Goal: Task Accomplishment & Management: Complete application form

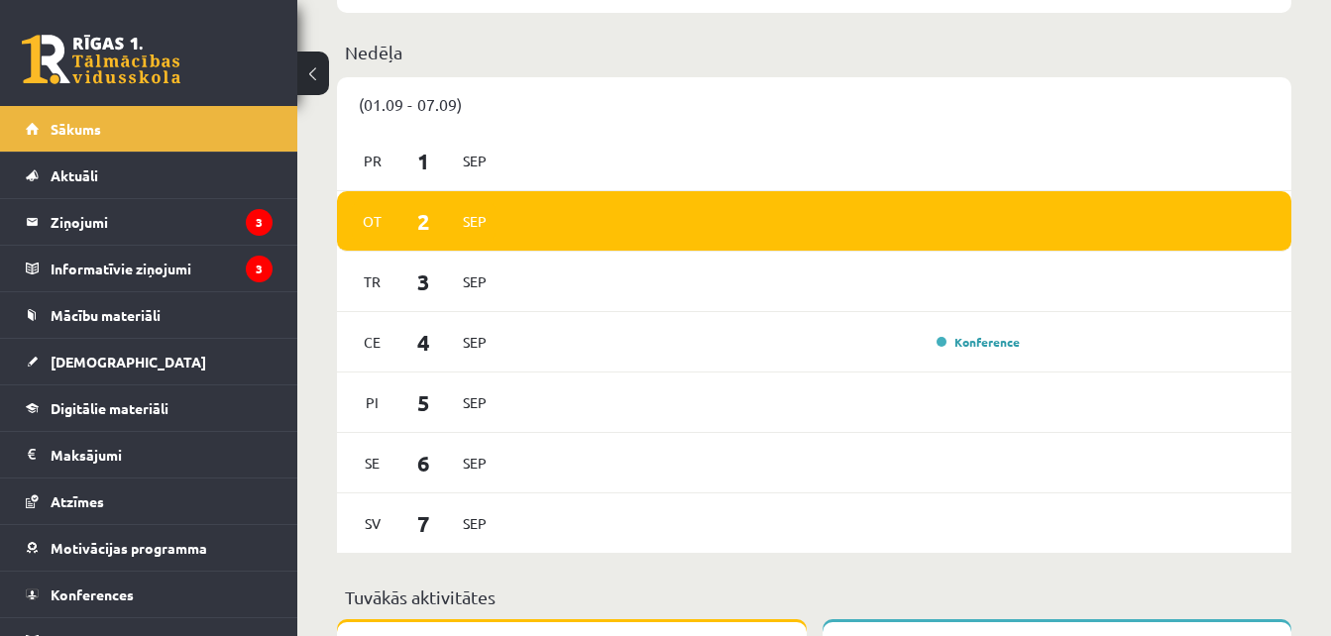
scroll to position [1915, 0]
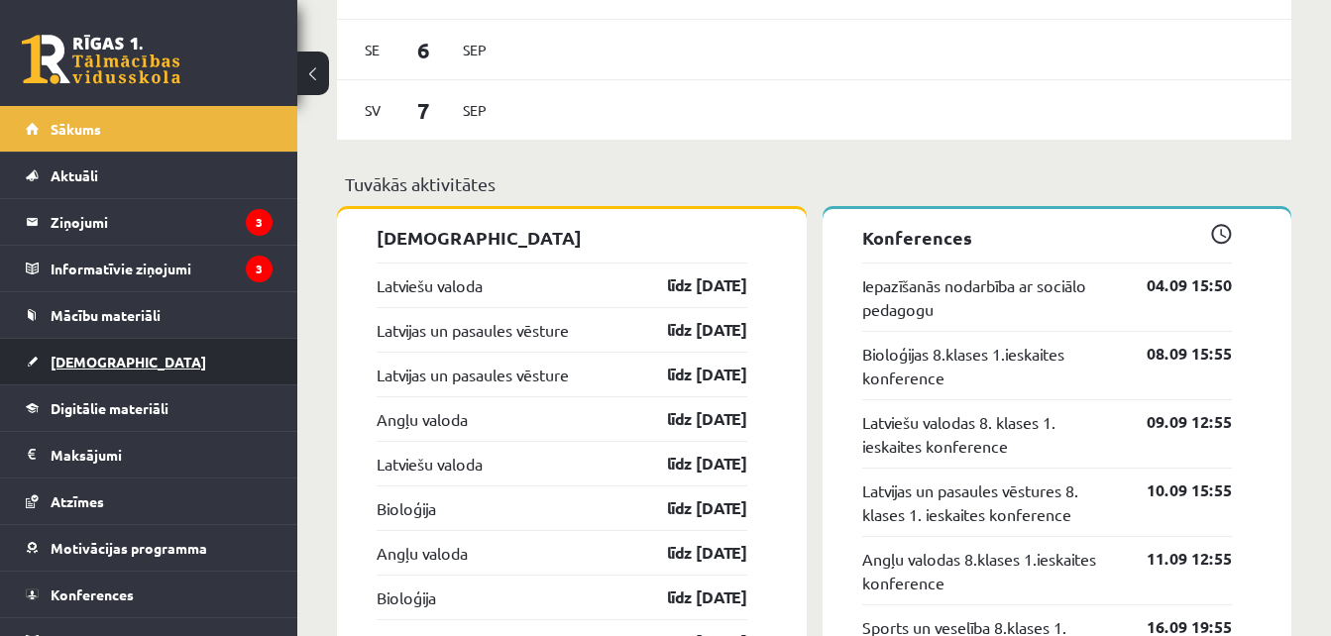
click at [59, 358] on span "[DEMOGRAPHIC_DATA]" at bounding box center [129, 362] width 156 height 18
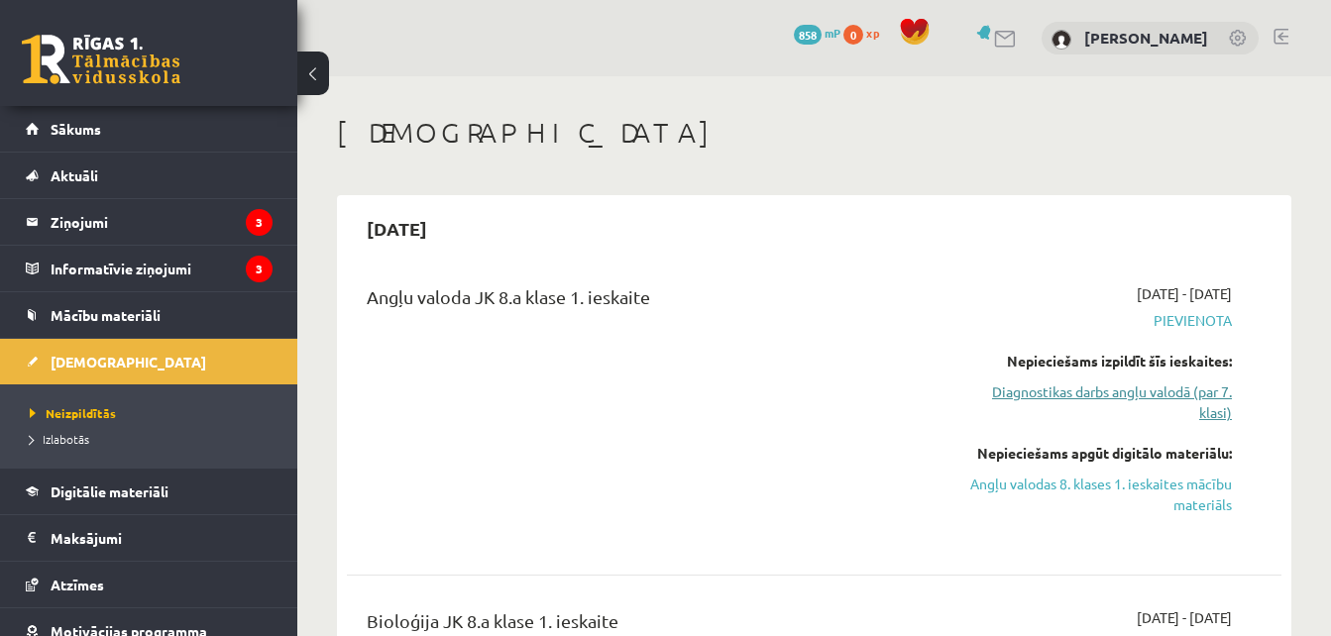
click at [1126, 393] on link "Diagnostikas darbs angļu valodā (par 7. klasi)" at bounding box center [1098, 403] width 269 height 42
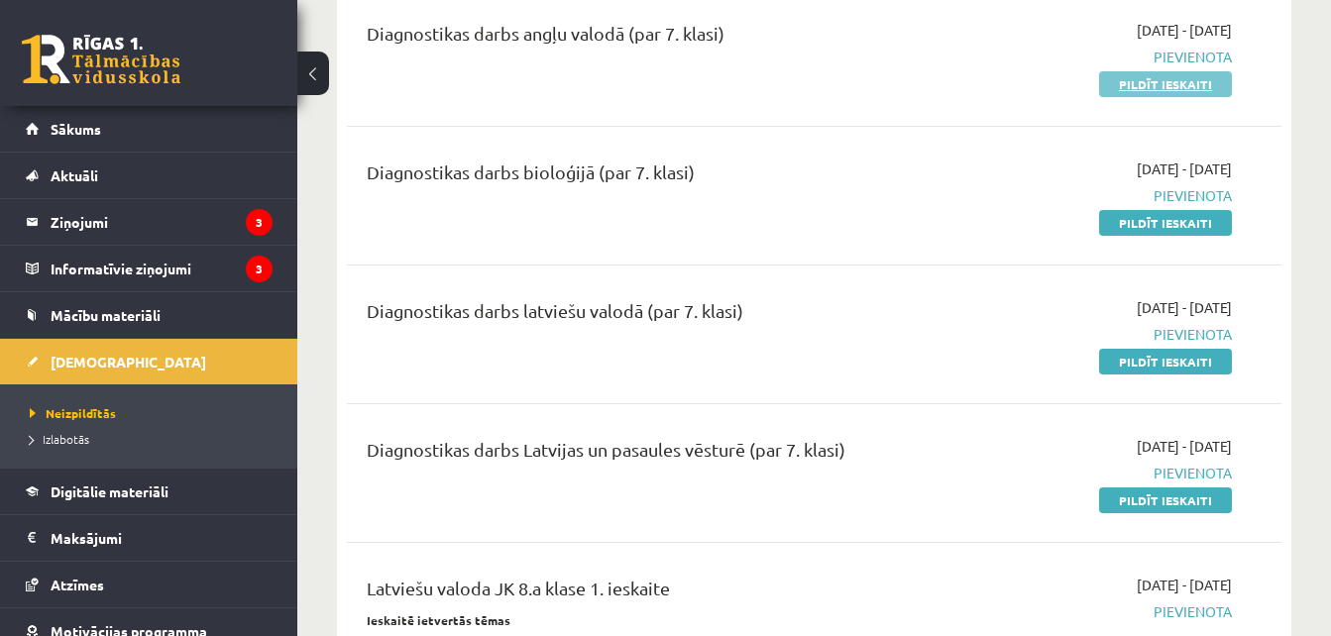
click at [1165, 82] on link "Pildīt ieskaiti" at bounding box center [1165, 84] width 133 height 26
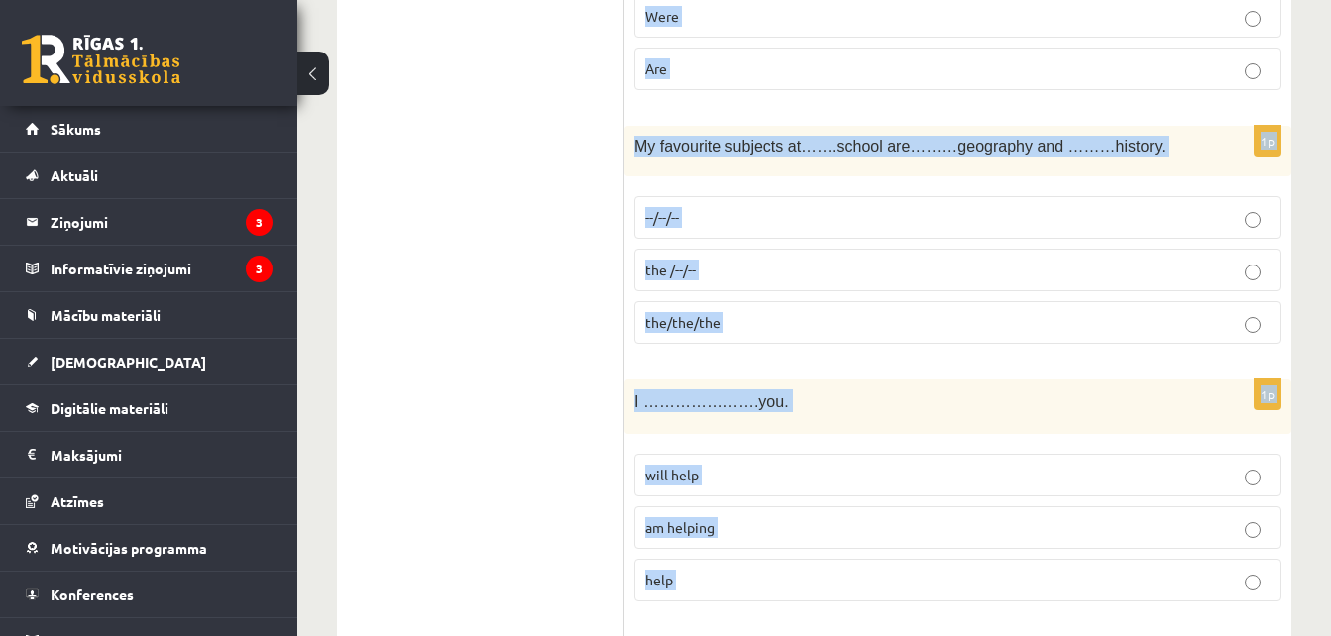
scroll to position [7230, 0]
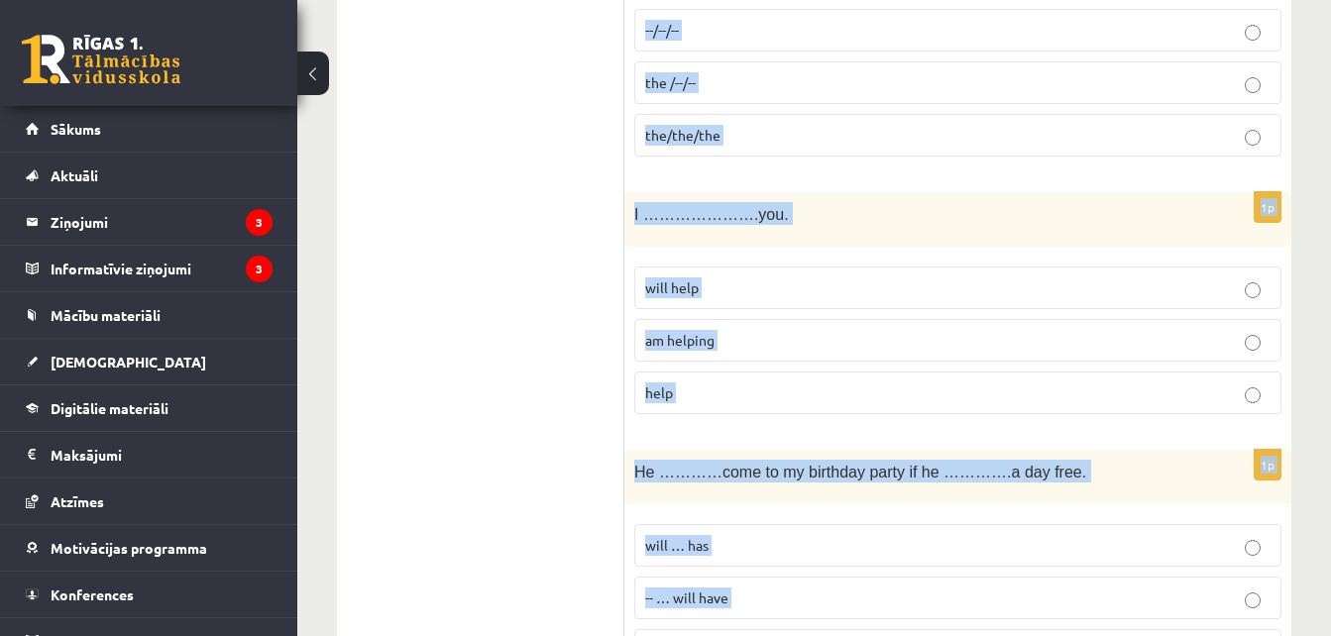
drag, startPoint x: 637, startPoint y: 99, endPoint x: 1018, endPoint y: 553, distance: 592.5
copy form "My brother is a very honest person. He ………..never……….in his life. has…lied have…"
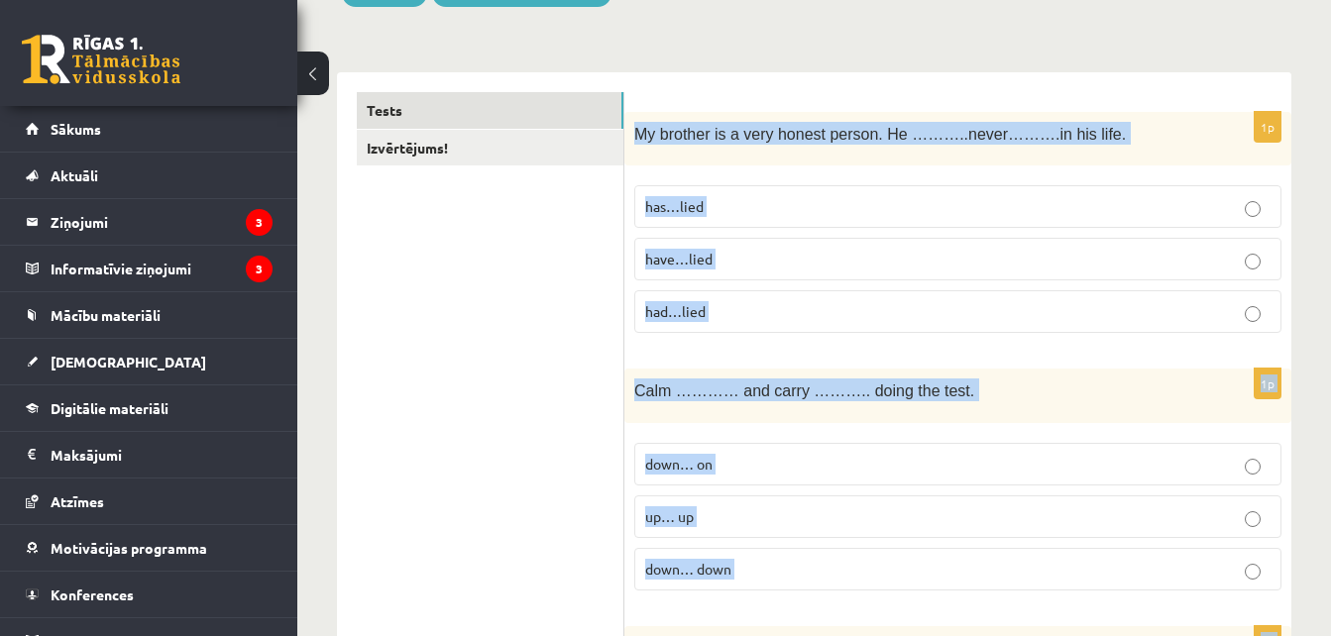
scroll to position [290, 0]
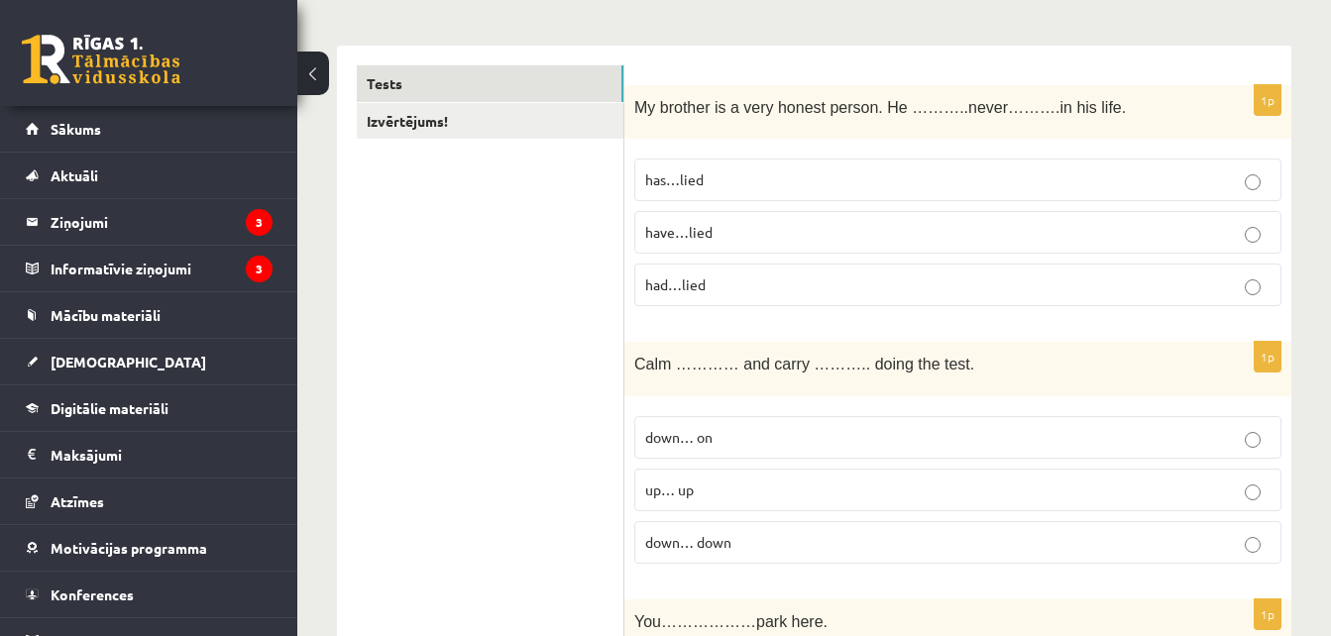
click at [789, 170] on label "has…lied" at bounding box center [957, 180] width 647 height 43
click at [777, 437] on p "down… on" at bounding box center [958, 437] width 626 height 21
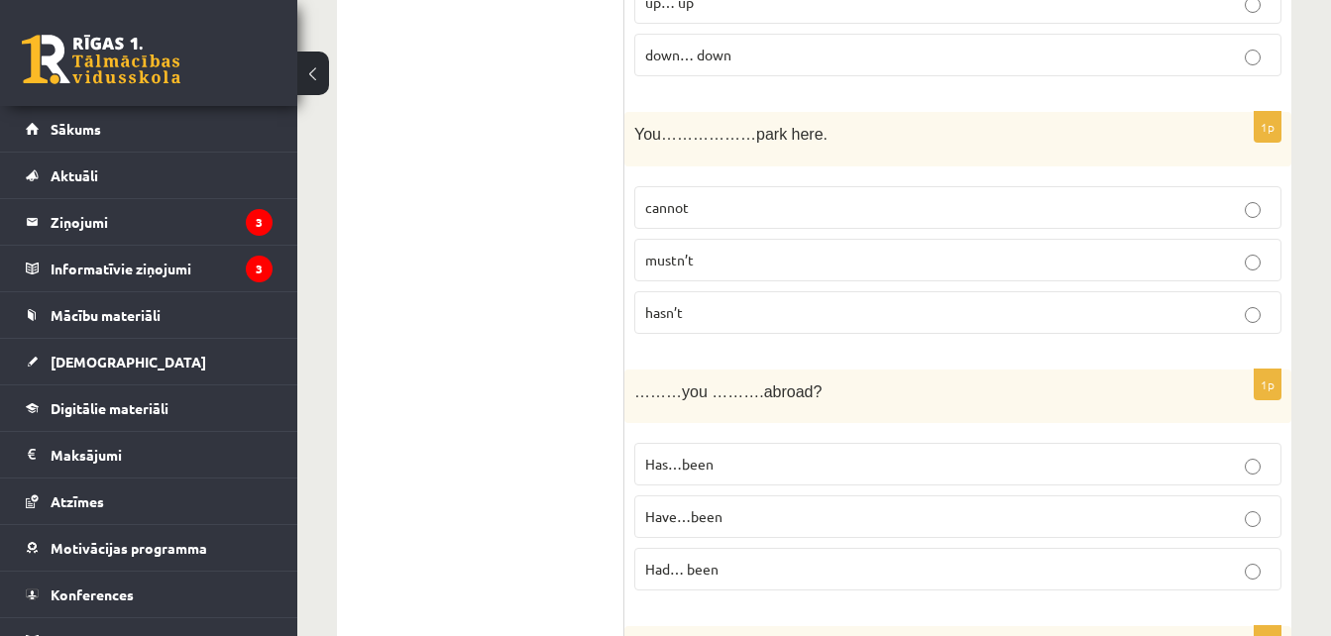
scroll to position [897, 0]
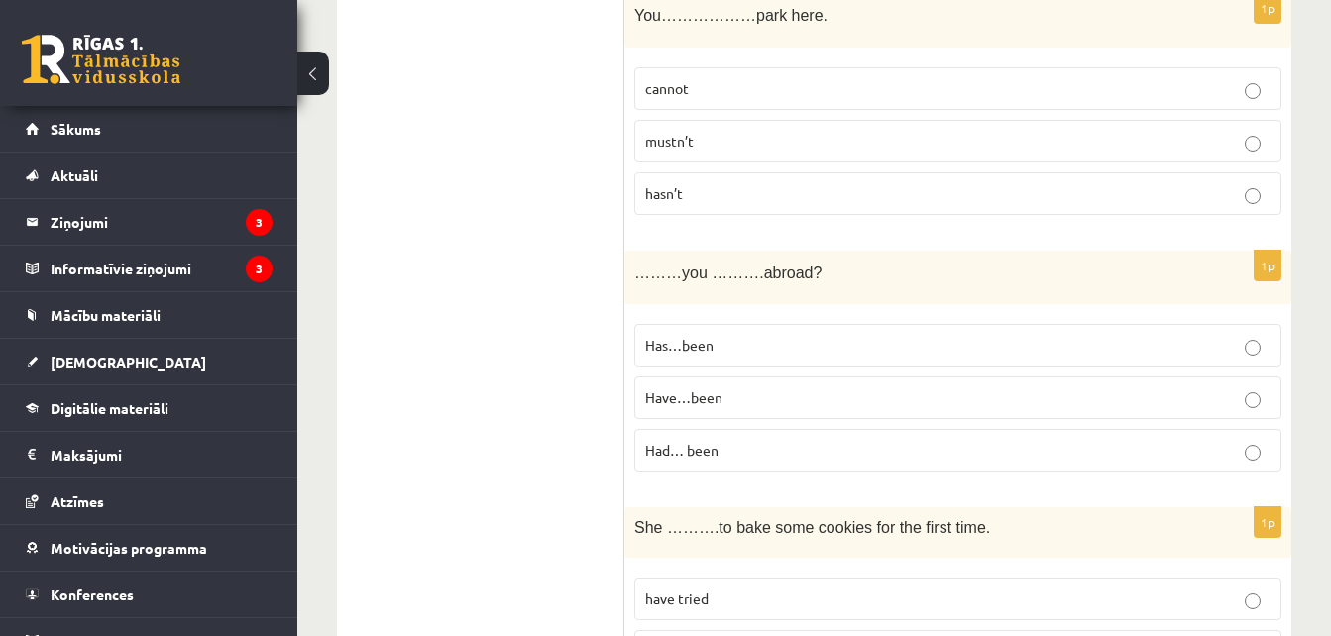
click at [859, 144] on p "mustn’t" at bounding box center [958, 141] width 626 height 21
click at [782, 408] on p "Have…been" at bounding box center [958, 398] width 626 height 21
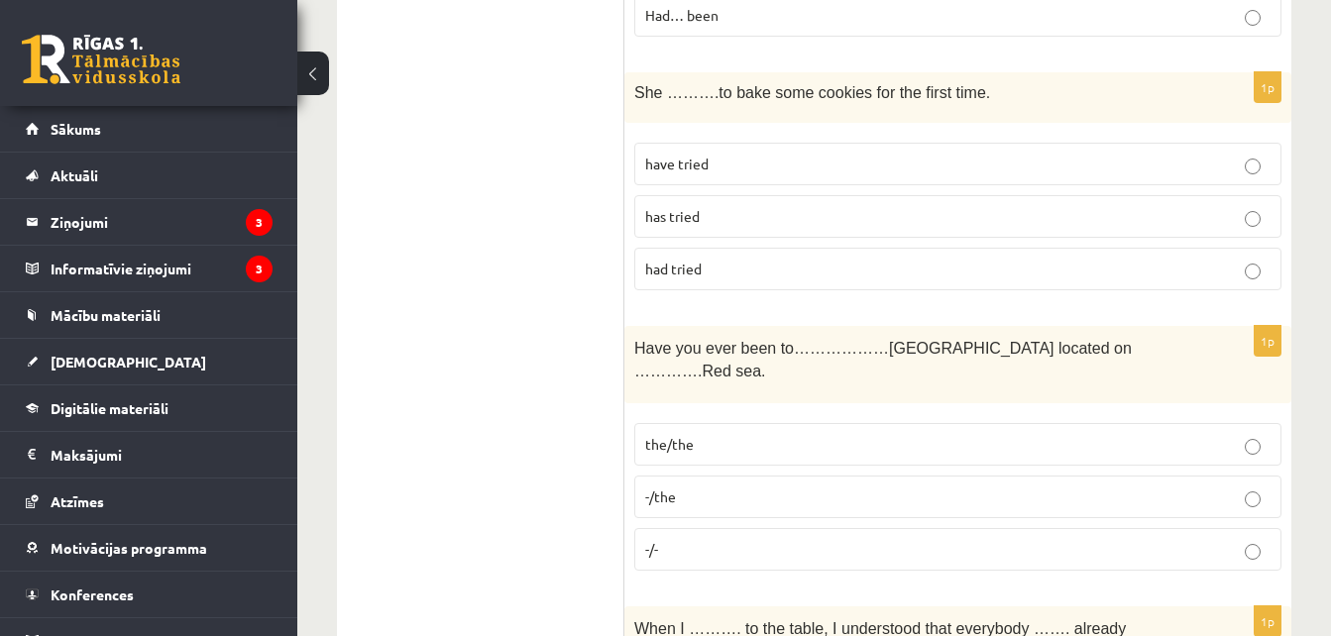
scroll to position [1345, 0]
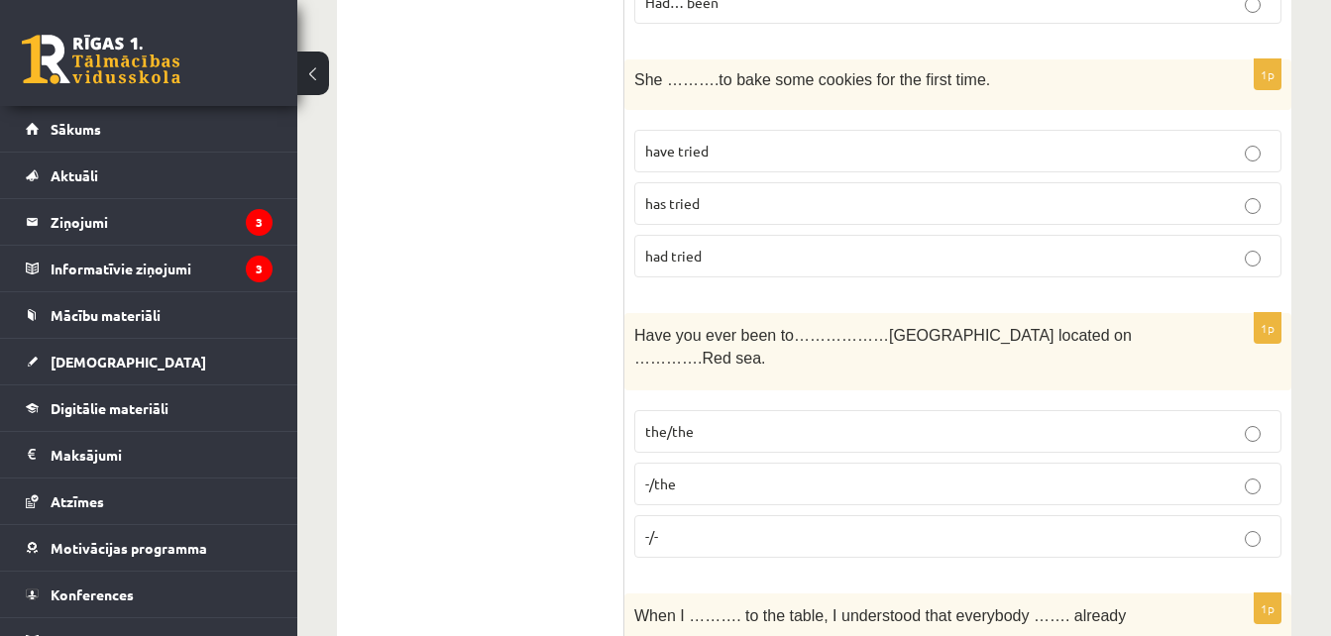
click at [733, 210] on p "has tried" at bounding box center [958, 203] width 626 height 21
click at [747, 474] on p "-/the" at bounding box center [958, 484] width 626 height 21
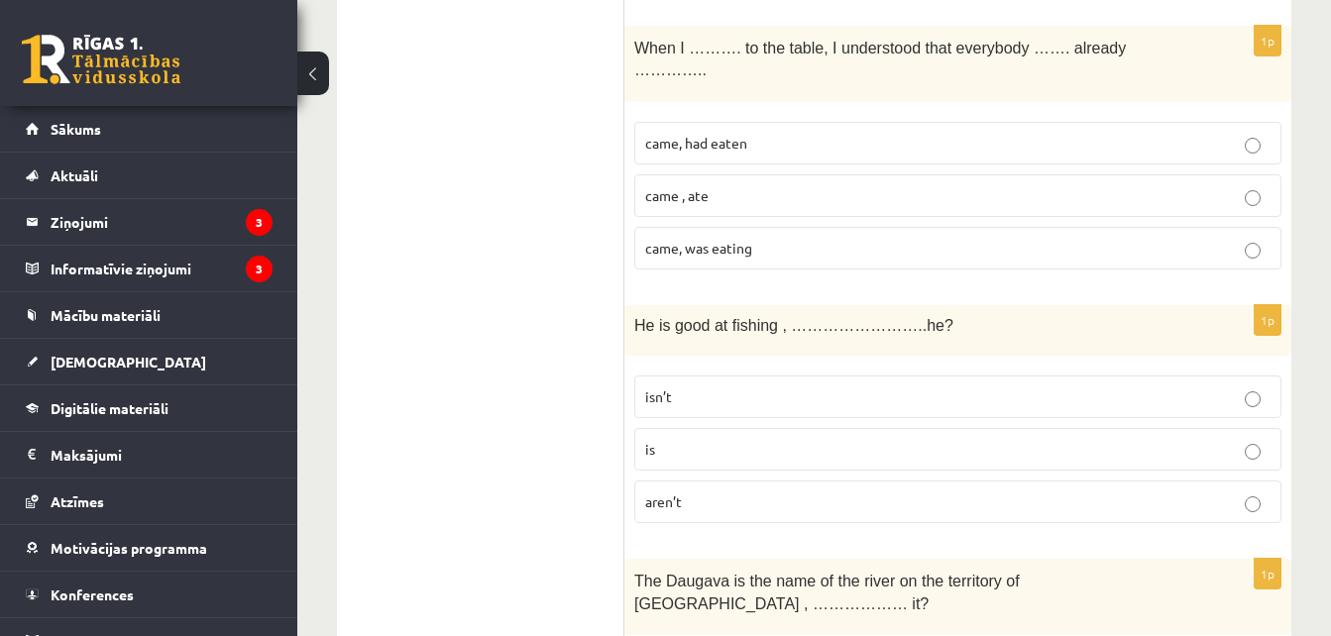
scroll to position [1952, 0]
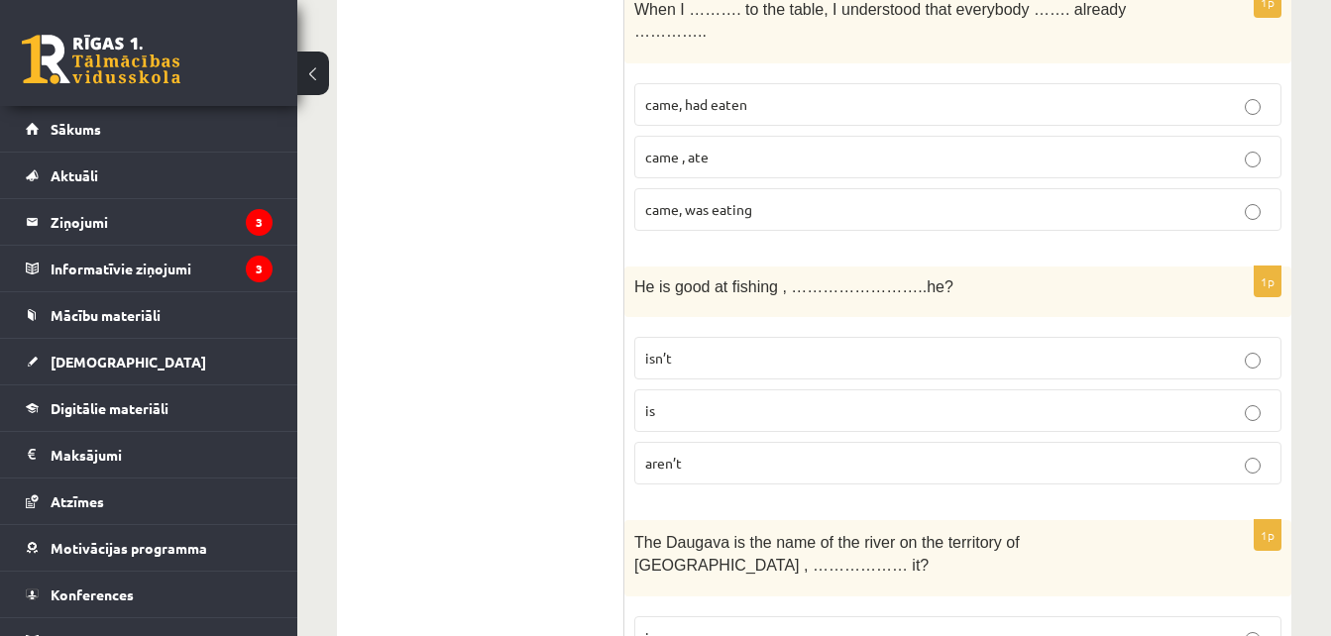
click at [756, 94] on p "came, had eaten" at bounding box center [958, 104] width 626 height 21
click at [723, 348] on p "isn’t" at bounding box center [958, 358] width 626 height 21
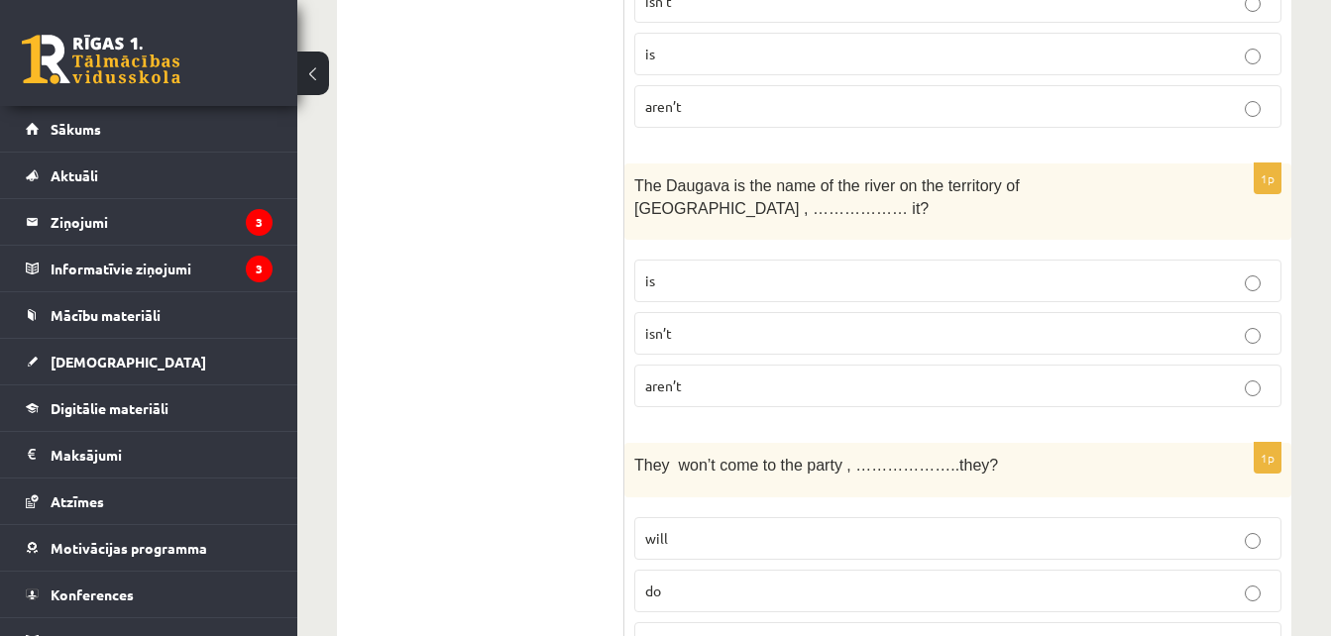
scroll to position [2335, 0]
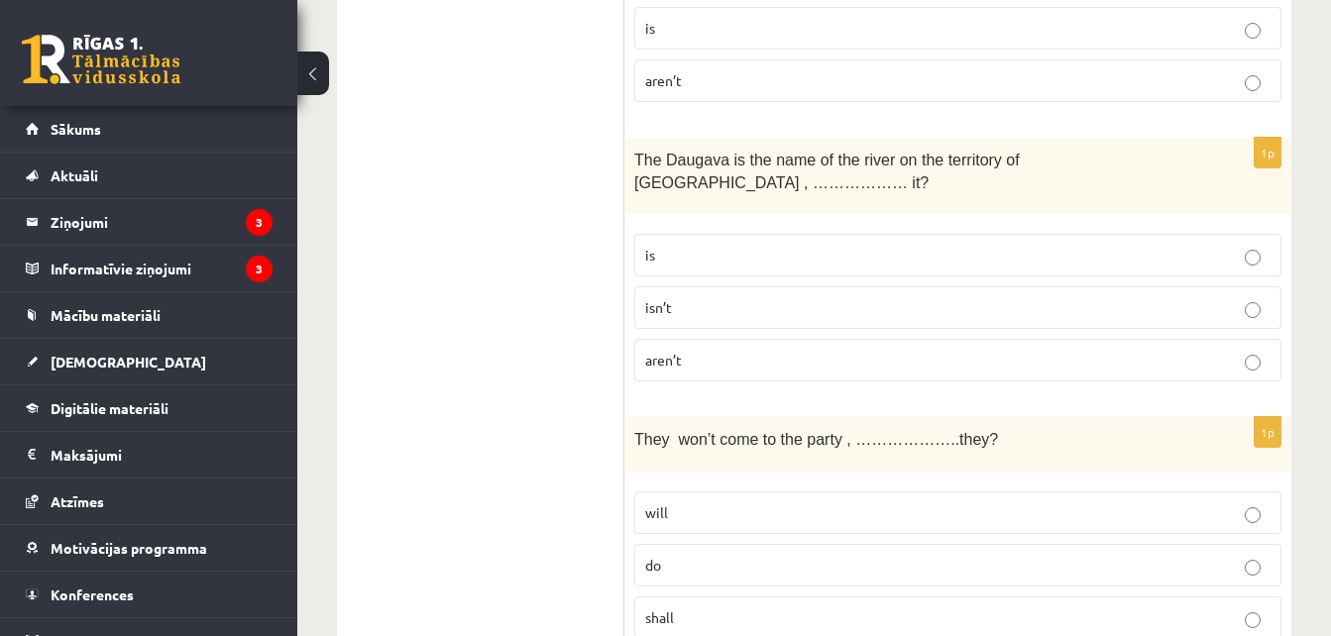
click at [735, 297] on p "isn’t" at bounding box center [958, 307] width 626 height 21
click at [784, 503] on p "will" at bounding box center [958, 513] width 626 height 21
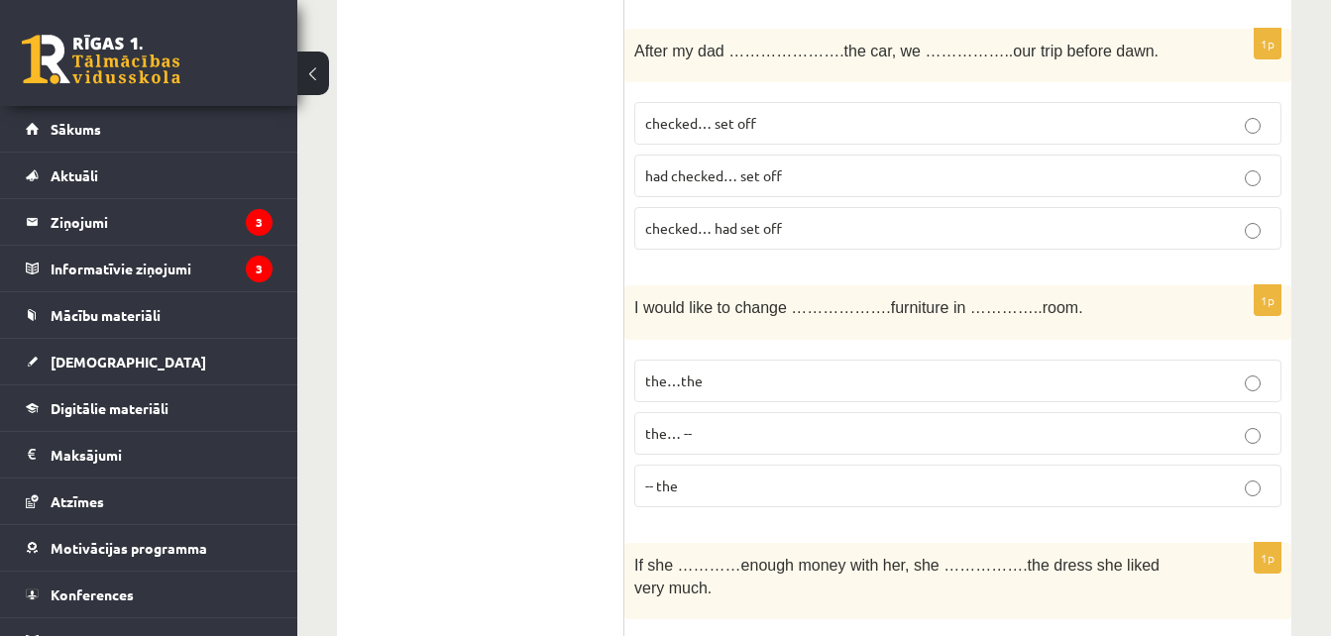
scroll to position [3021, 0]
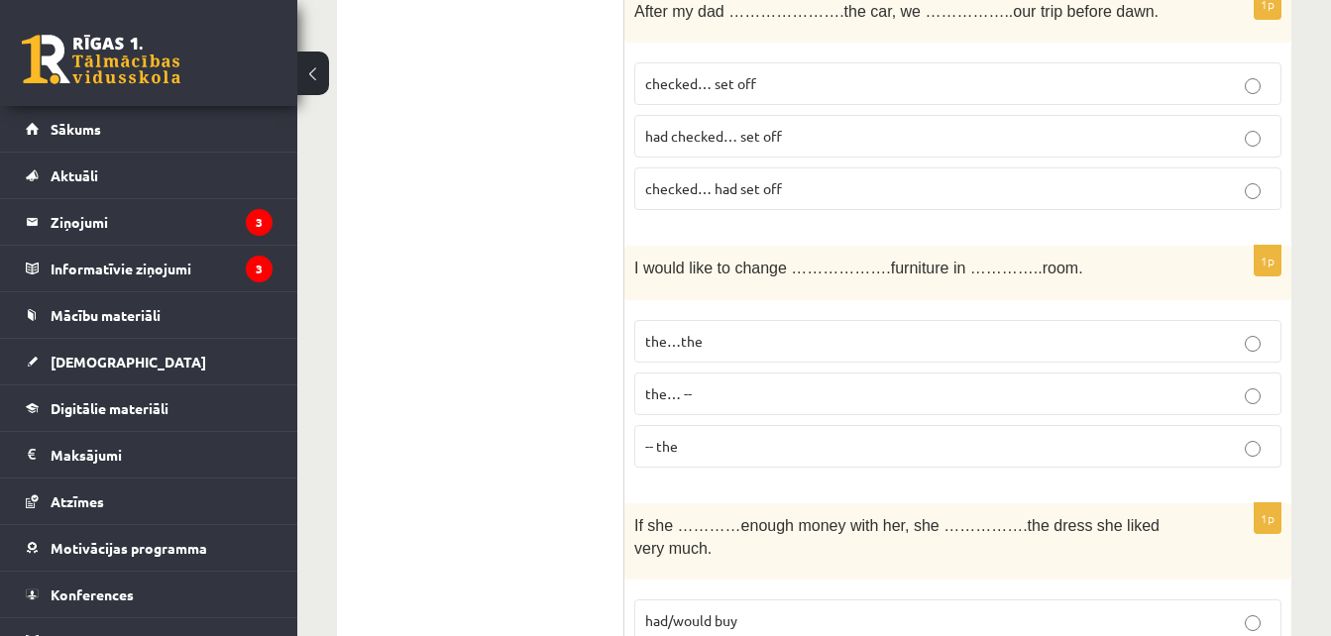
click at [810, 126] on p "had checked… set off" at bounding box center [958, 136] width 626 height 21
click at [776, 331] on p "the…the" at bounding box center [958, 341] width 626 height 21
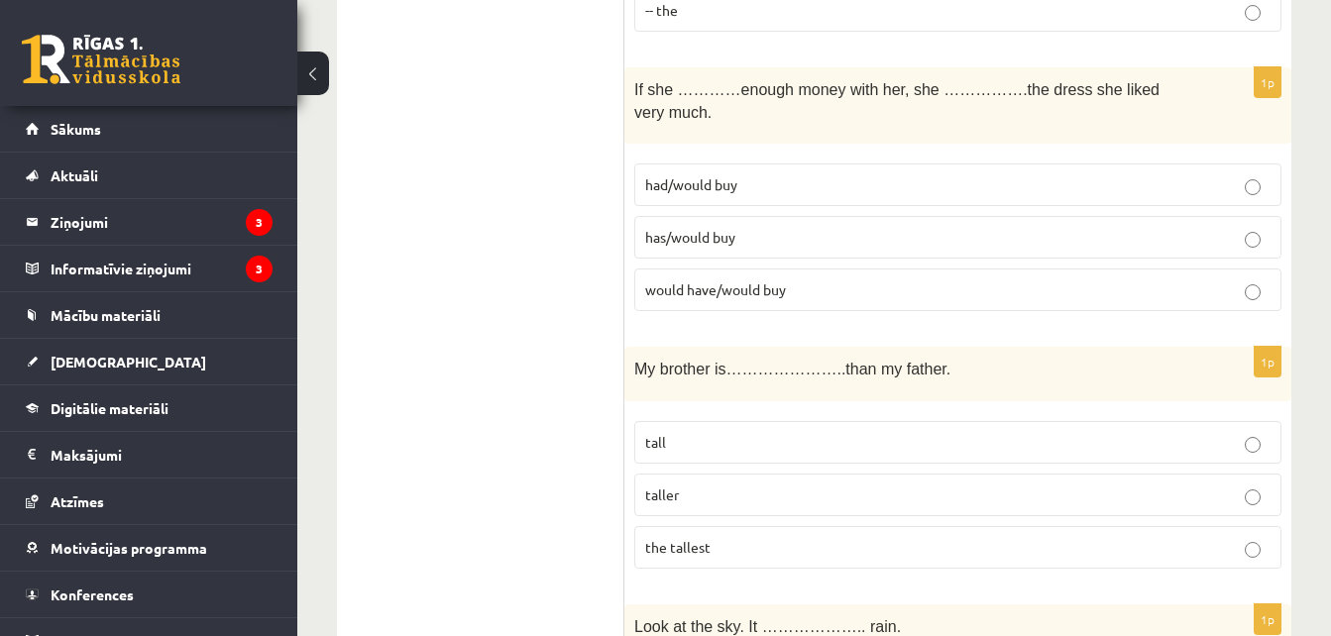
scroll to position [3470, 0]
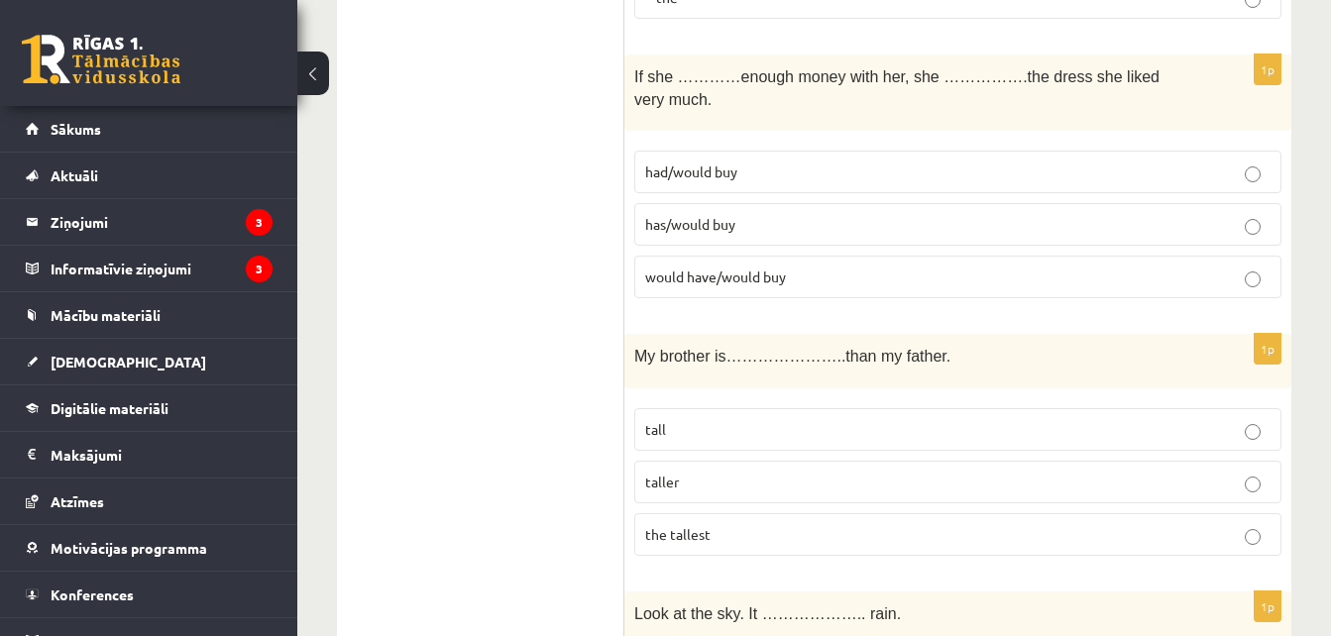
click at [771, 162] on p "had/would buy" at bounding box center [958, 172] width 626 height 21
click at [695, 408] on label "tall" at bounding box center [957, 429] width 647 height 43
click at [716, 472] on p "taller" at bounding box center [958, 482] width 626 height 21
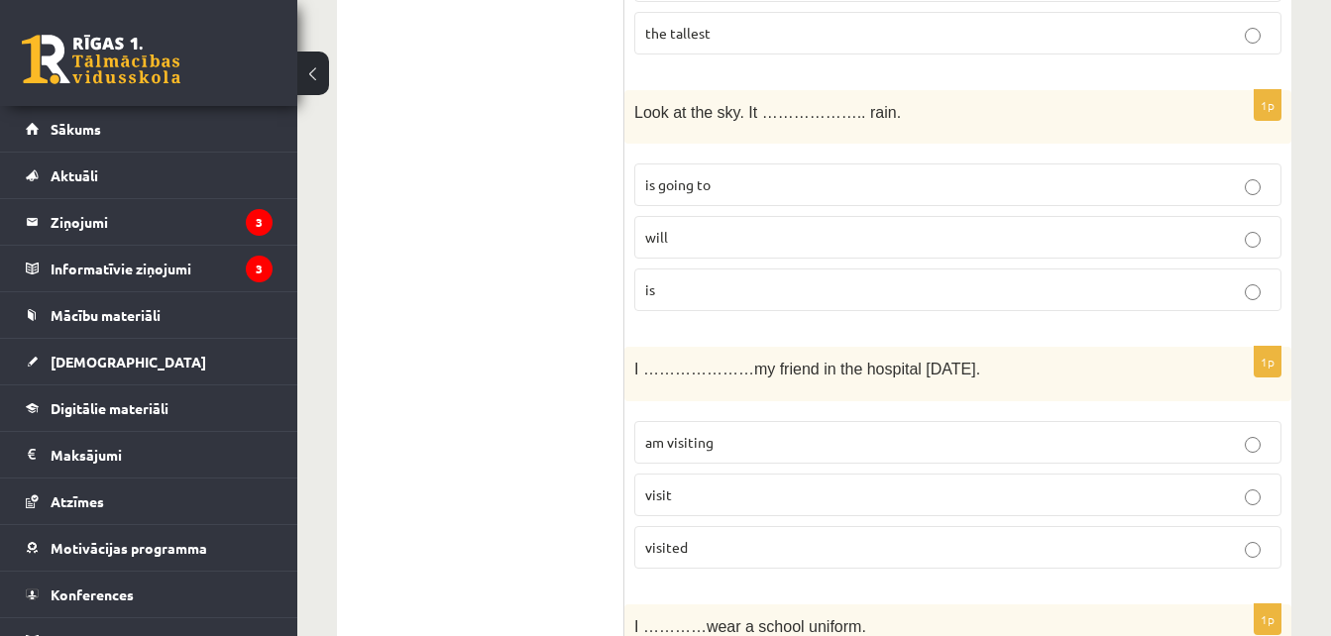
scroll to position [3997, 0]
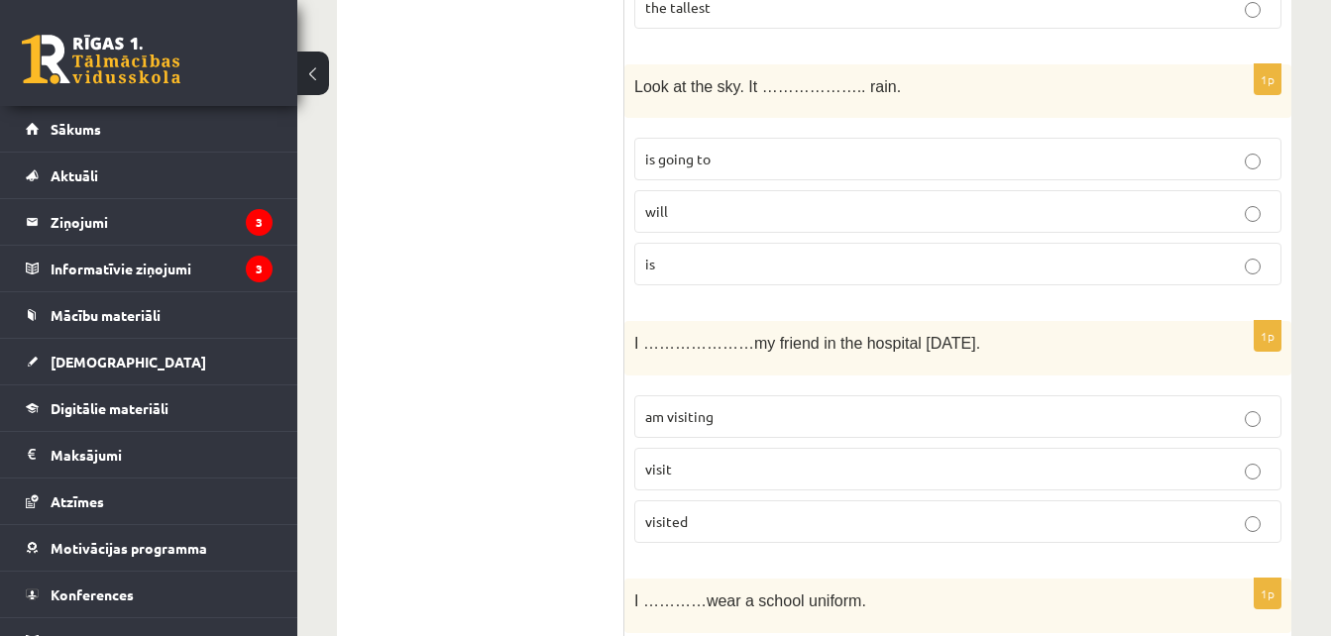
click at [892, 149] on p "is going to" at bounding box center [958, 159] width 626 height 21
click at [793, 406] on p "am visiting" at bounding box center [958, 416] width 626 height 21
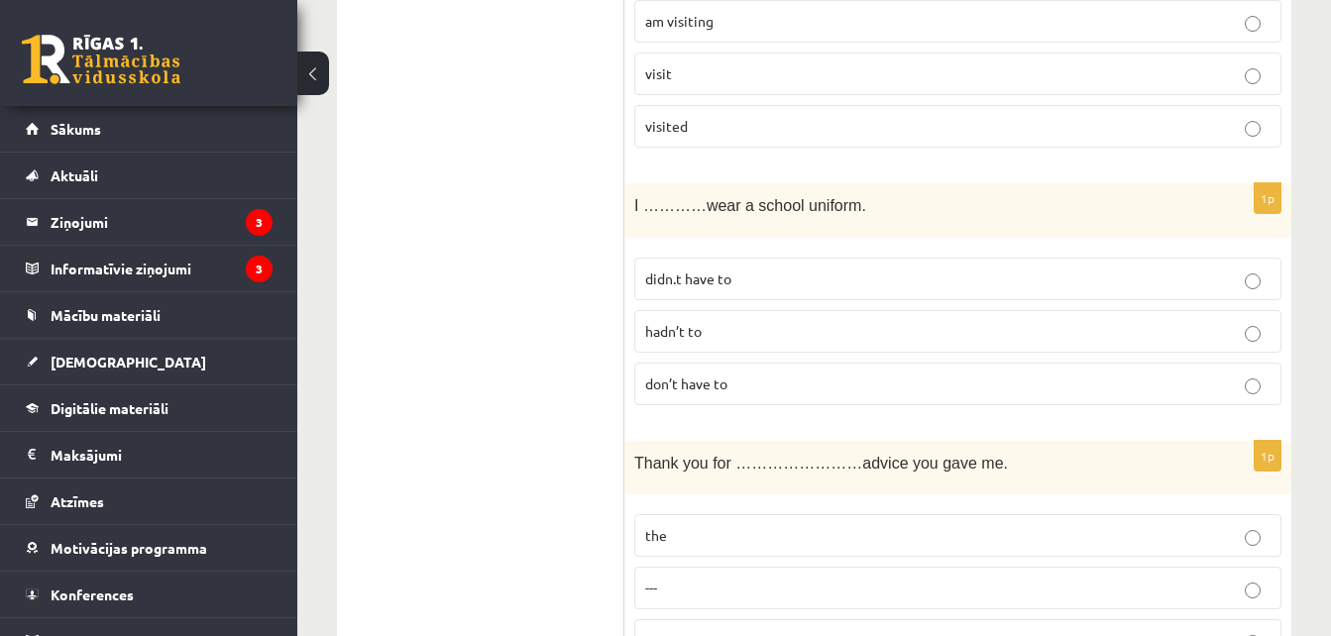
scroll to position [4420, 0]
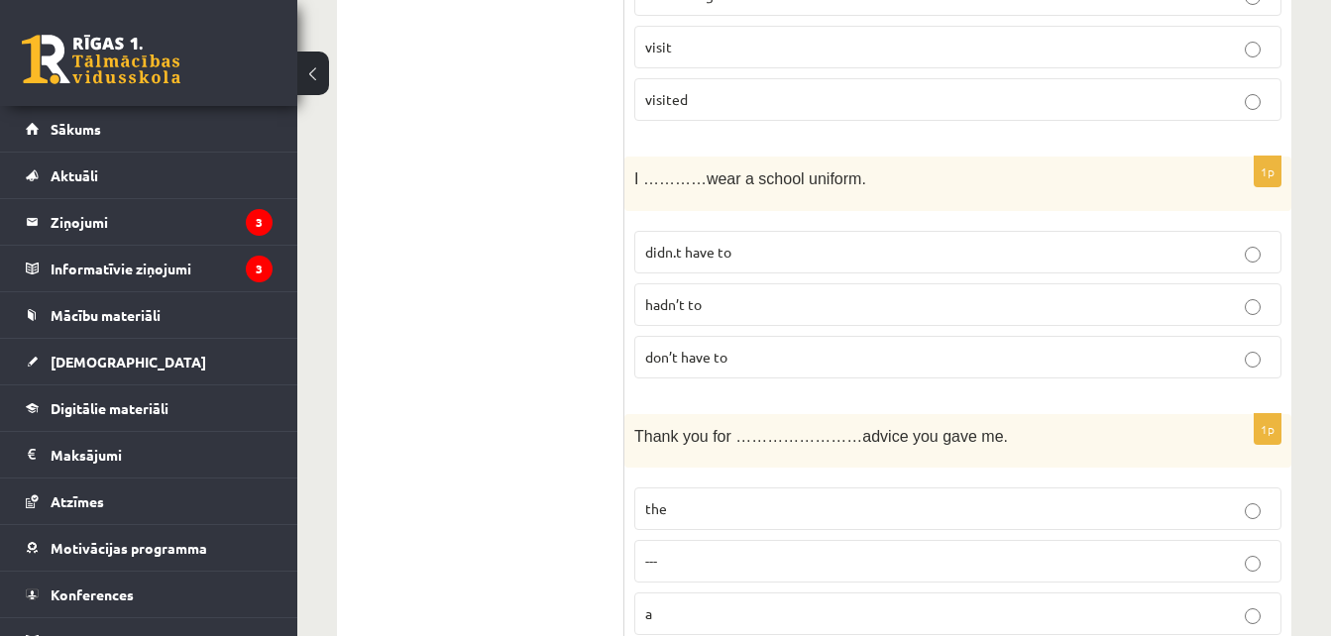
click at [759, 242] on p "didn.t have to" at bounding box center [958, 252] width 626 height 21
click at [750, 499] on p "the" at bounding box center [958, 509] width 626 height 21
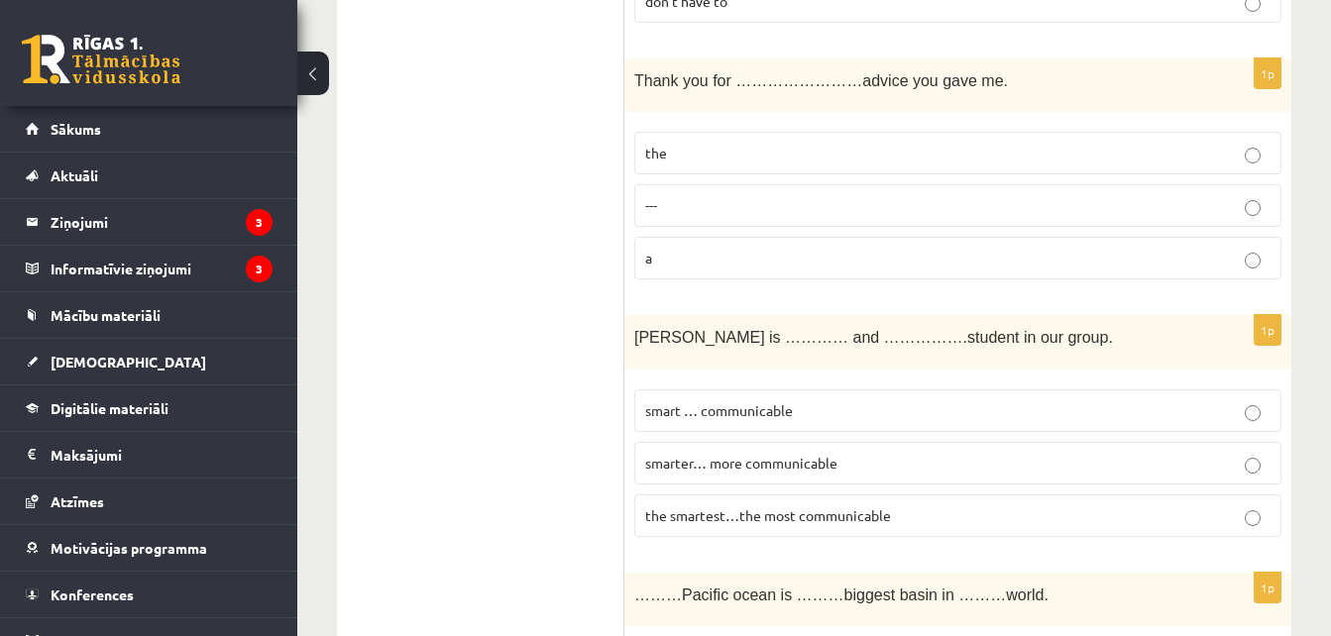
scroll to position [4842, 0]
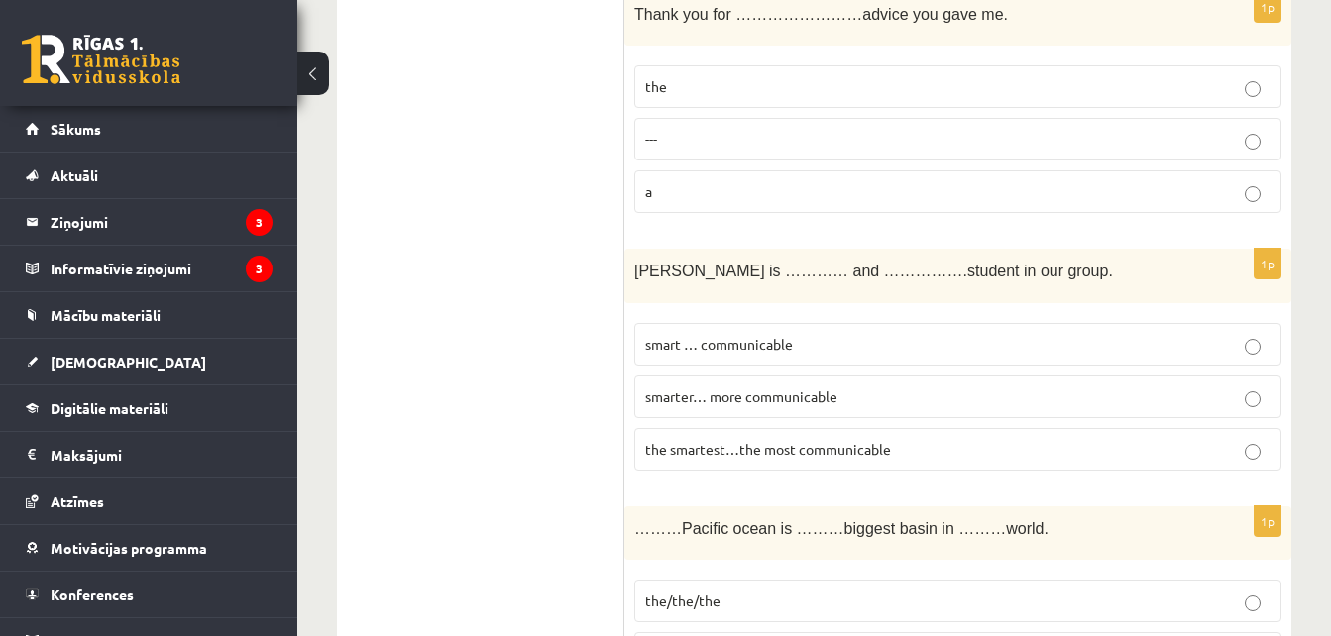
click at [788, 439] on p "the smartest…the most communicable" at bounding box center [958, 449] width 626 height 21
click at [743, 591] on p "the/the/the" at bounding box center [958, 601] width 626 height 21
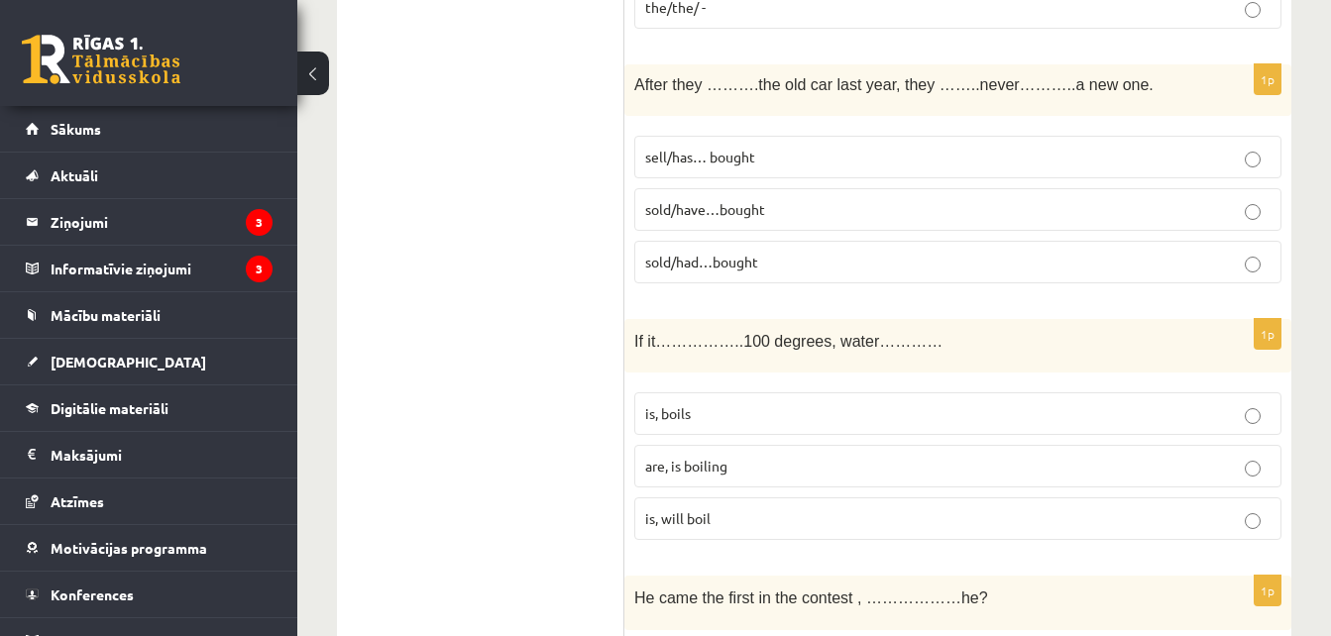
scroll to position [5555, 0]
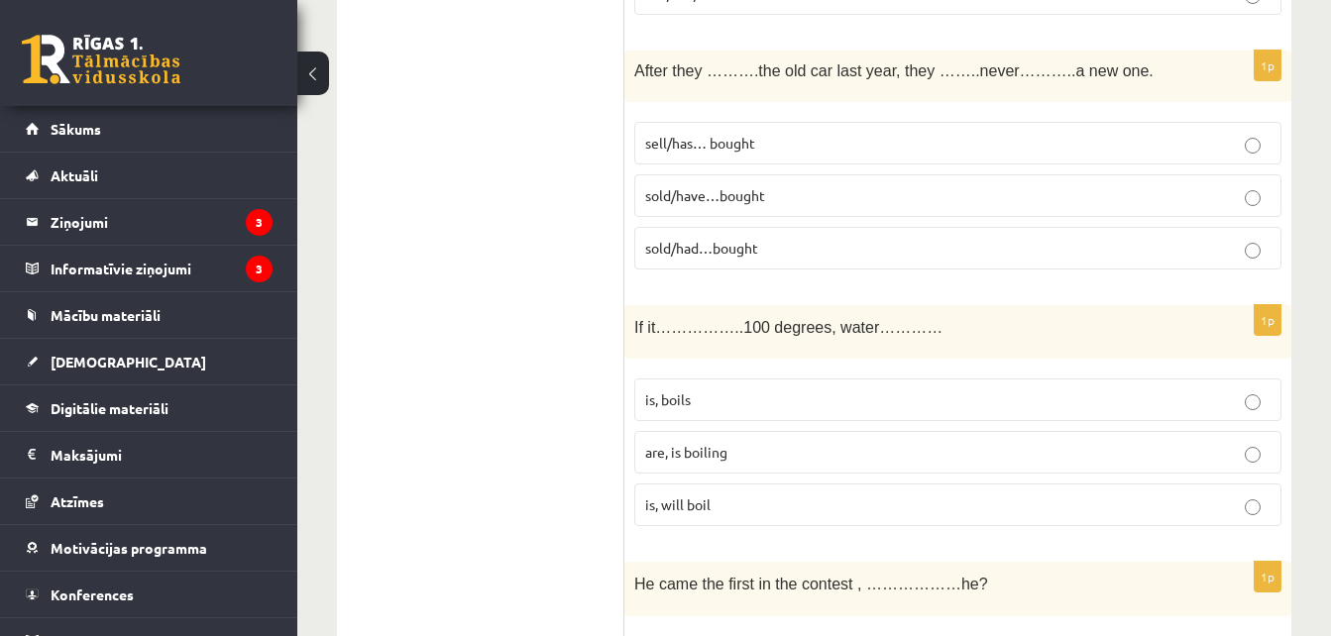
click at [749, 174] on label "sold/have…bought" at bounding box center [957, 195] width 647 height 43
click at [710, 390] on p "is, boils" at bounding box center [958, 400] width 626 height 21
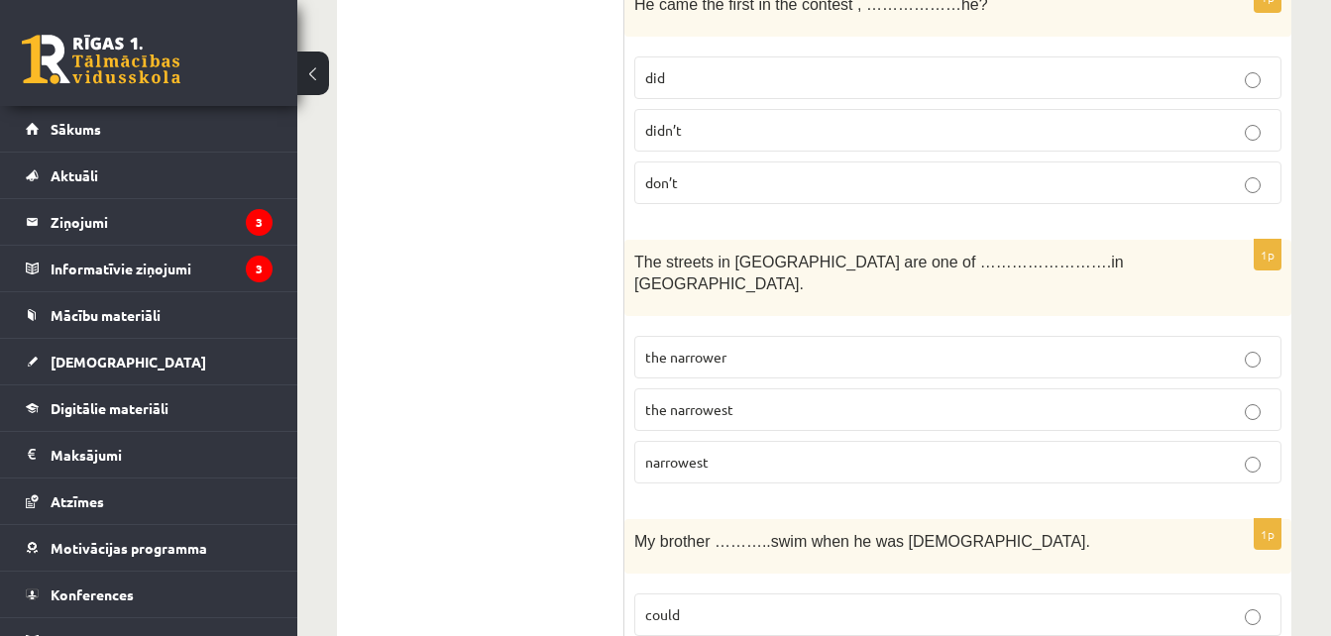
scroll to position [6174, 0]
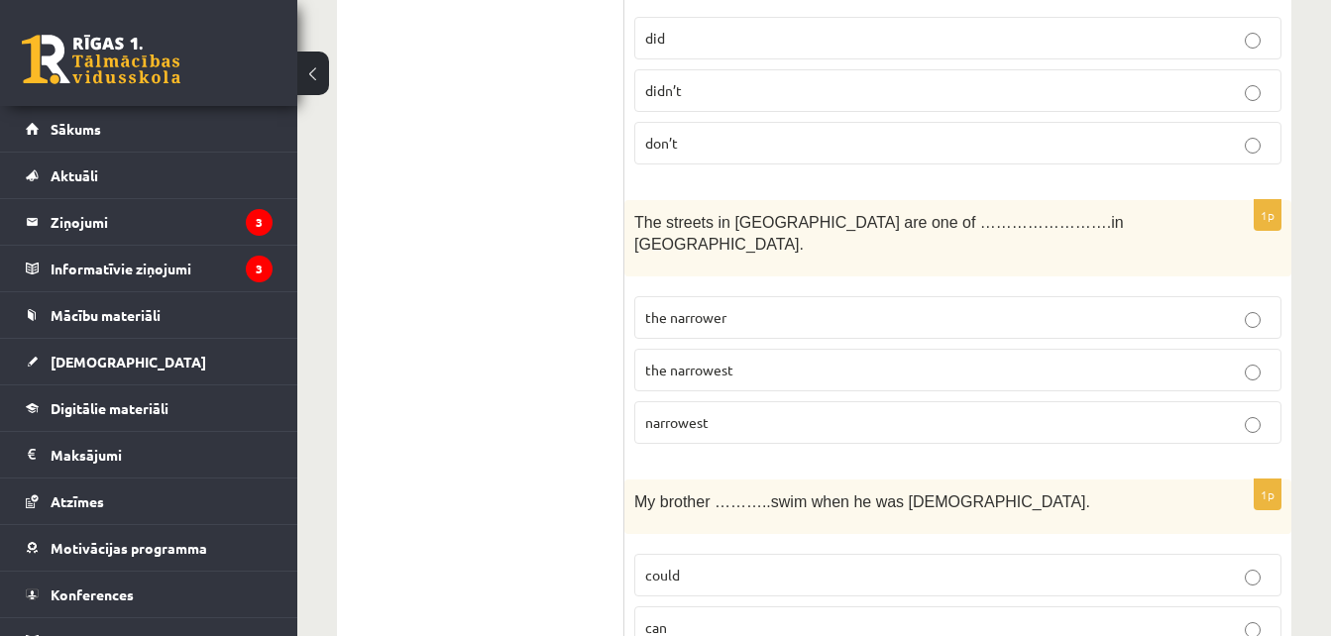
click at [783, 360] on p "the narrowest" at bounding box center [958, 370] width 626 height 21
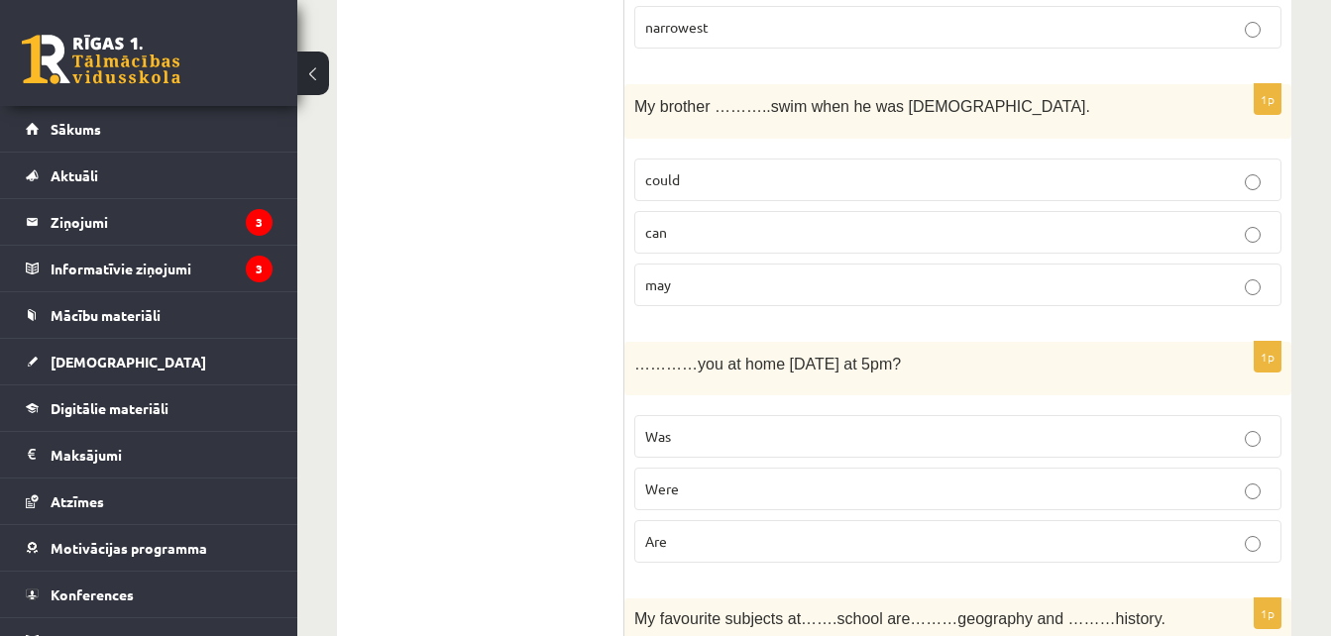
scroll to position [6530, 0]
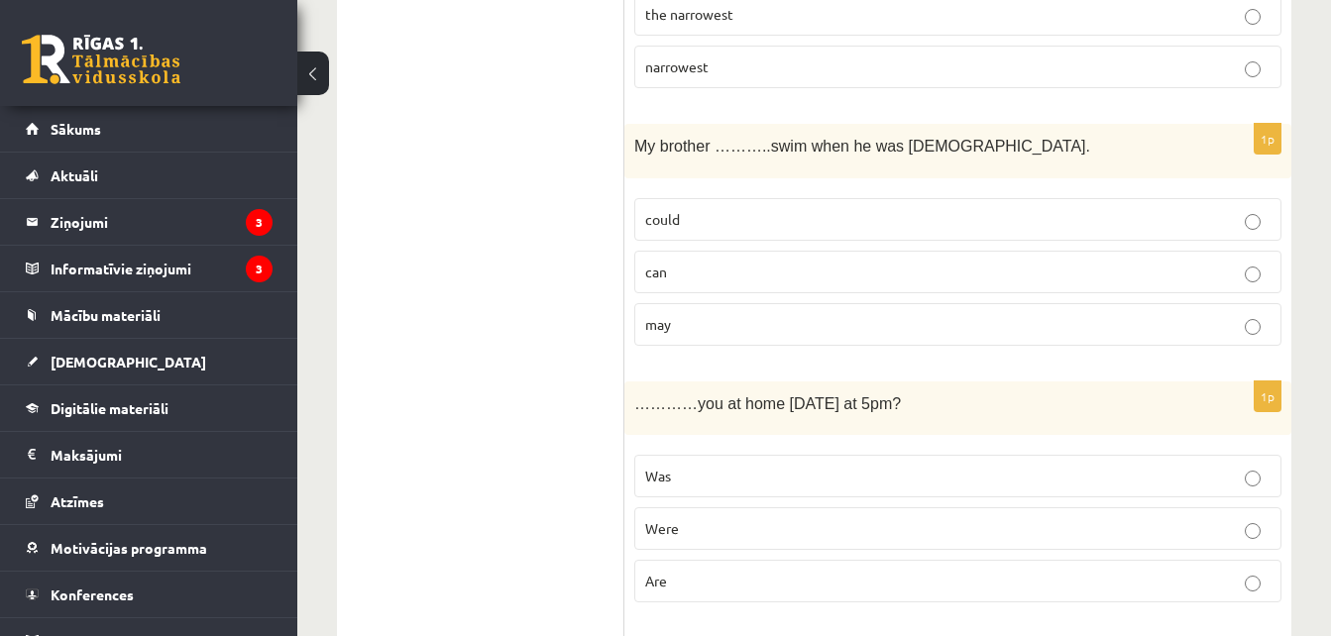
click at [731, 209] on p "could" at bounding box center [958, 219] width 626 height 21
click at [693, 518] on p "Were" at bounding box center [958, 528] width 626 height 21
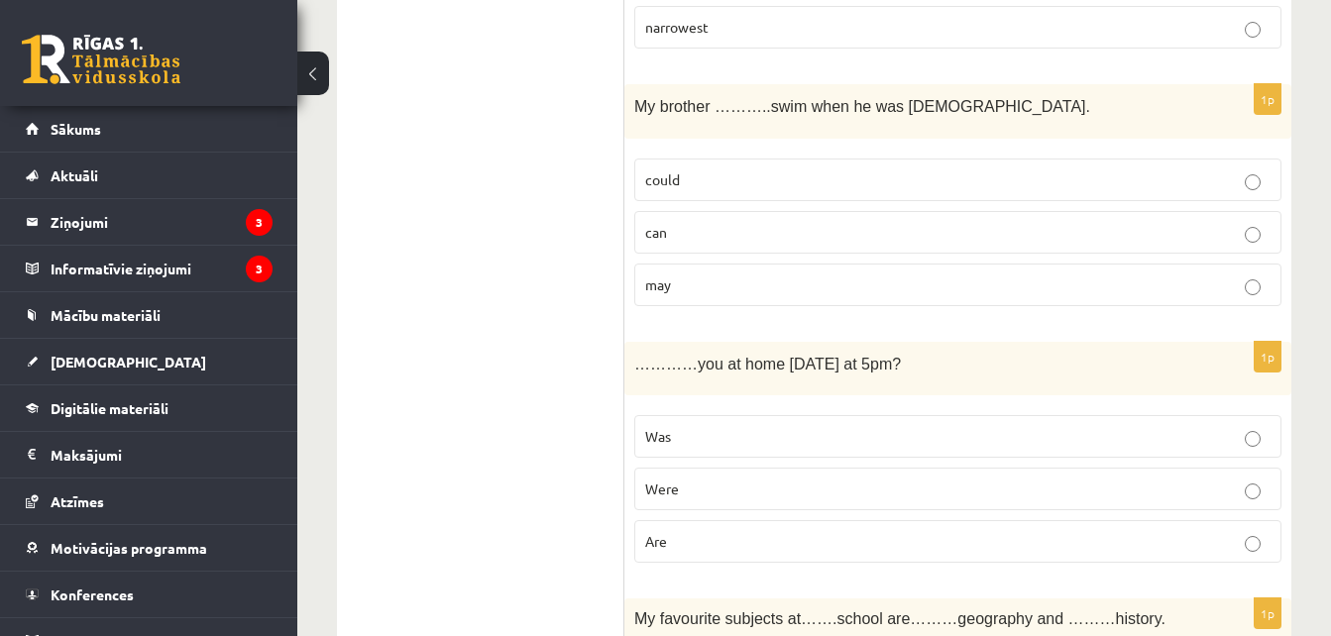
scroll to position [6584, 0]
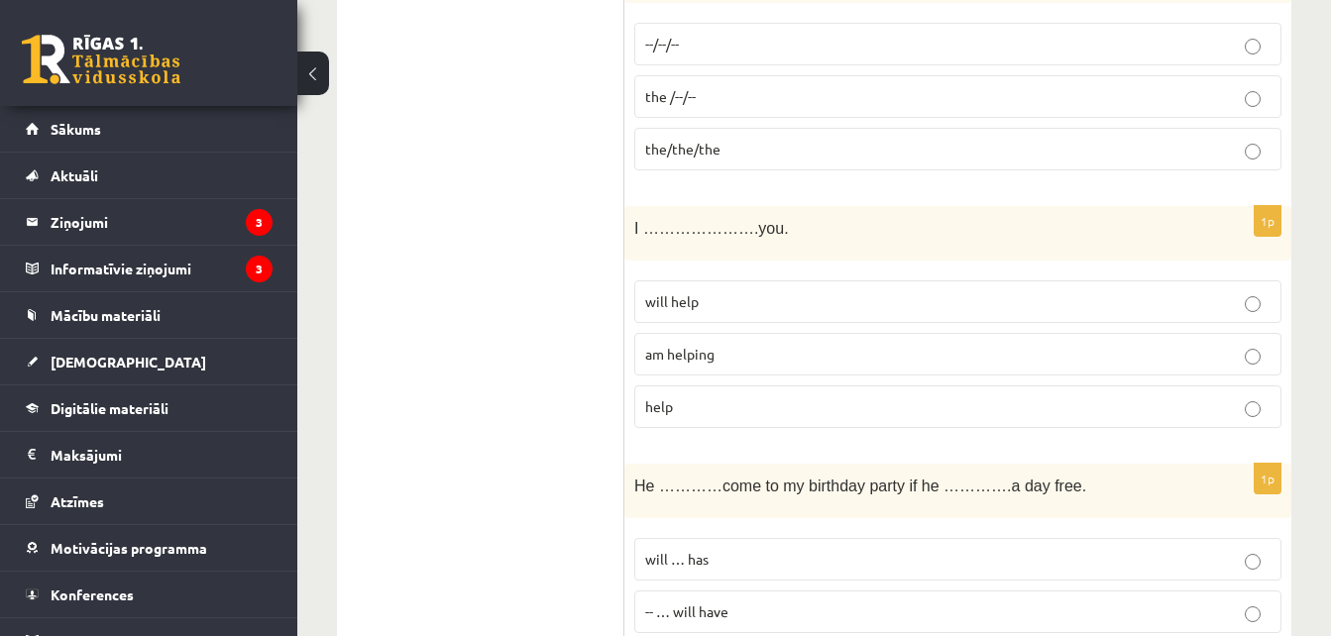
scroll to position [7230, 0]
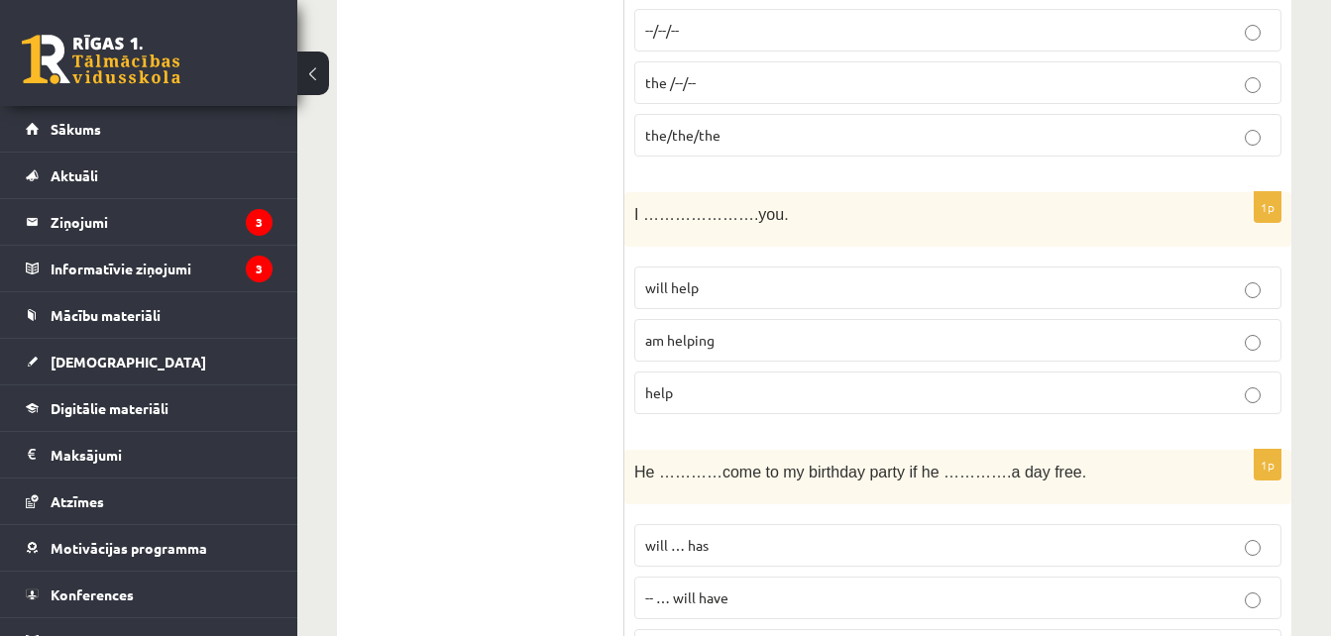
click at [719, 267] on label "will help" at bounding box center [957, 288] width 647 height 43
click at [705, 536] on span "will … has" at bounding box center [676, 545] width 63 height 18
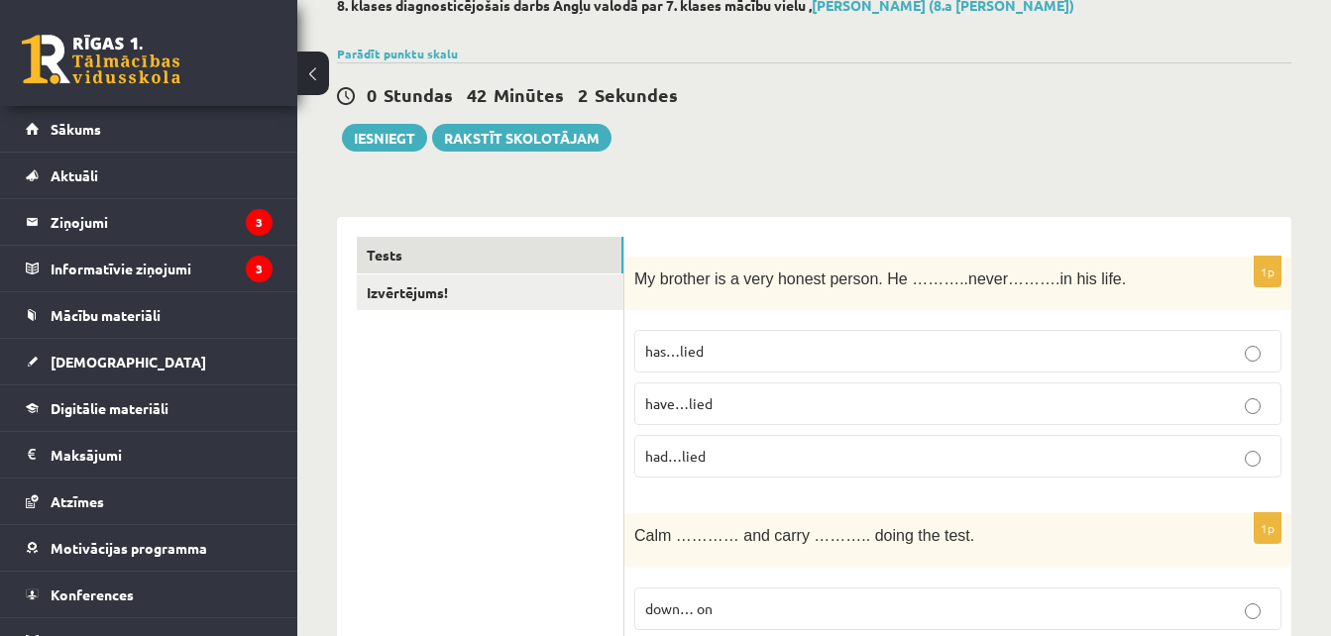
scroll to position [13, 0]
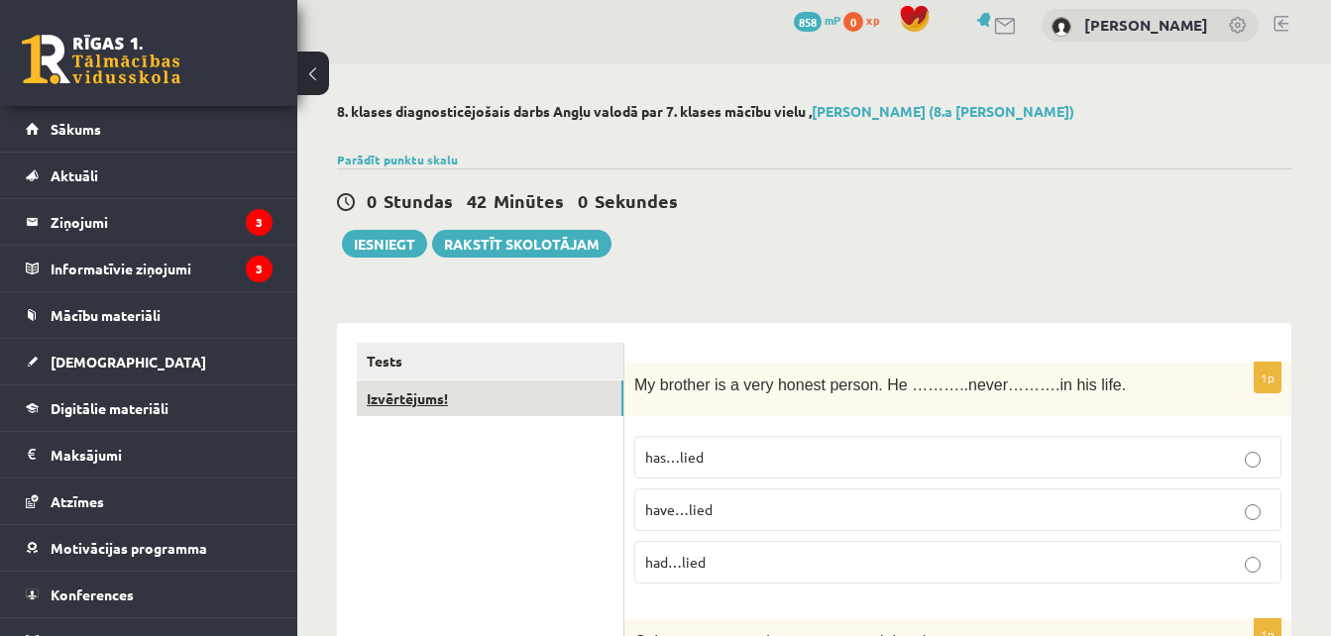
click at [492, 398] on link "Izvērtējums!" at bounding box center [490, 399] width 267 height 37
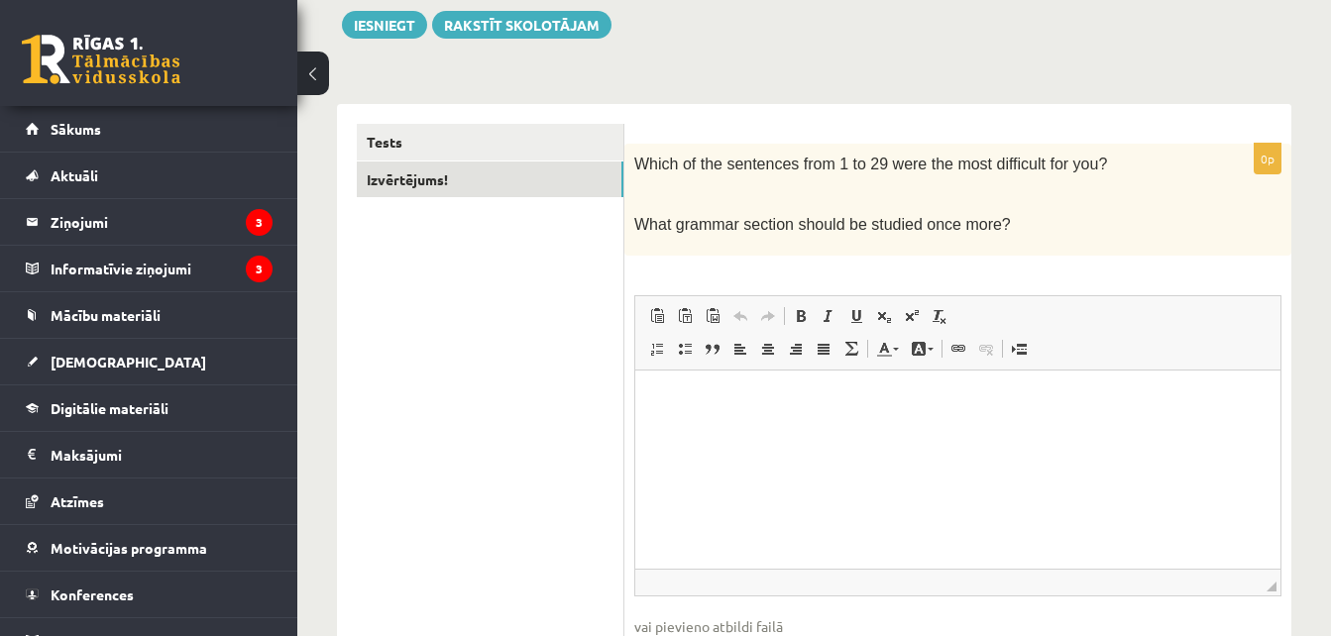
scroll to position [235, 0]
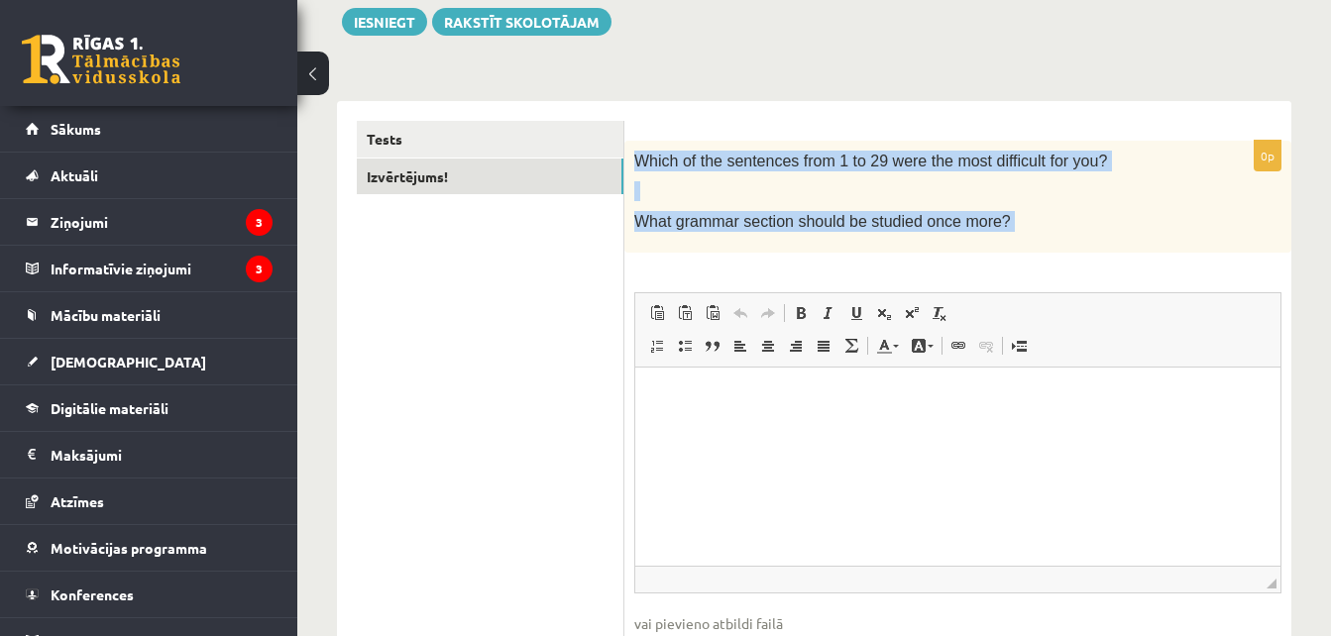
drag, startPoint x: 625, startPoint y: 158, endPoint x: 901, endPoint y: 272, distance: 299.2
click at [901, 272] on div "0p Which of the sentences from 1 to 29 were the most difficult for you? What gr…" at bounding box center [958, 423] width 667 height 564
copy div "Which of the sentences from 1 to 29 were the most difficult for you? What gramm…"
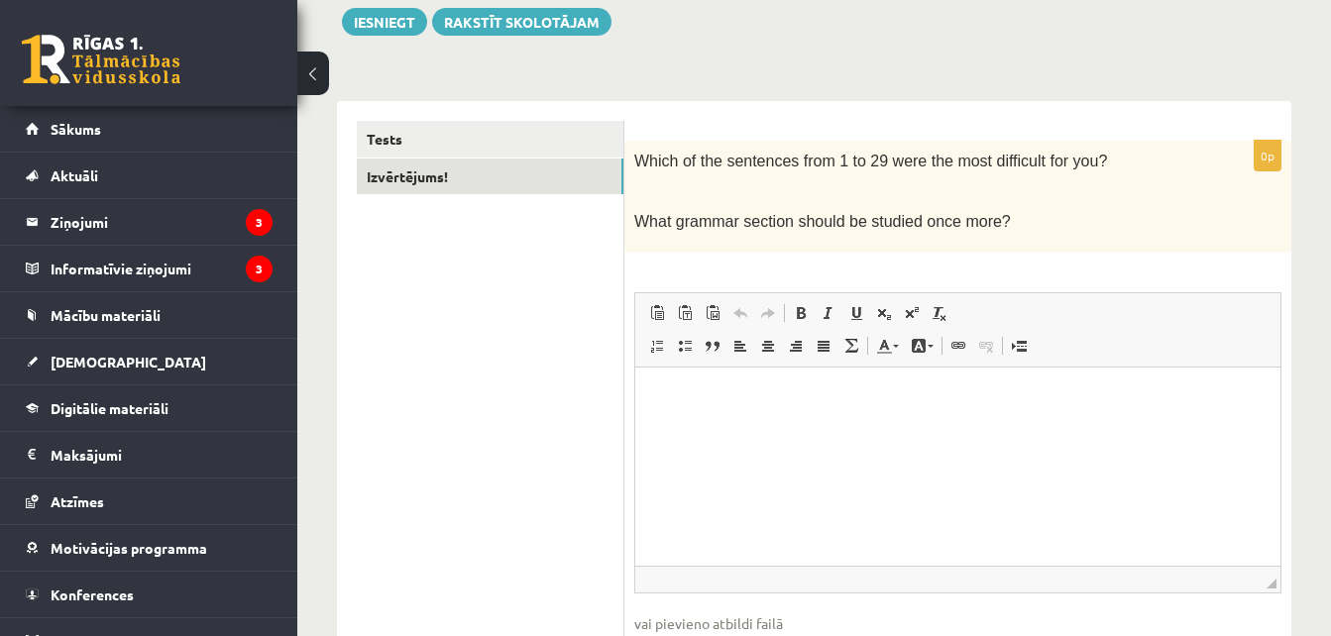
click at [829, 417] on html at bounding box center [957, 397] width 645 height 60
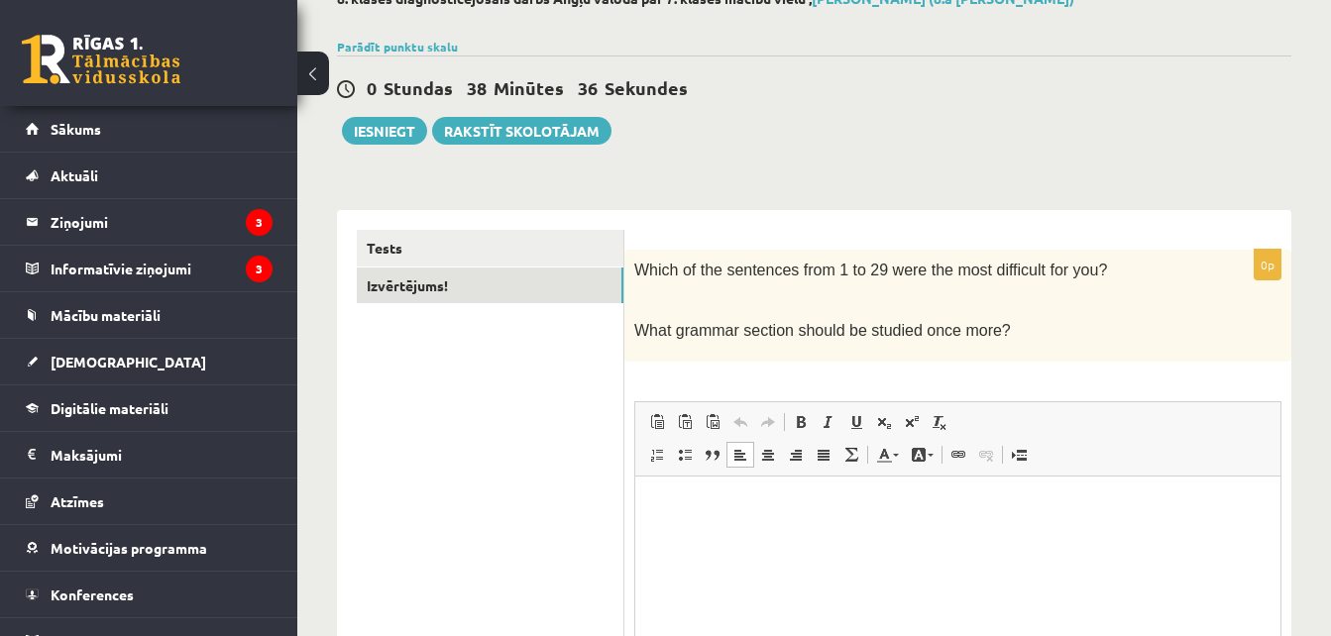
scroll to position [136, 0]
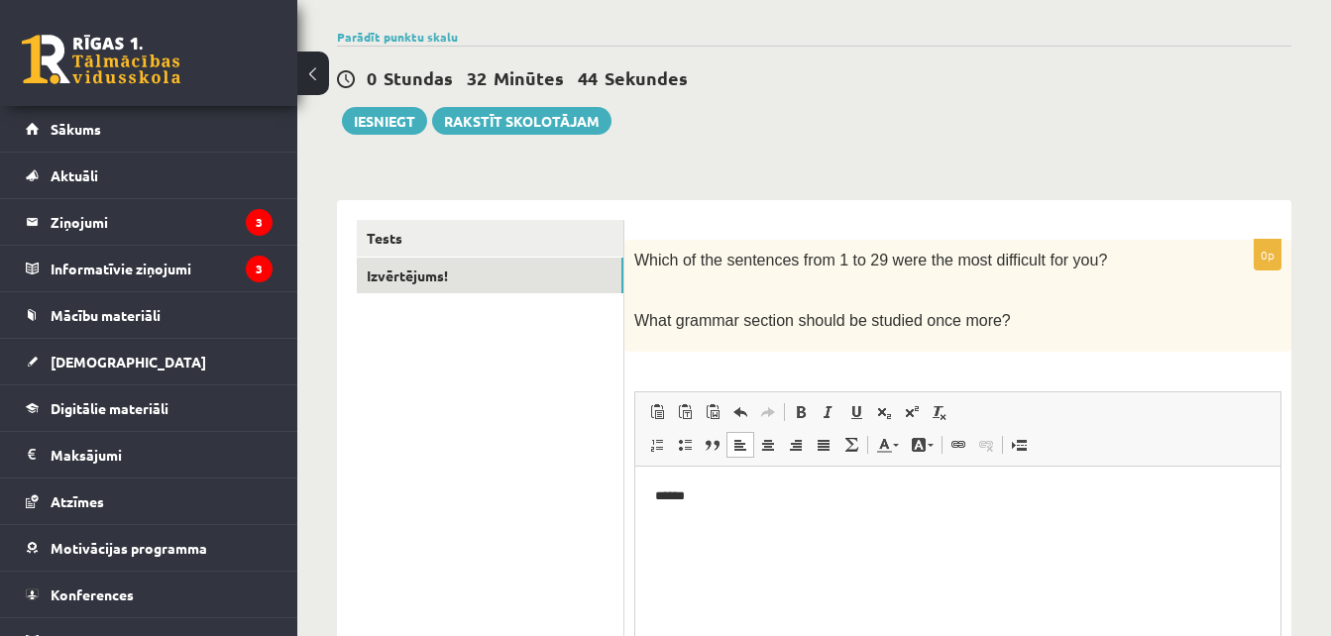
click at [658, 494] on p "******" at bounding box center [958, 496] width 606 height 21
click at [718, 499] on p "*******" at bounding box center [958, 496] width 606 height 21
click at [806, 496] on p "**********" at bounding box center [958, 496] width 606 height 21
click at [1072, 506] on p "**********" at bounding box center [958, 496] width 606 height 21
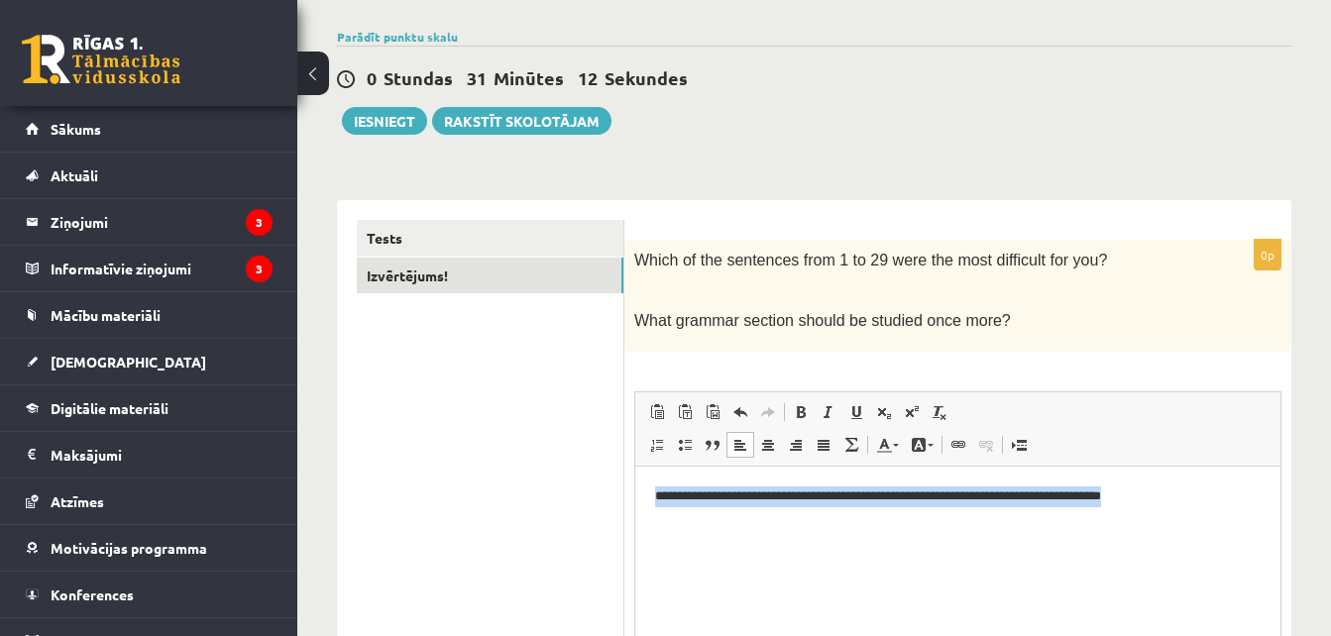
drag, startPoint x: 1151, startPoint y: 495, endPoint x: 638, endPoint y: 486, distance: 512.6
click at [638, 486] on html "**********" at bounding box center [957, 496] width 645 height 60
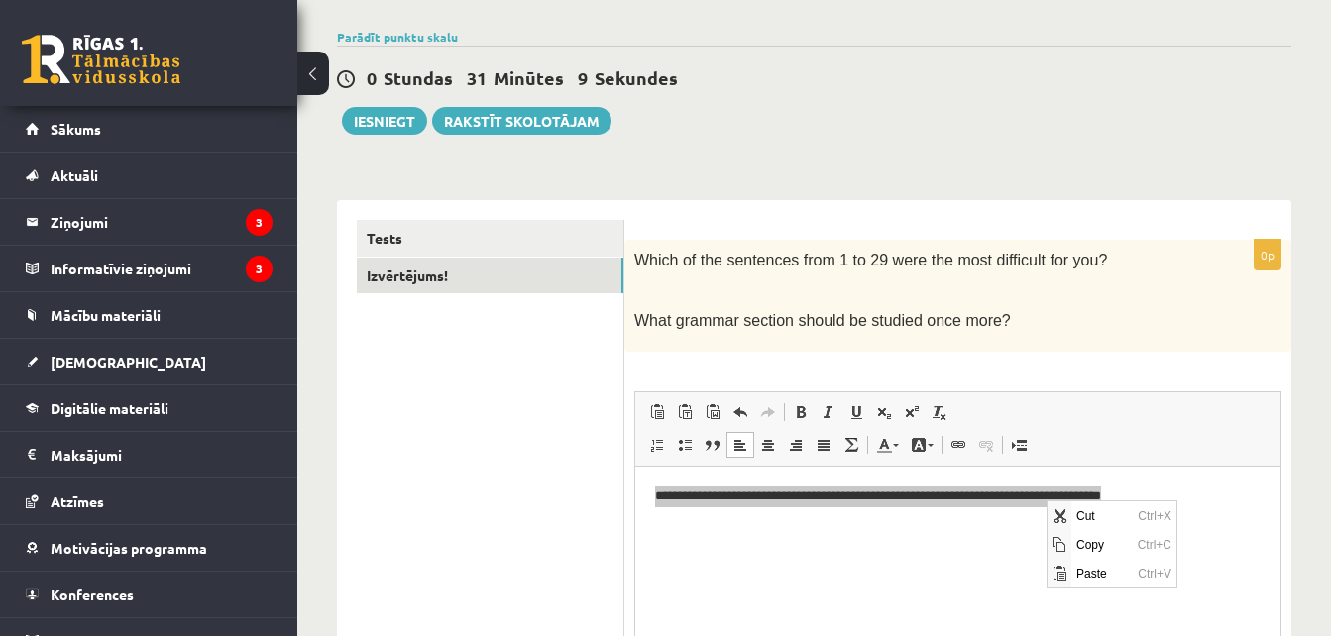
scroll to position [0, 0]
click at [1113, 545] on span "Copy" at bounding box center [1102, 543] width 61 height 29
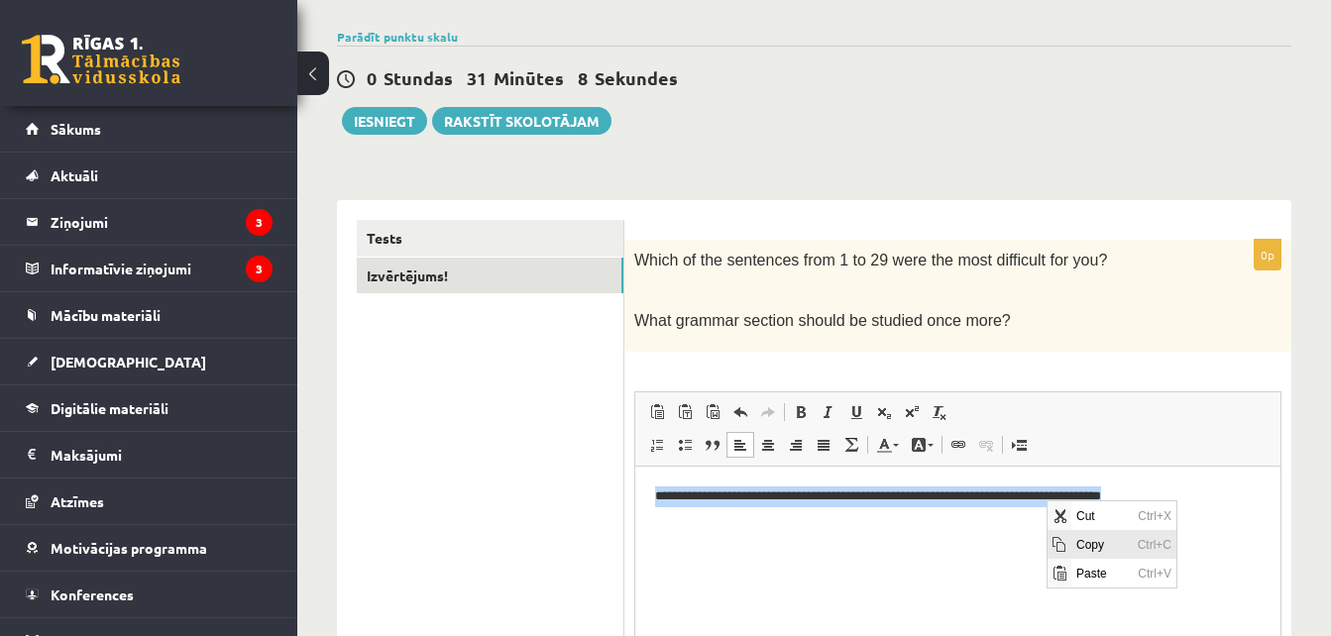
copy p "**********"
click at [1179, 518] on html "**********" at bounding box center [957, 496] width 645 height 60
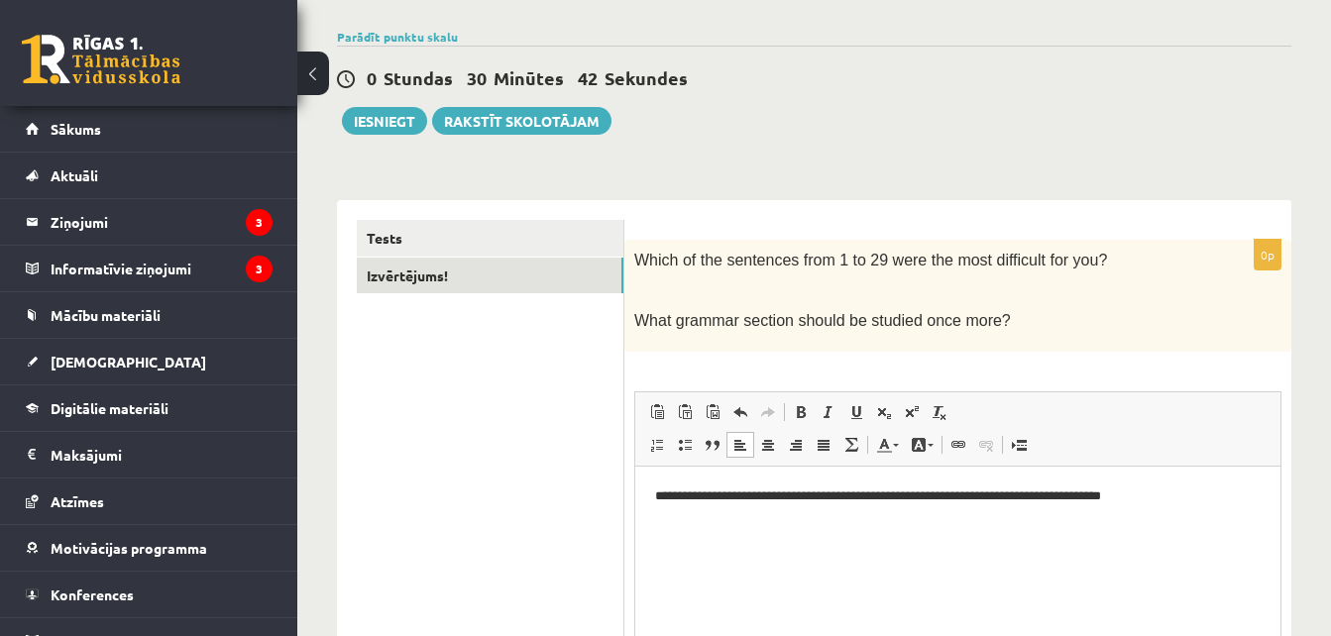
click at [1170, 506] on p "**********" at bounding box center [958, 496] width 606 height 21
click at [828, 497] on p "**********" at bounding box center [958, 496] width 606 height 21
click at [962, 526] on html "**********" at bounding box center [957, 496] width 645 height 60
click at [763, 523] on html "**********" at bounding box center [957, 496] width 645 height 60
click at [1235, 502] on p "**********" at bounding box center [958, 496] width 606 height 21
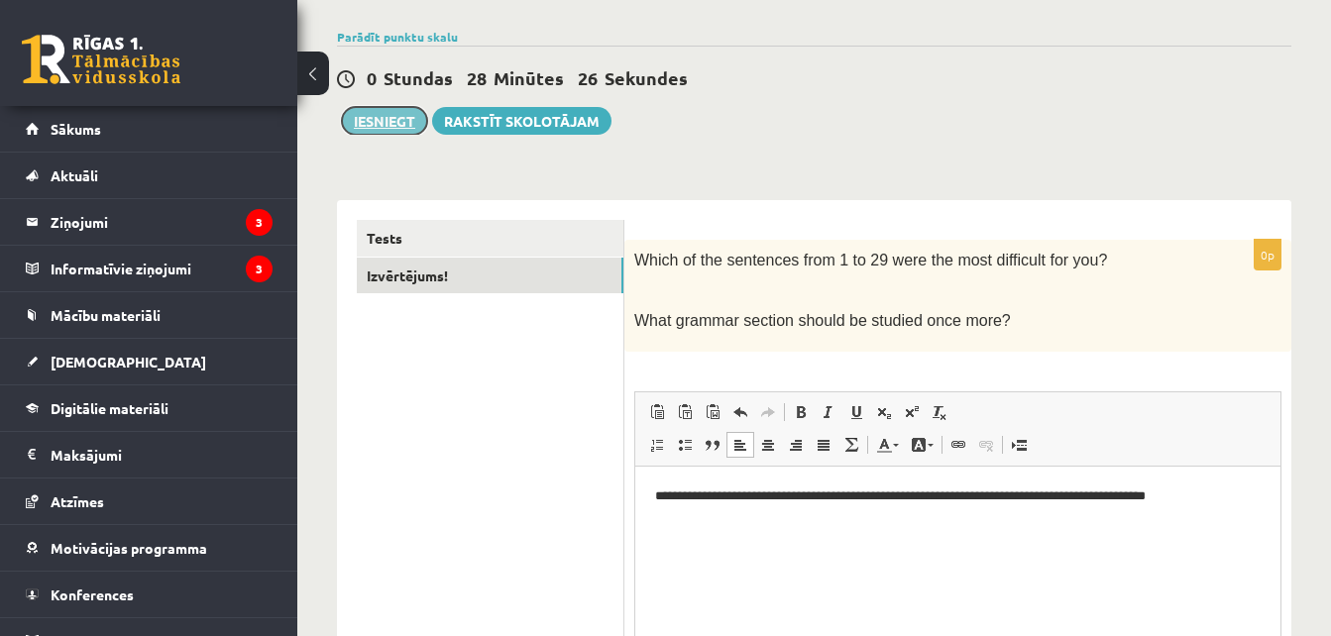
click at [379, 126] on button "Iesniegt" at bounding box center [384, 121] width 85 height 28
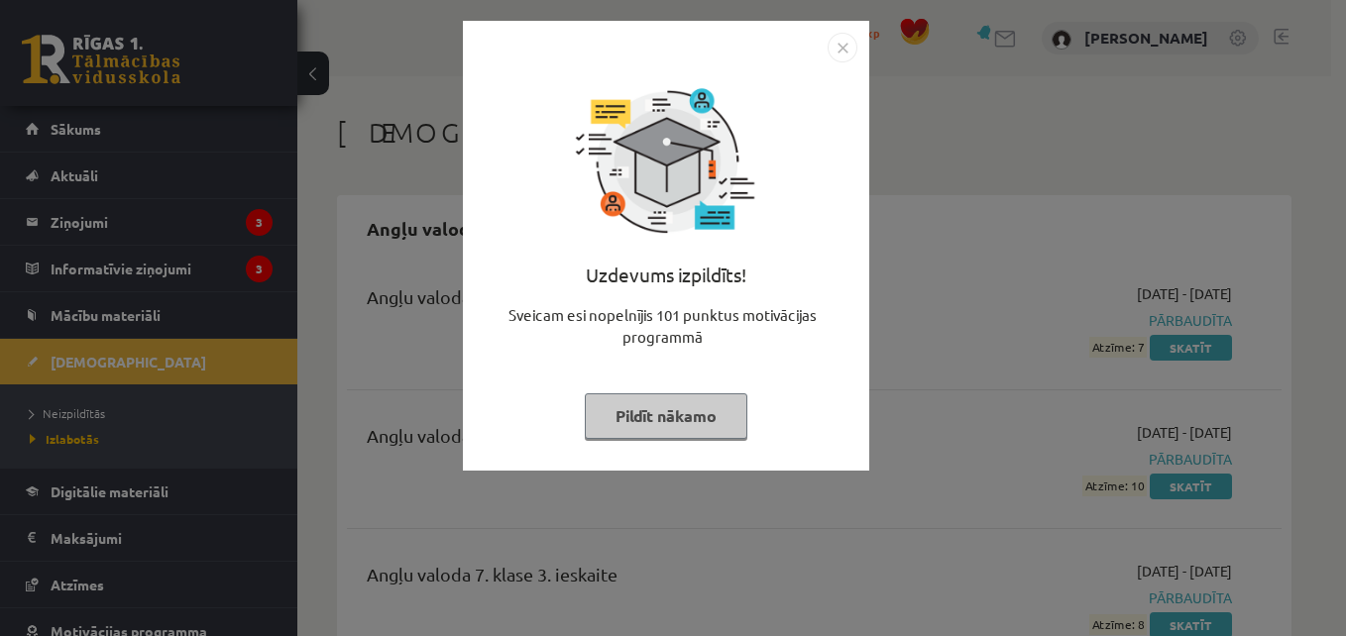
click at [711, 415] on button "Pildīt nākamo" at bounding box center [666, 417] width 163 height 46
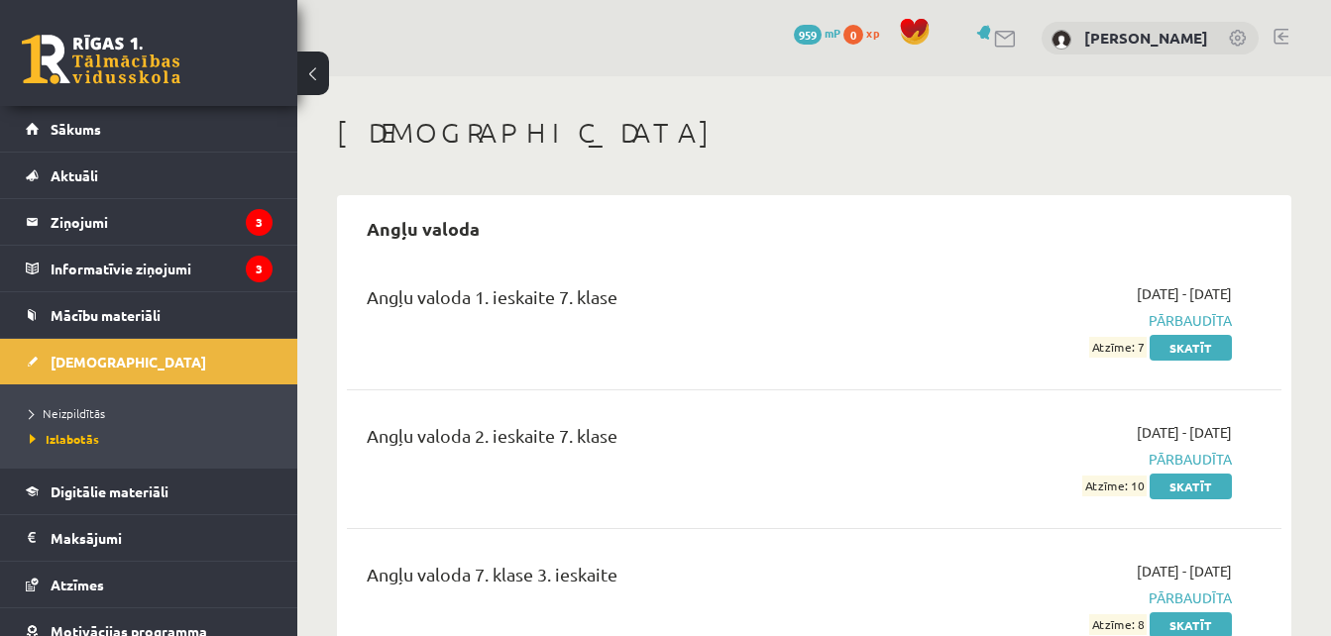
click at [794, 41] on span "959" at bounding box center [808, 35] width 28 height 20
click at [805, 30] on span "959" at bounding box center [808, 35] width 28 height 20
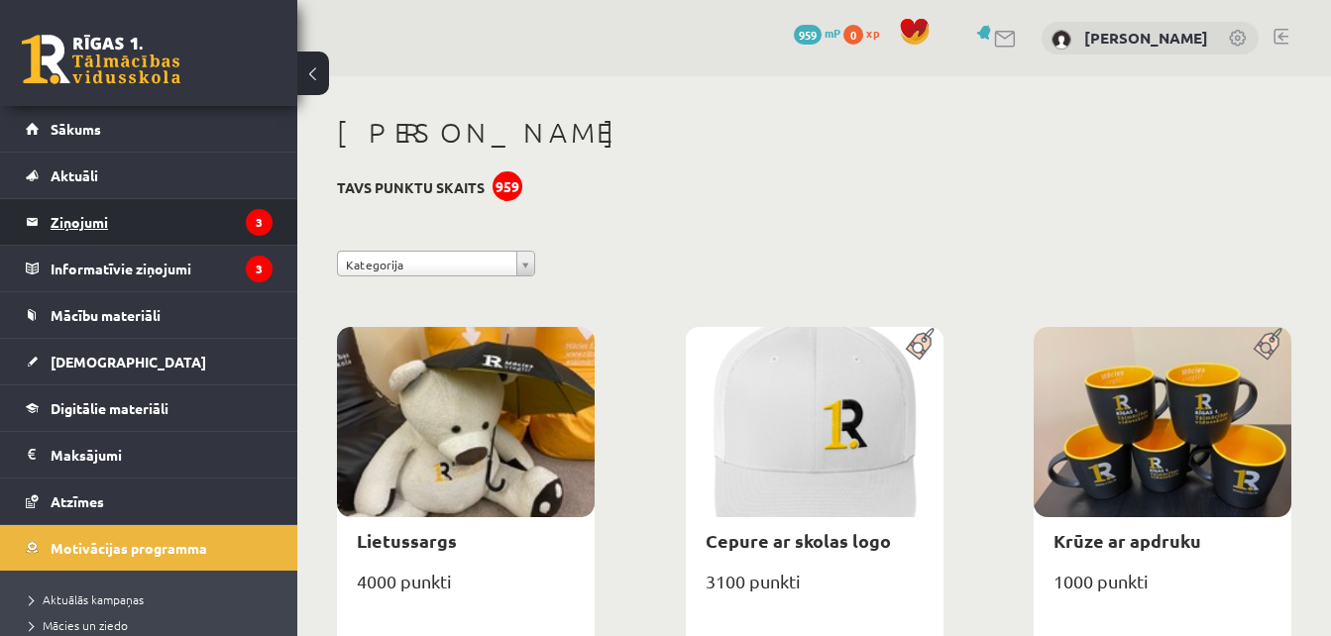
click at [93, 221] on legend "Ziņojumi 3" at bounding box center [162, 222] width 222 height 46
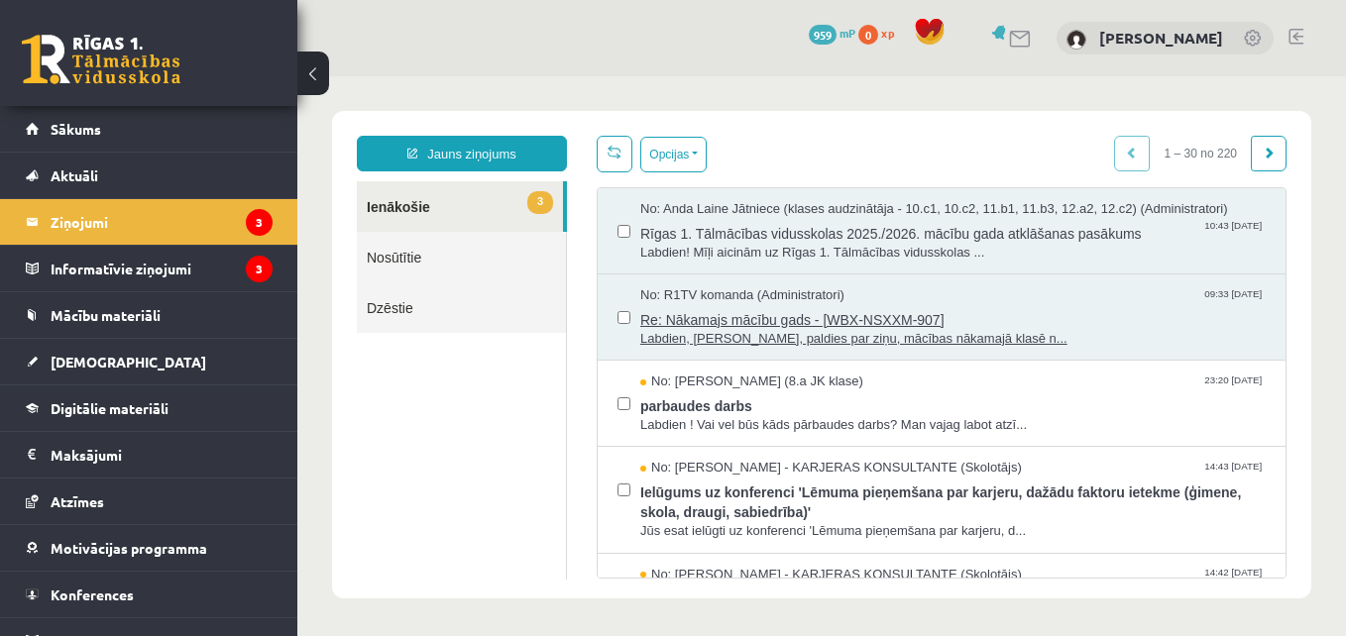
click at [980, 305] on span "Re: Nākamajs mācību gads - [WBX-NSXXM-907]" at bounding box center [953, 317] width 626 height 25
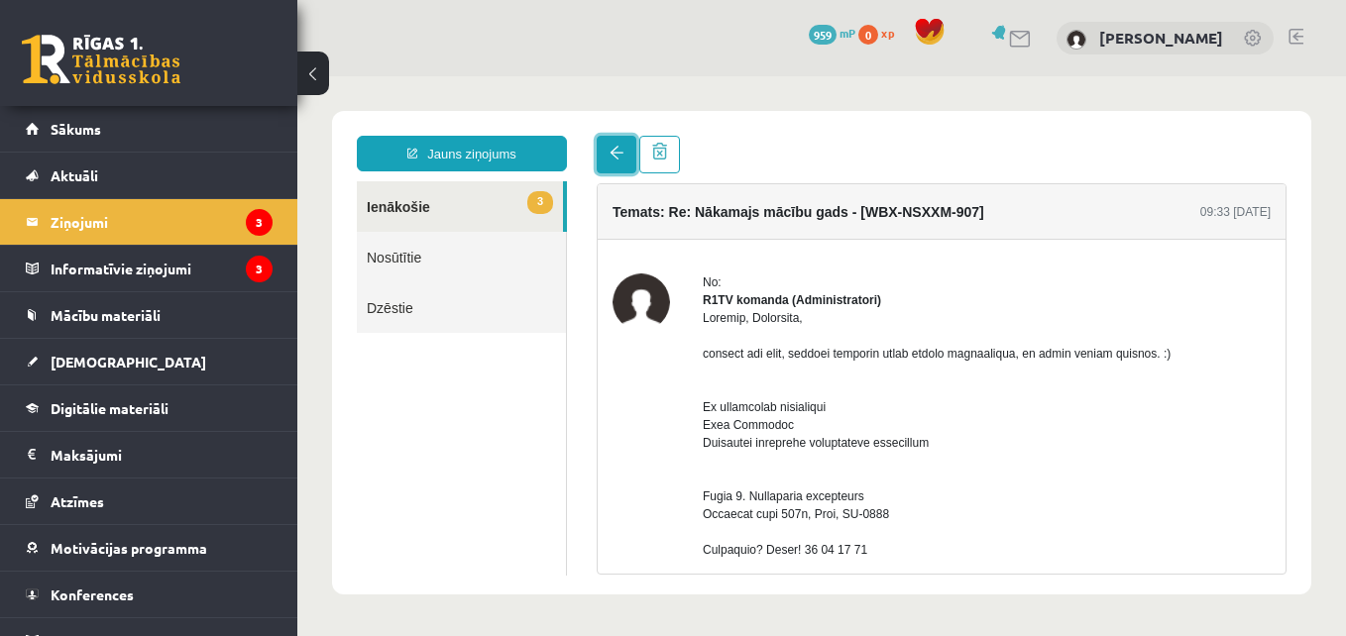
click at [607, 149] on link at bounding box center [617, 155] width 40 height 38
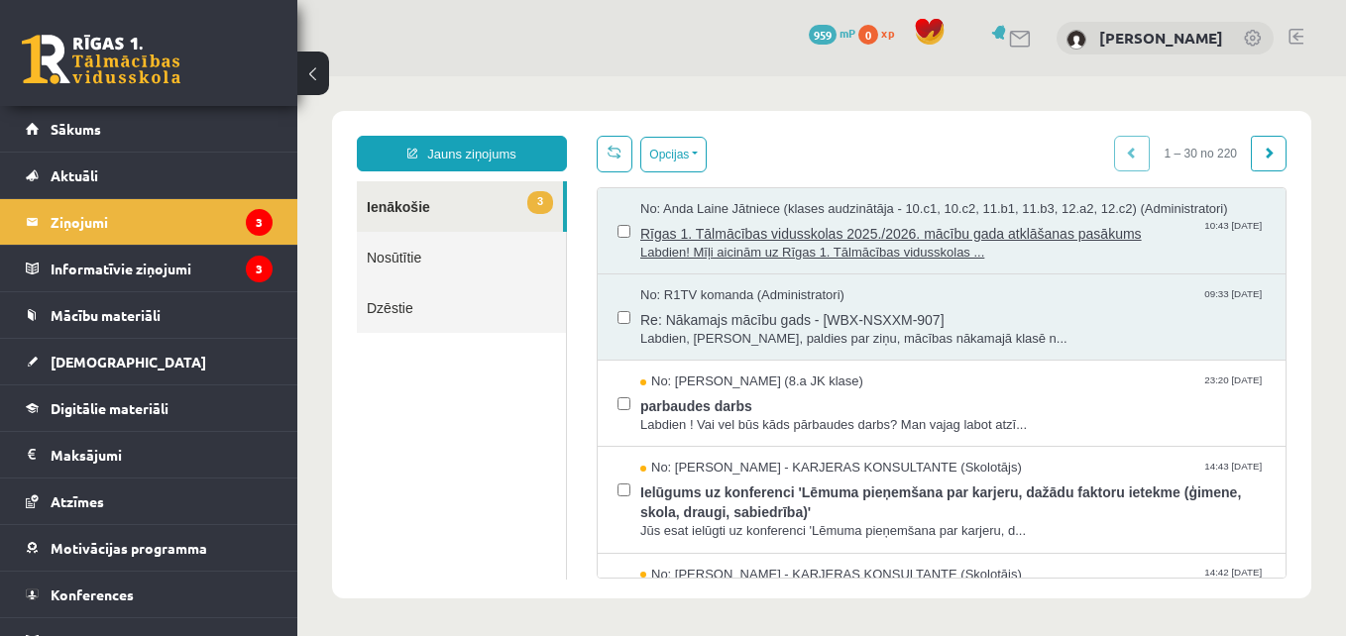
click at [1032, 258] on span "Labdien! Mīļi aicinām uz Rīgas 1. Tālmācības vidusskolas ..." at bounding box center [953, 253] width 626 height 19
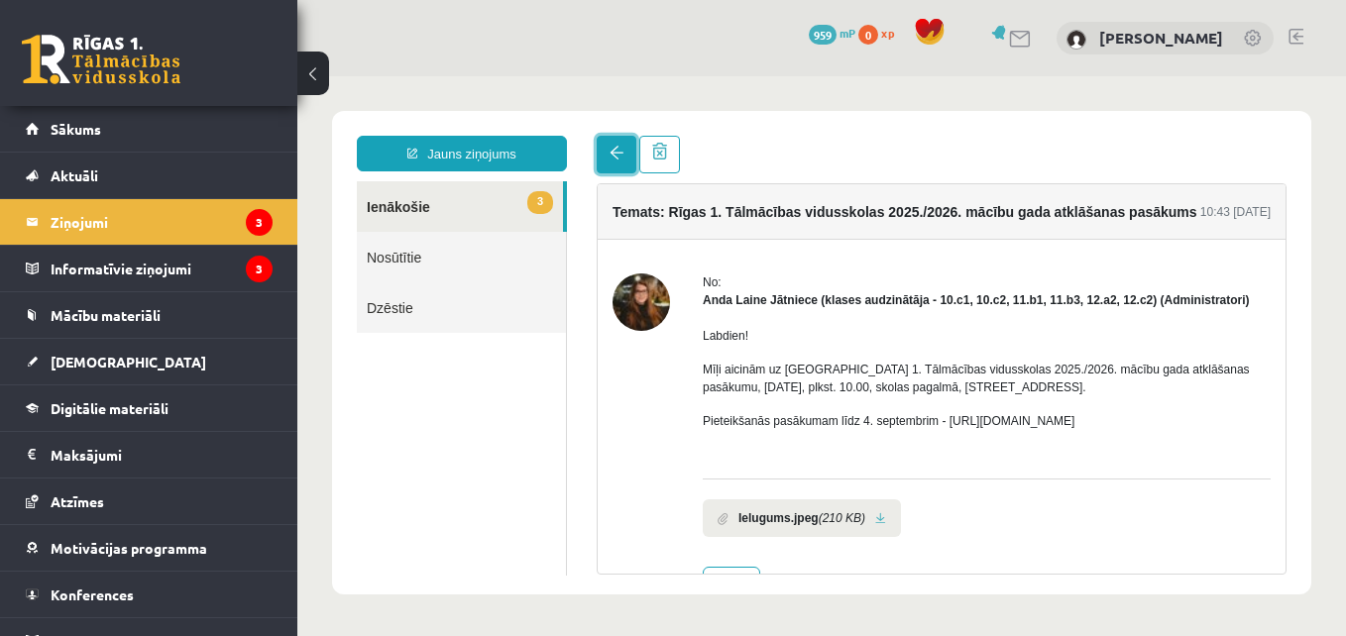
click at [607, 142] on link at bounding box center [617, 155] width 40 height 38
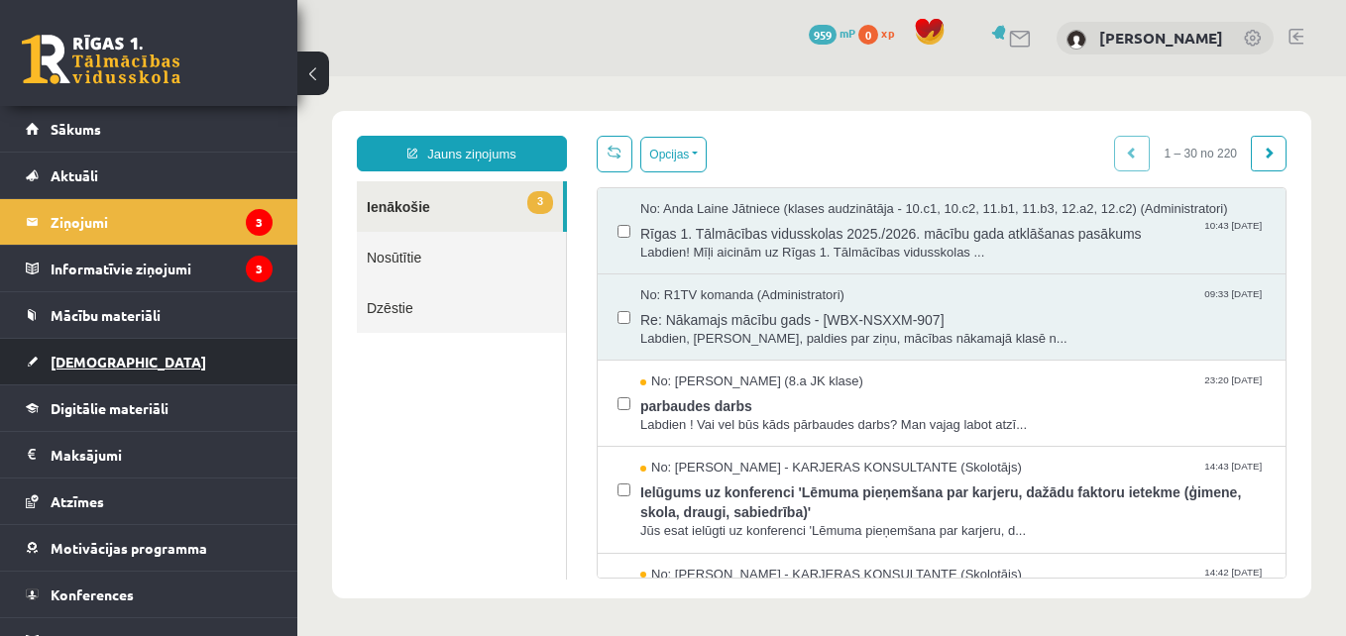
click at [197, 363] on link "[DEMOGRAPHIC_DATA]" at bounding box center [149, 362] width 247 height 46
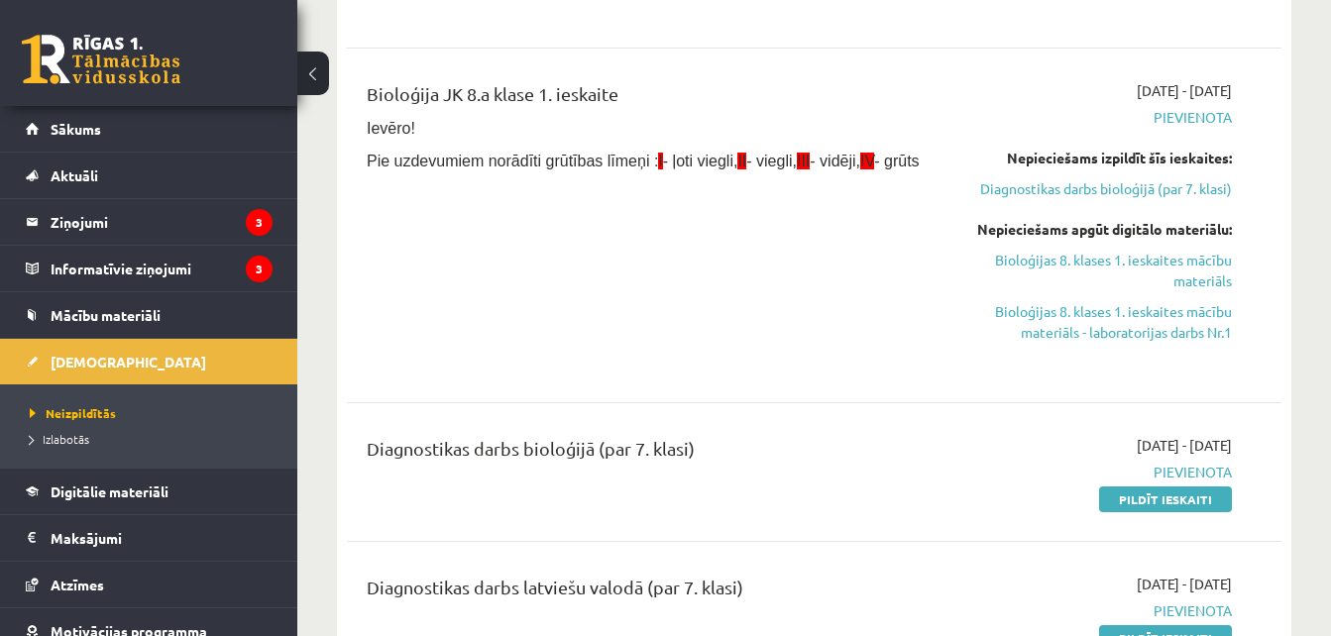
scroll to position [79, 0]
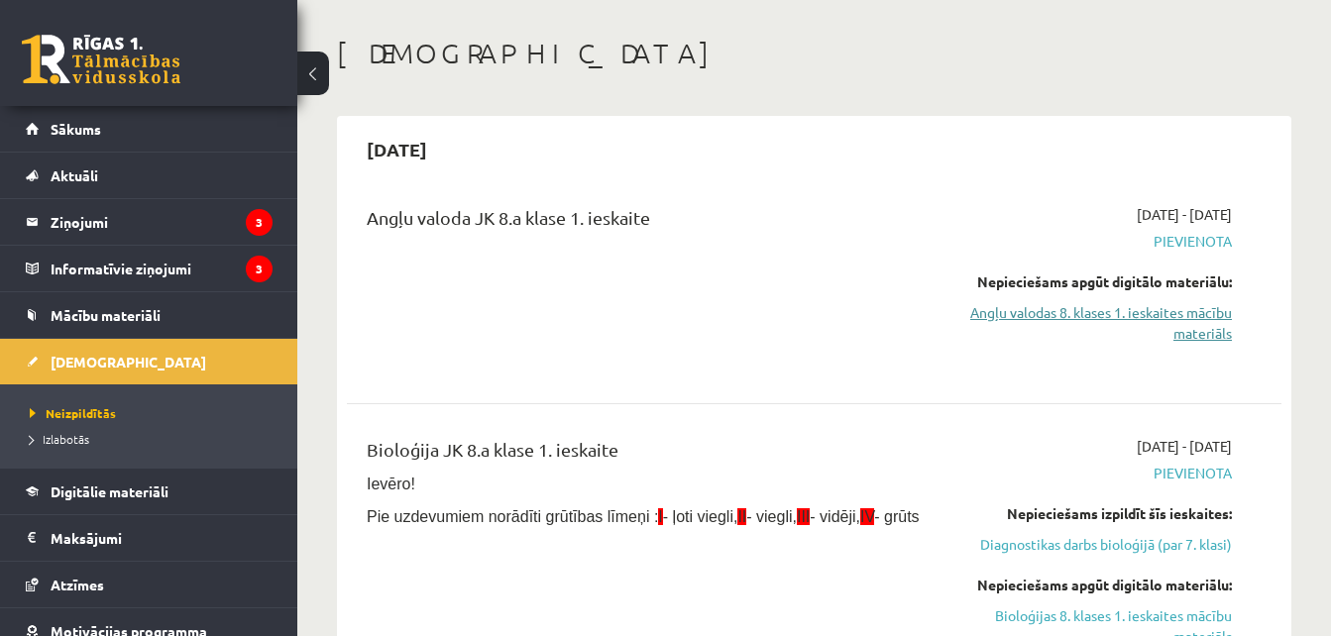
click at [1202, 323] on link "Angļu valodas 8. klases 1. ieskaites mācību materiāls" at bounding box center [1098, 323] width 269 height 42
click at [1166, 323] on link "Angļu valodas 8. klases 1. ieskaites mācību materiāls" at bounding box center [1098, 323] width 269 height 42
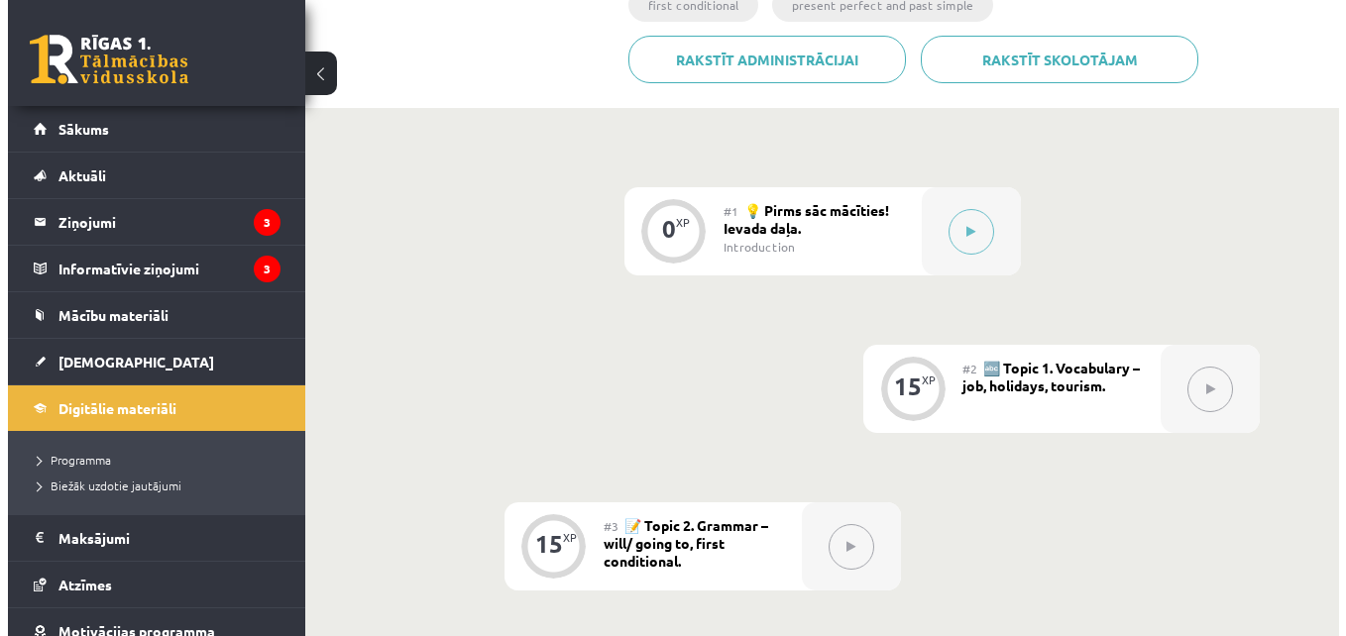
scroll to position [392, 0]
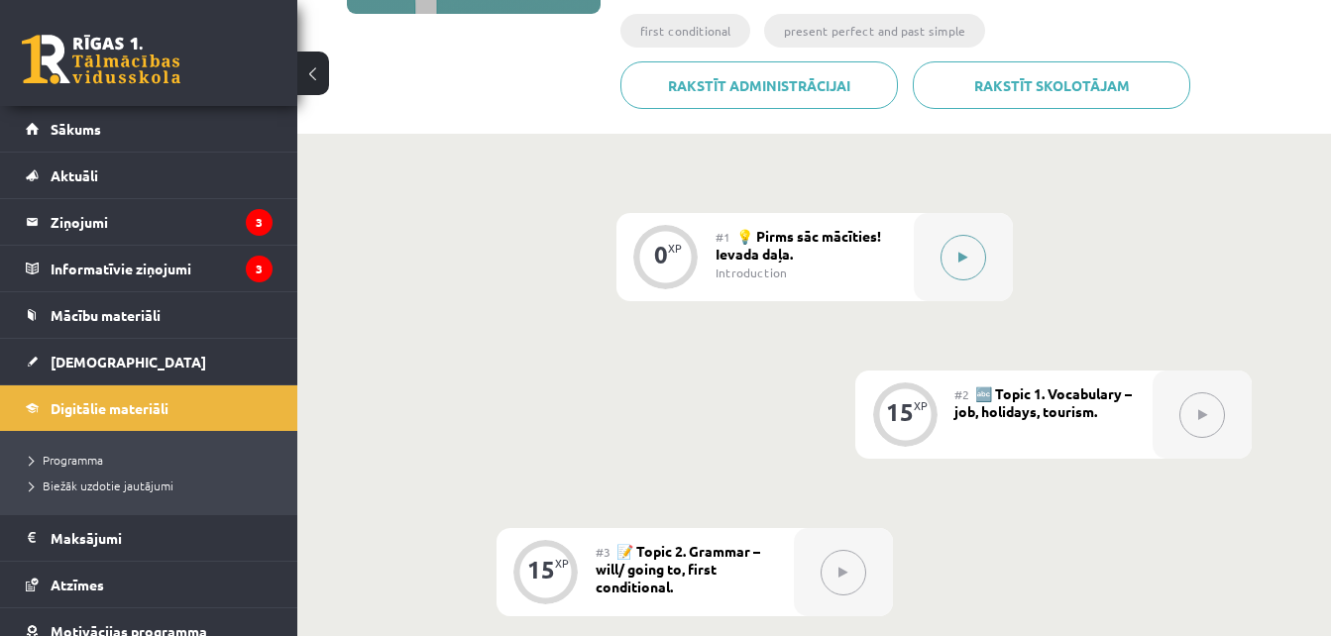
click at [964, 255] on icon at bounding box center [963, 258] width 9 height 12
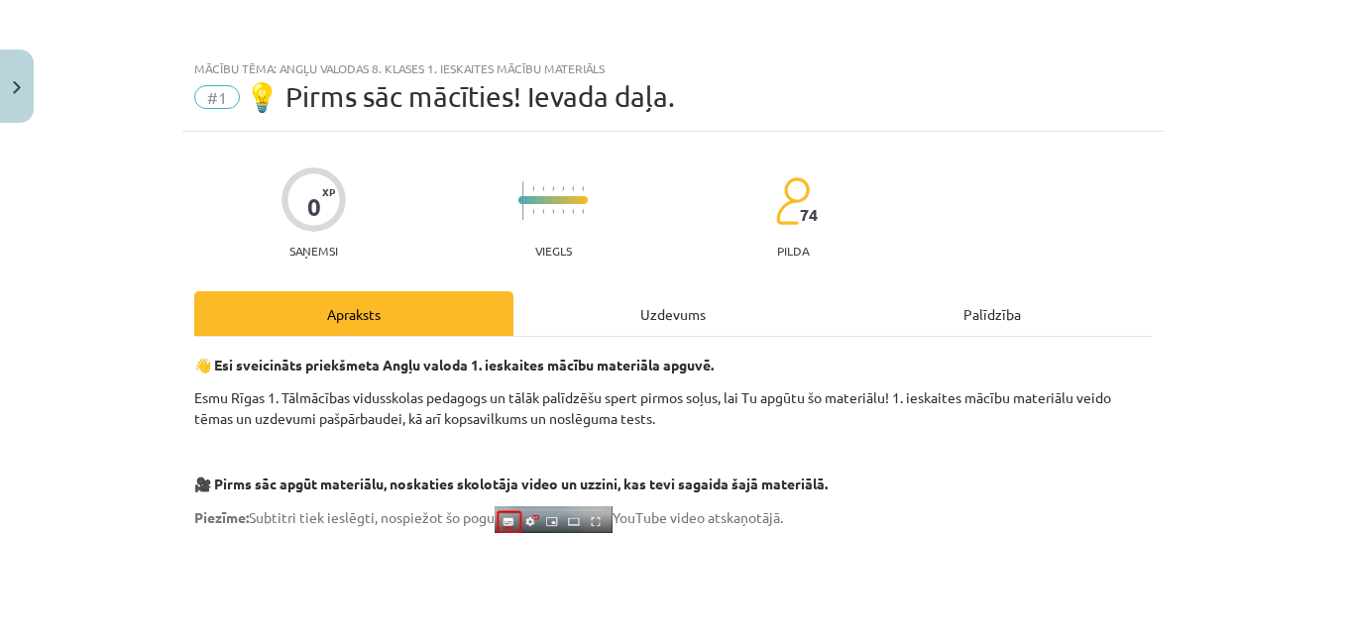
click at [680, 315] on div "Uzdevums" at bounding box center [673, 313] width 319 height 45
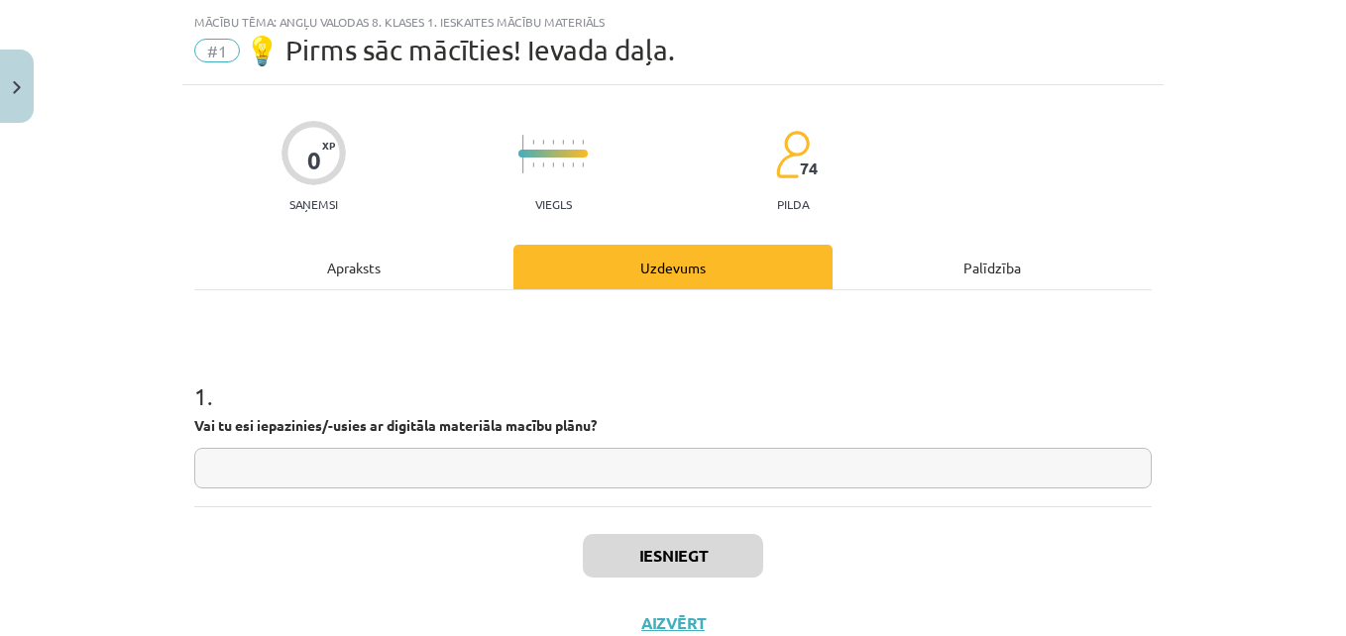
scroll to position [50, 0]
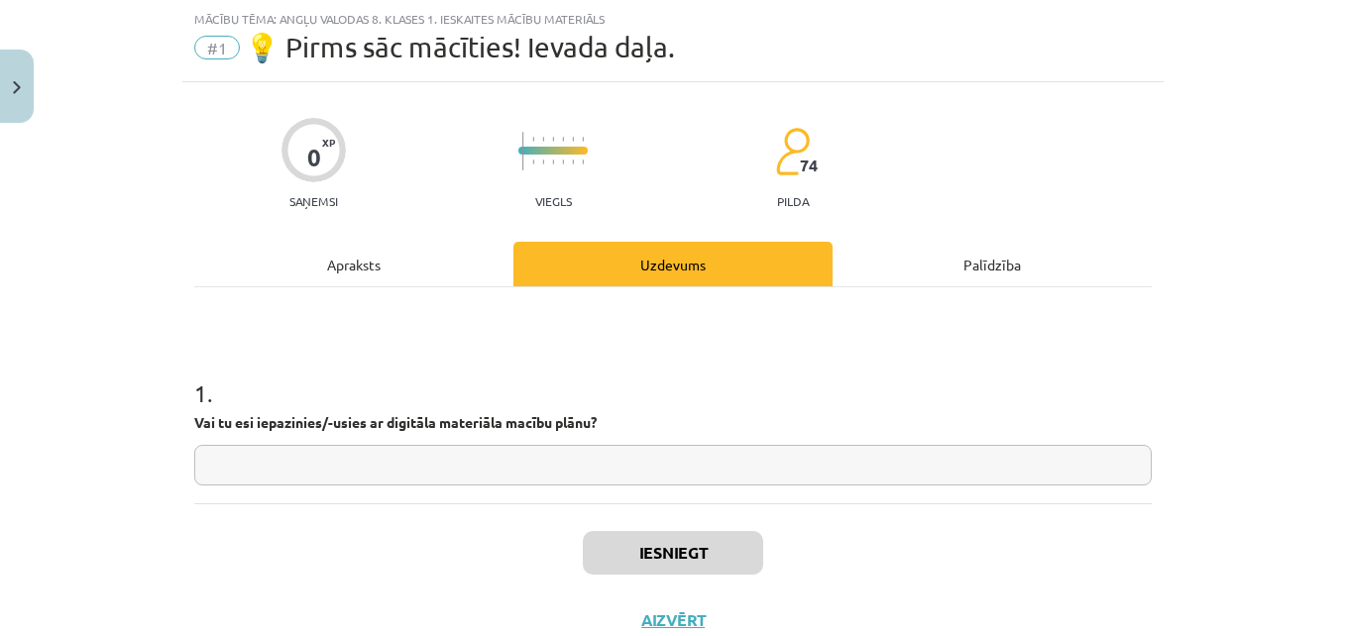
click at [503, 481] on input "text" at bounding box center [673, 465] width 958 height 41
click at [511, 474] on input "*" at bounding box center [673, 465] width 958 height 41
type input "**"
click at [670, 550] on button "Iesniegt" at bounding box center [673, 553] width 180 height 44
click at [734, 627] on button "Nākamā nodarbība" at bounding box center [673, 634] width 194 height 46
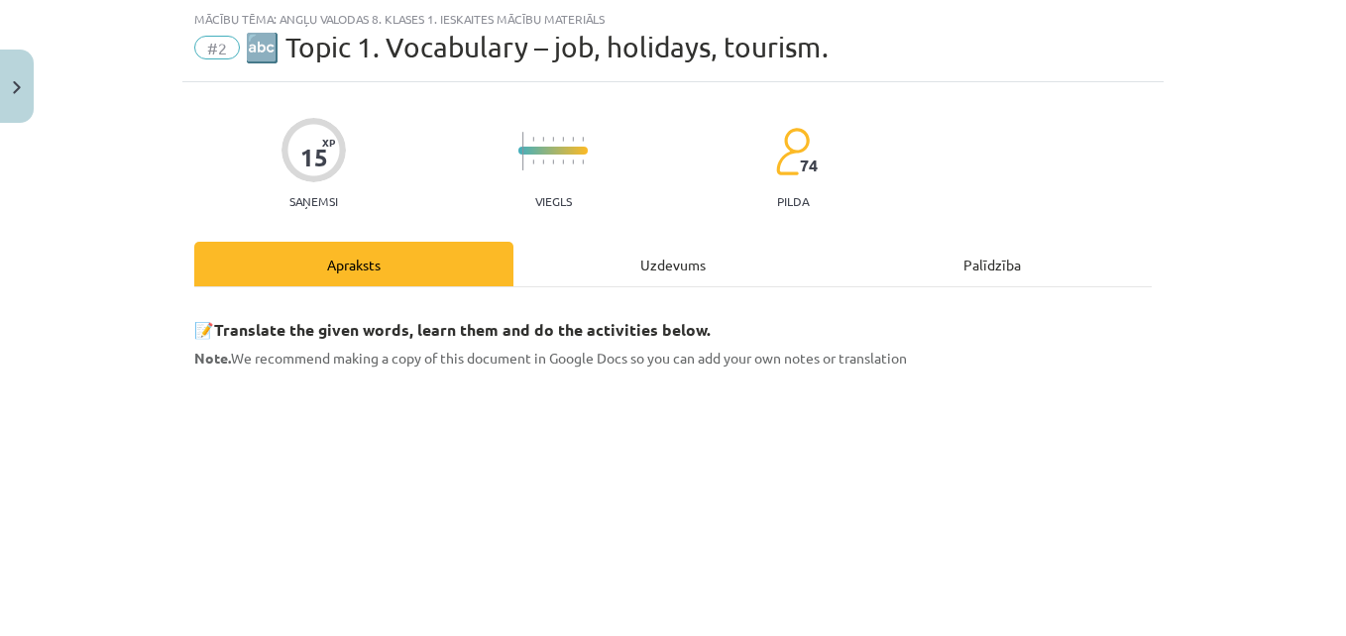
click at [650, 266] on div "Uzdevums" at bounding box center [673, 264] width 319 height 45
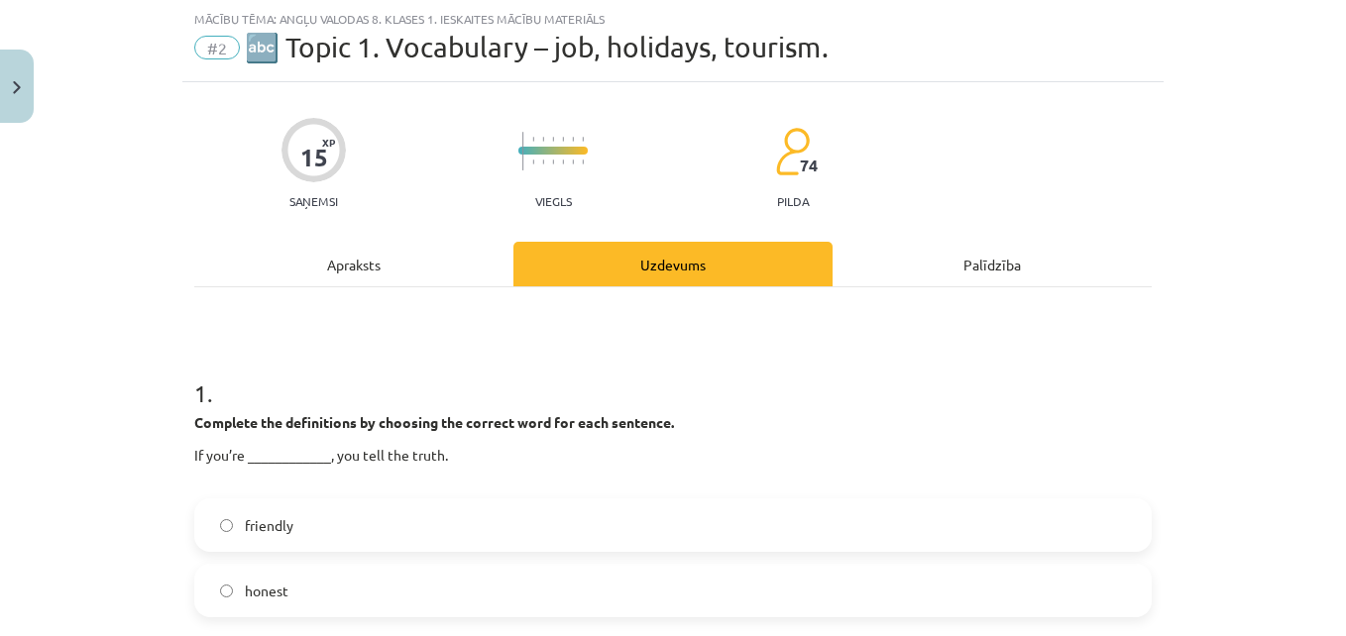
click at [418, 257] on div "Apraksts" at bounding box center [353, 264] width 319 height 45
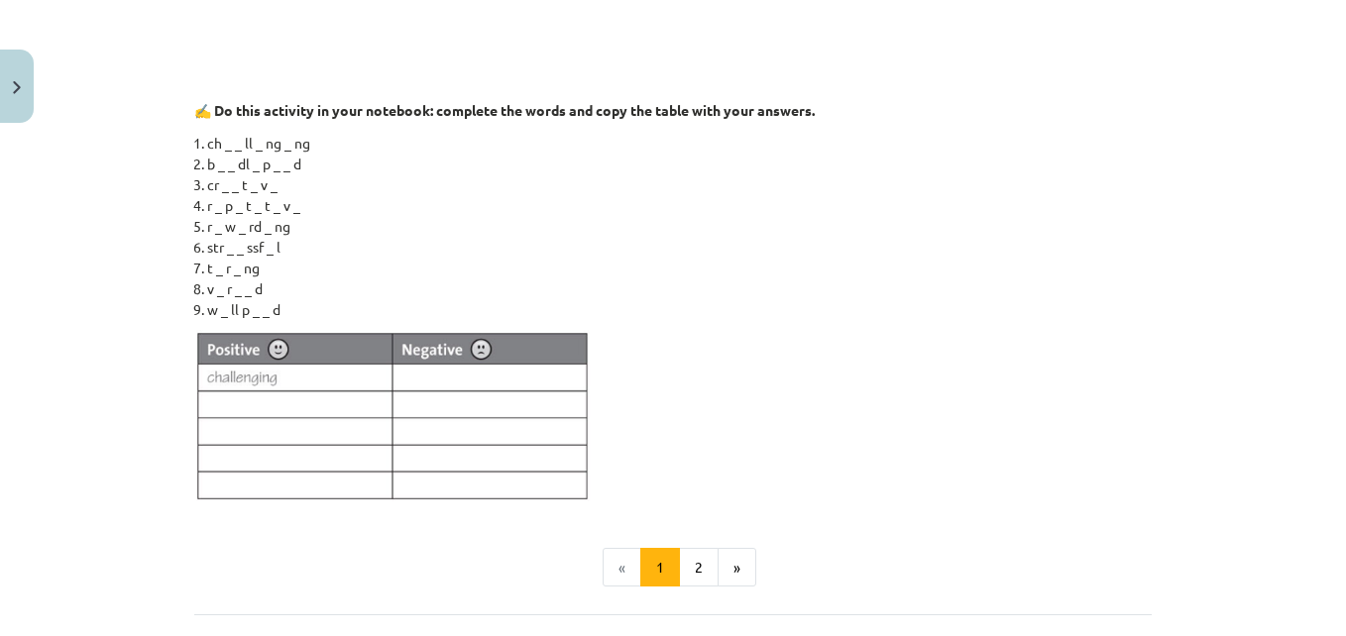
scroll to position [1544, 0]
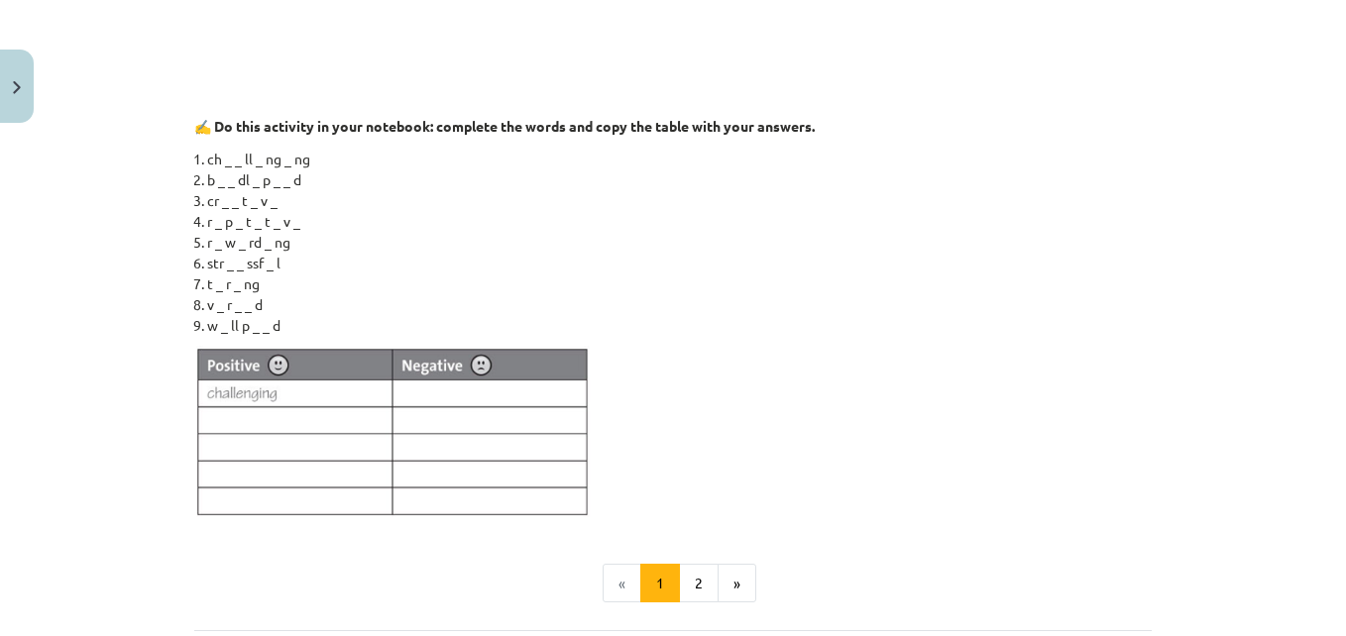
click at [315, 413] on img at bounding box center [392, 432] width 397 height 173
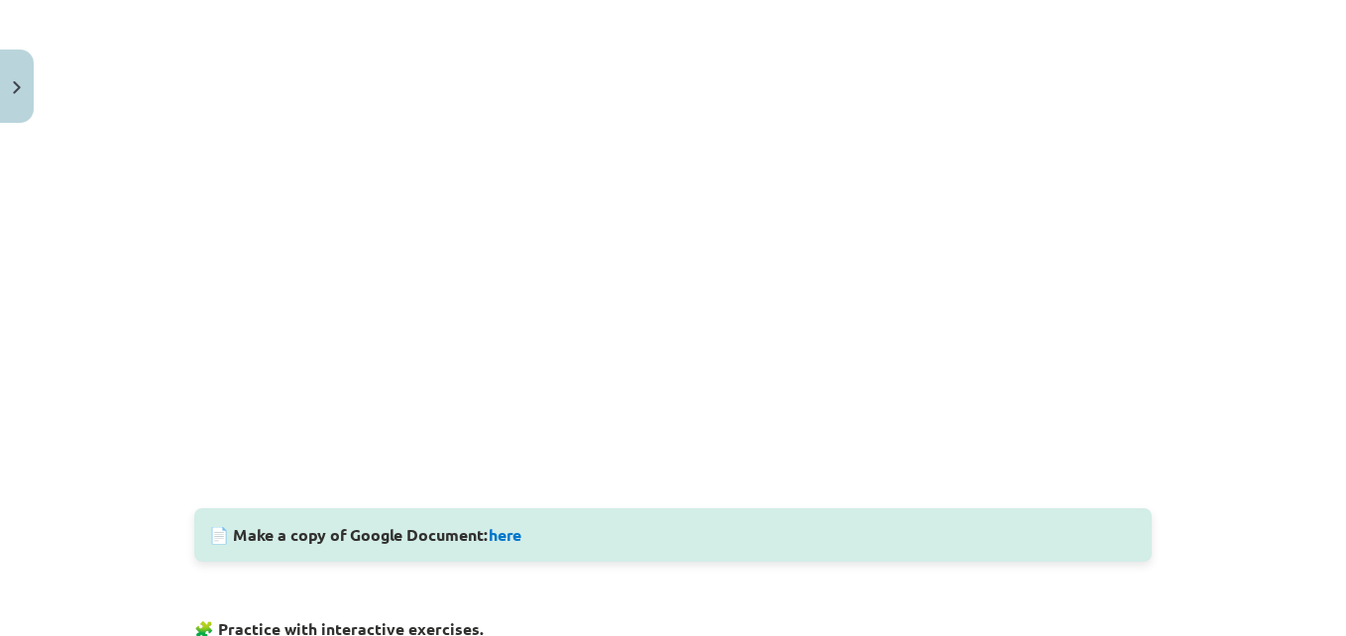
scroll to position [507, 0]
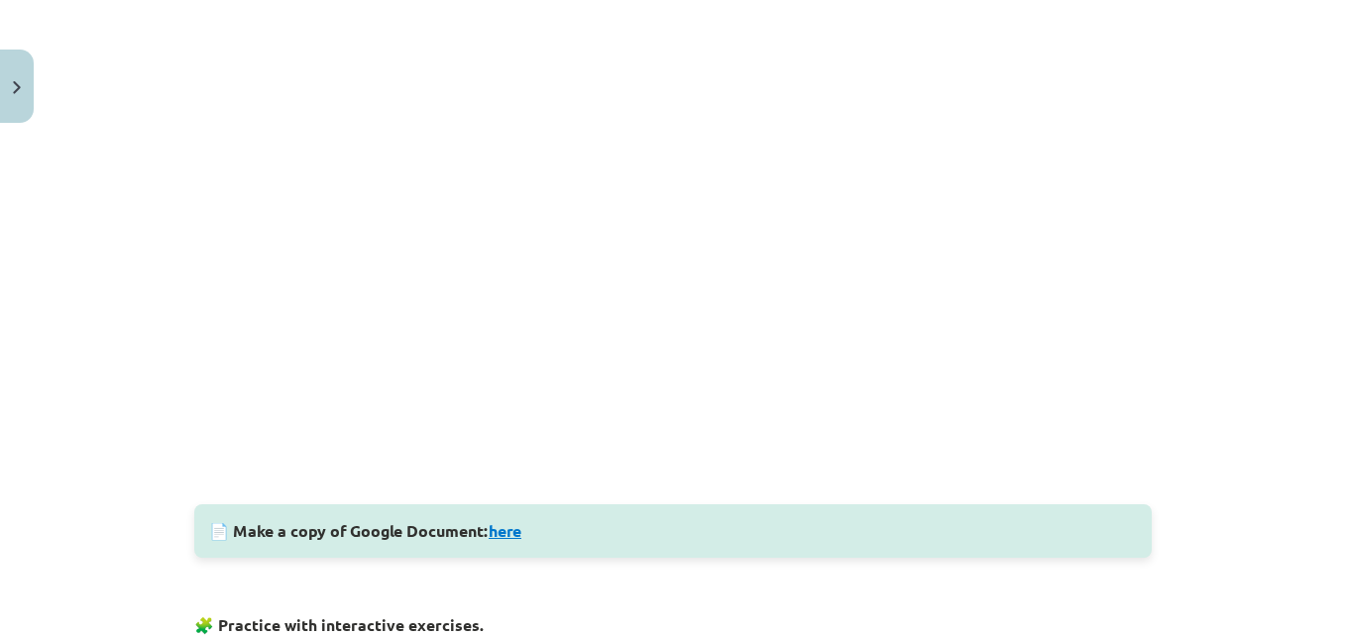
click at [505, 524] on link "here" at bounding box center [505, 530] width 33 height 21
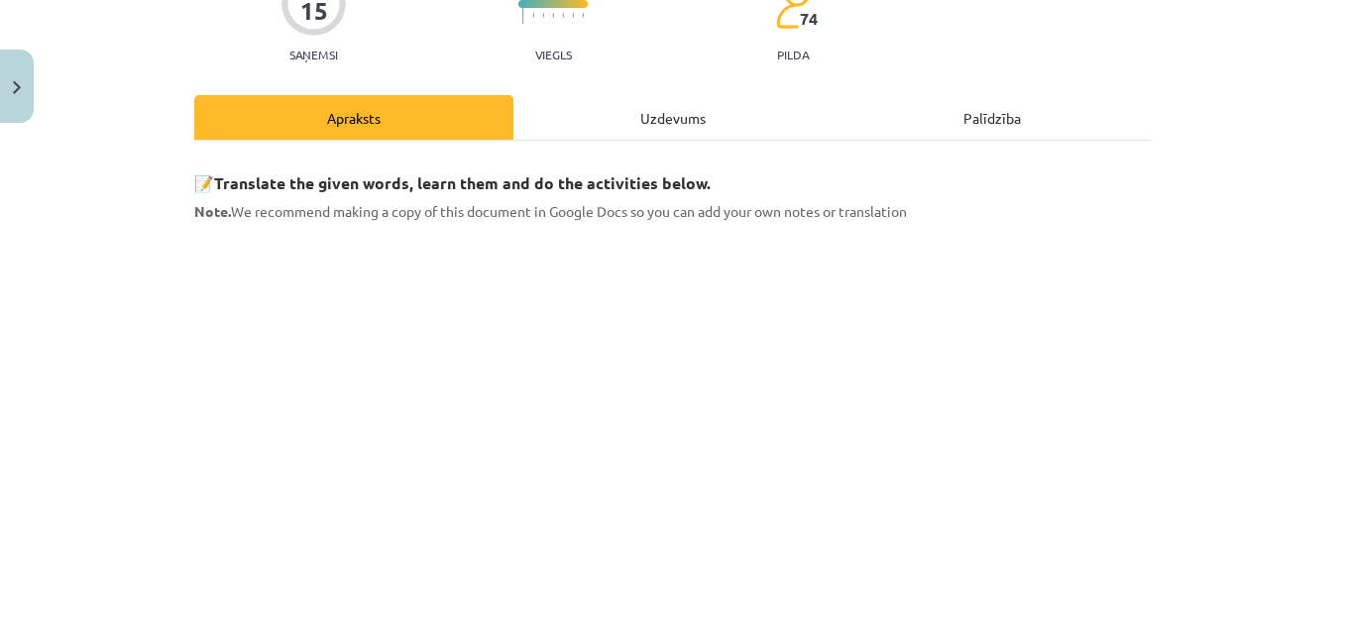
scroll to position [120, 0]
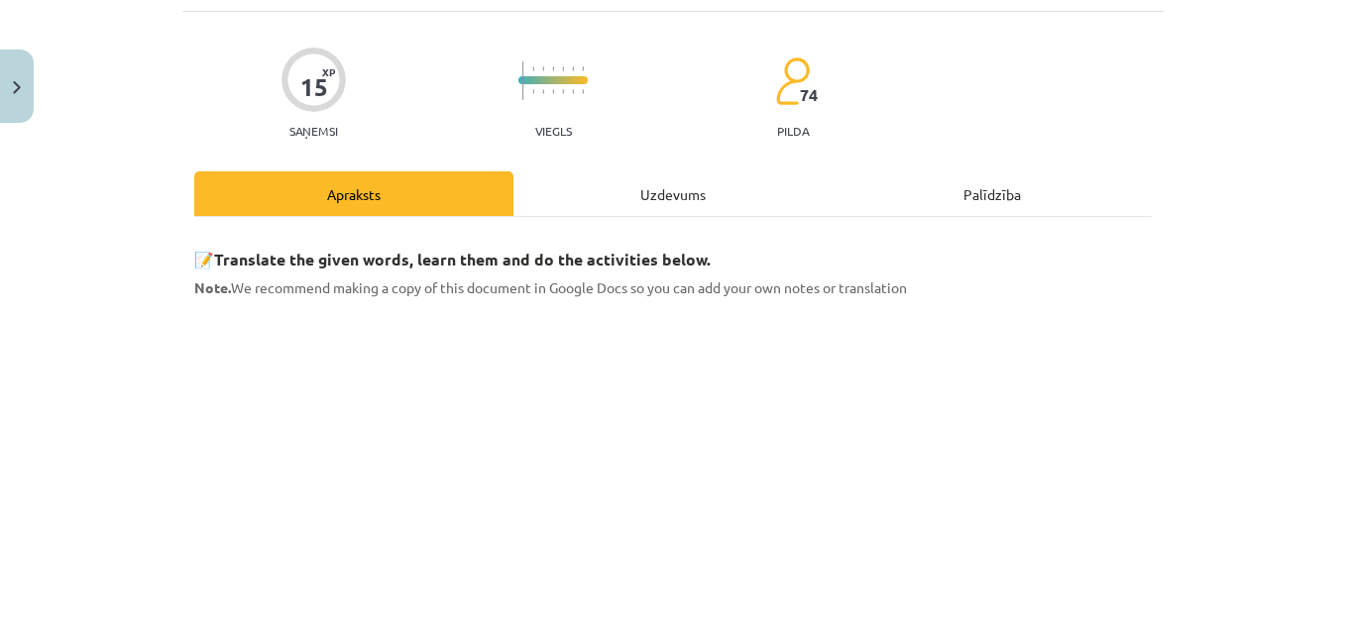
click at [653, 203] on div "Uzdevums" at bounding box center [673, 194] width 319 height 45
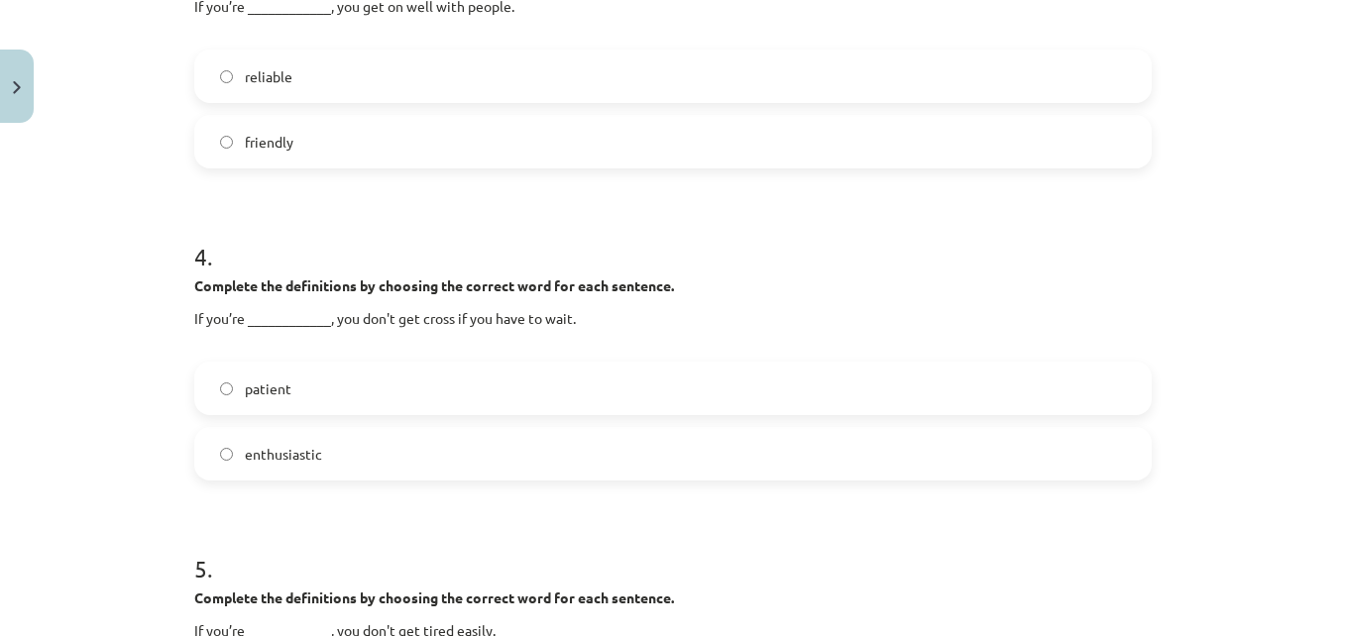
scroll to position [1489, 0]
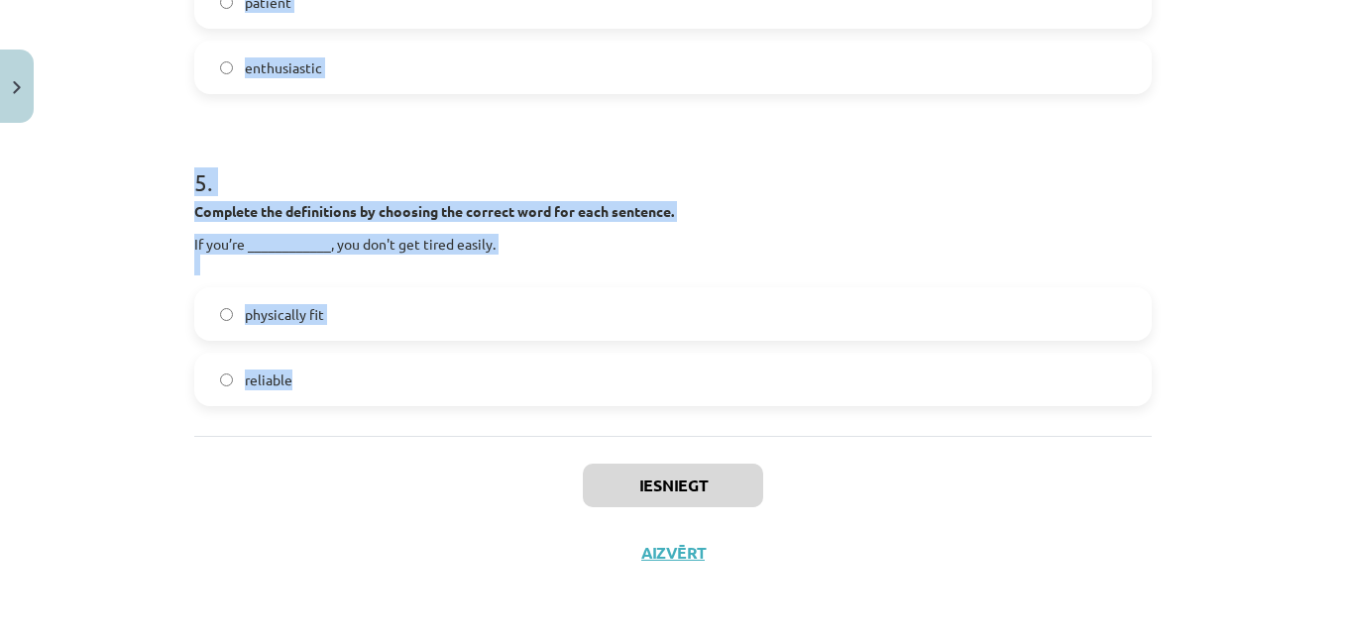
drag, startPoint x: 180, startPoint y: 383, endPoint x: 418, endPoint y: 393, distance: 238.1
copy form "1 . Complete the definitions by choosing the correct word for each sentence. If…"
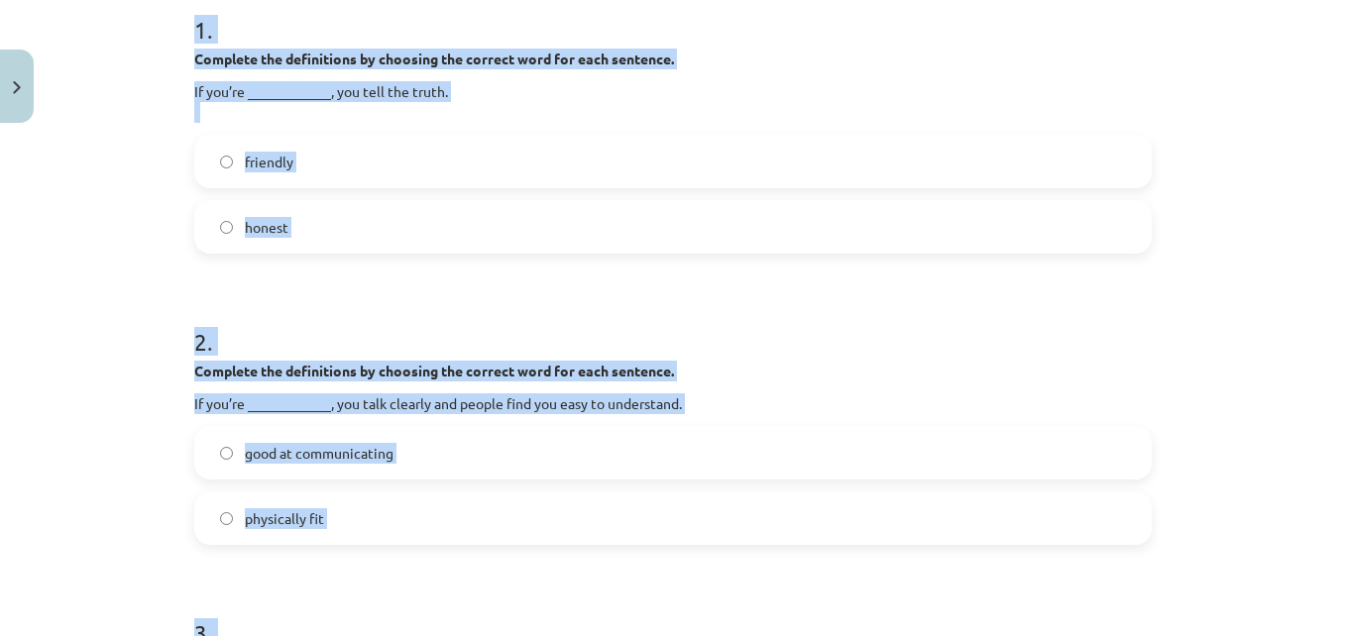
scroll to position [452, 0]
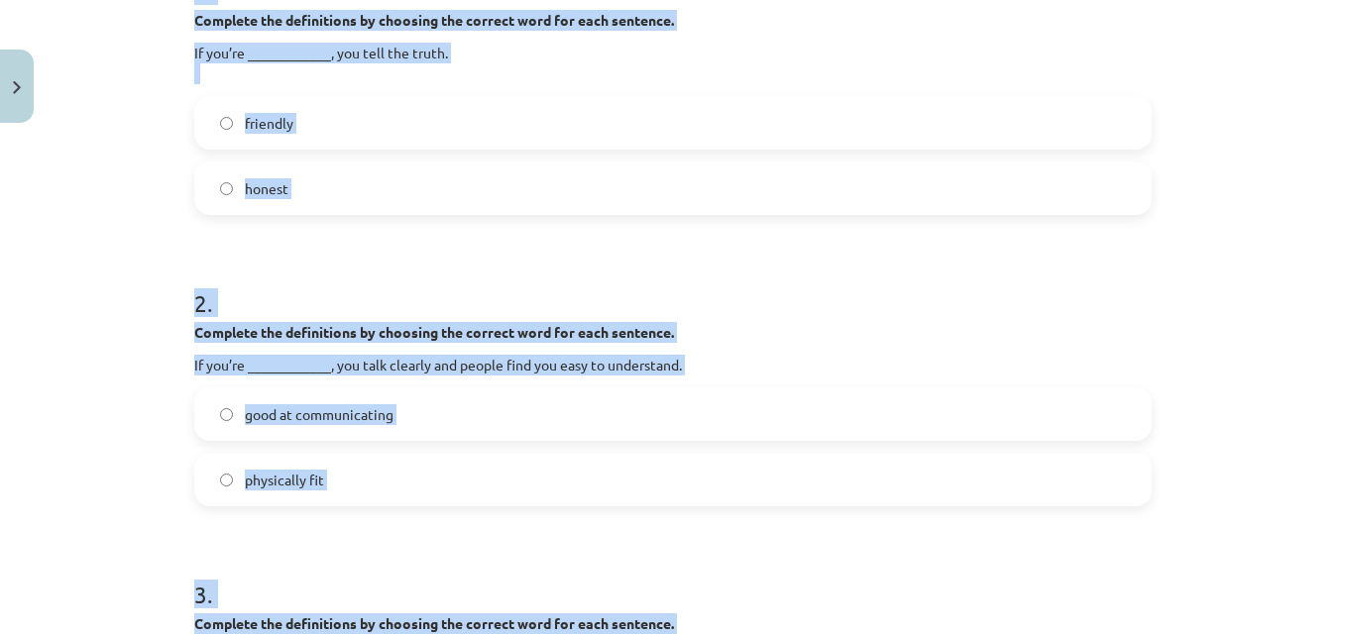
click at [560, 56] on p "If you’re ____________, you tell the truth." at bounding box center [673, 64] width 958 height 42
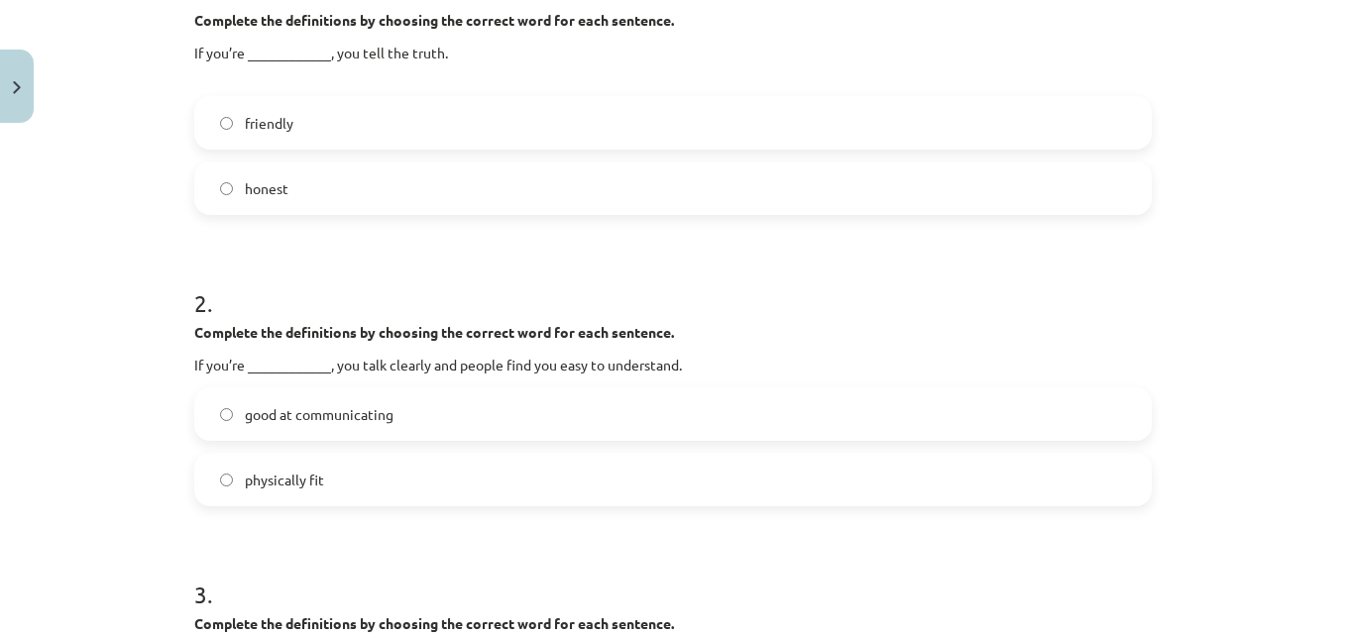
click at [294, 186] on label "honest" at bounding box center [673, 189] width 954 height 50
click at [347, 415] on span "good at communicating" at bounding box center [319, 414] width 149 height 21
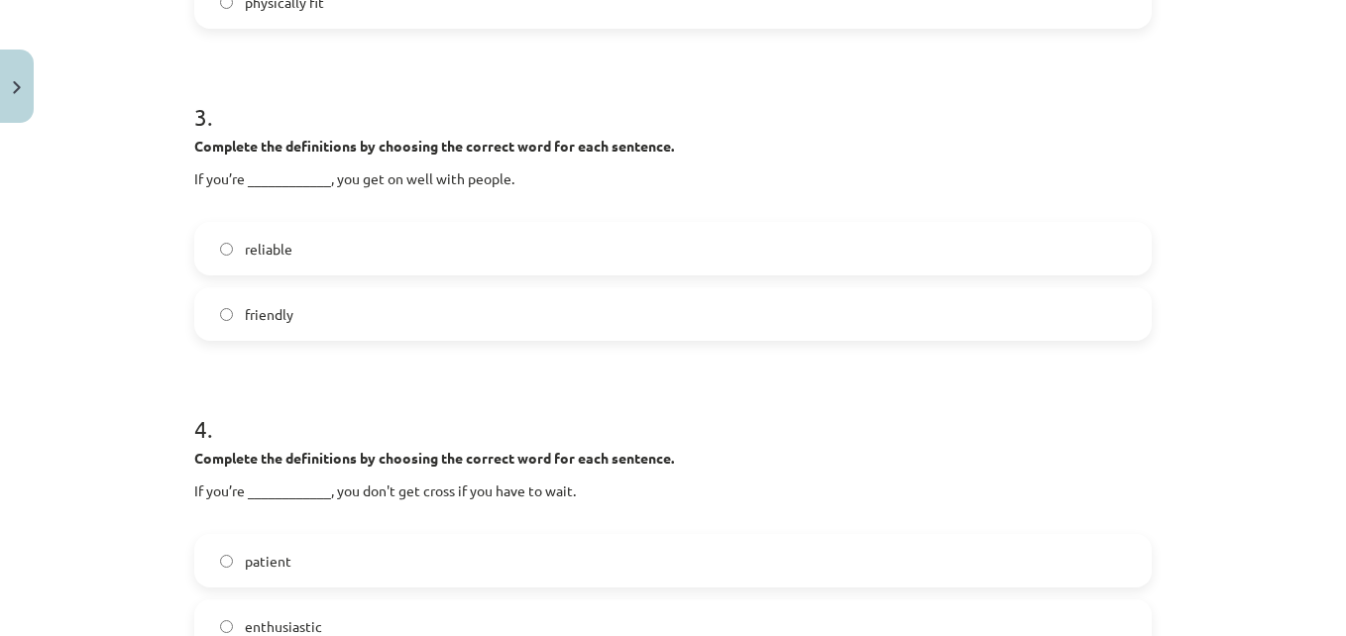
scroll to position [933, 0]
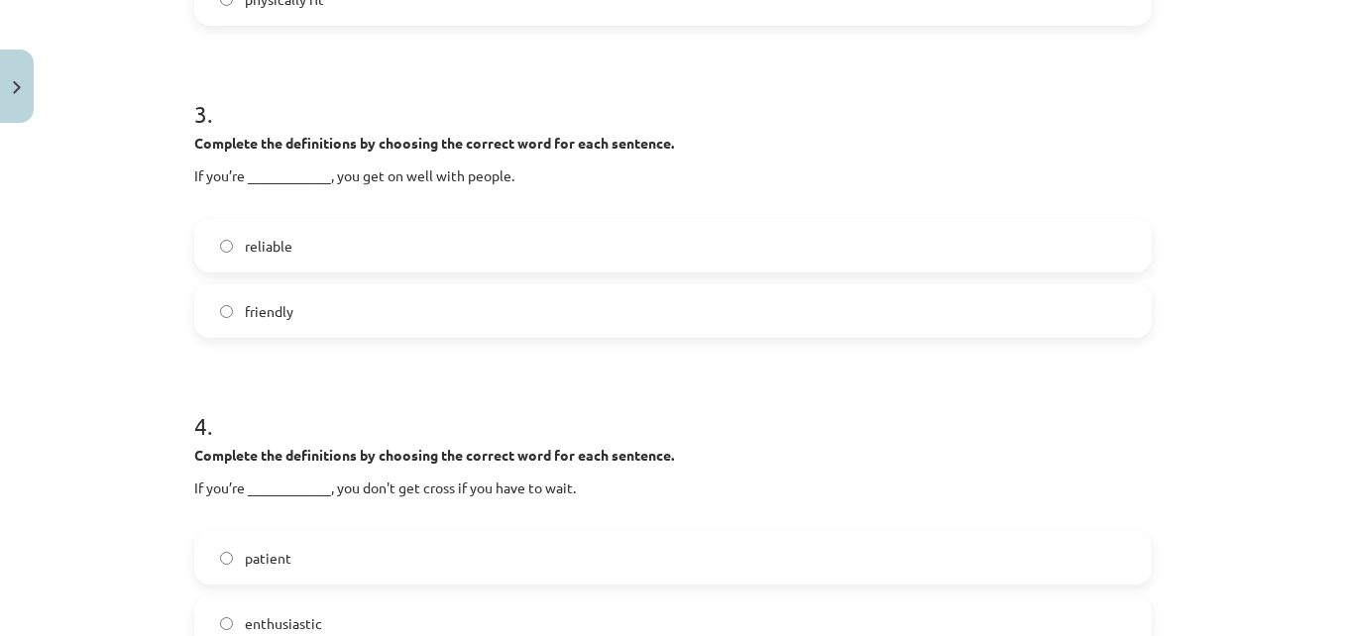
click at [450, 311] on label "friendly" at bounding box center [673, 312] width 954 height 50
click at [503, 570] on label "patient" at bounding box center [673, 558] width 954 height 50
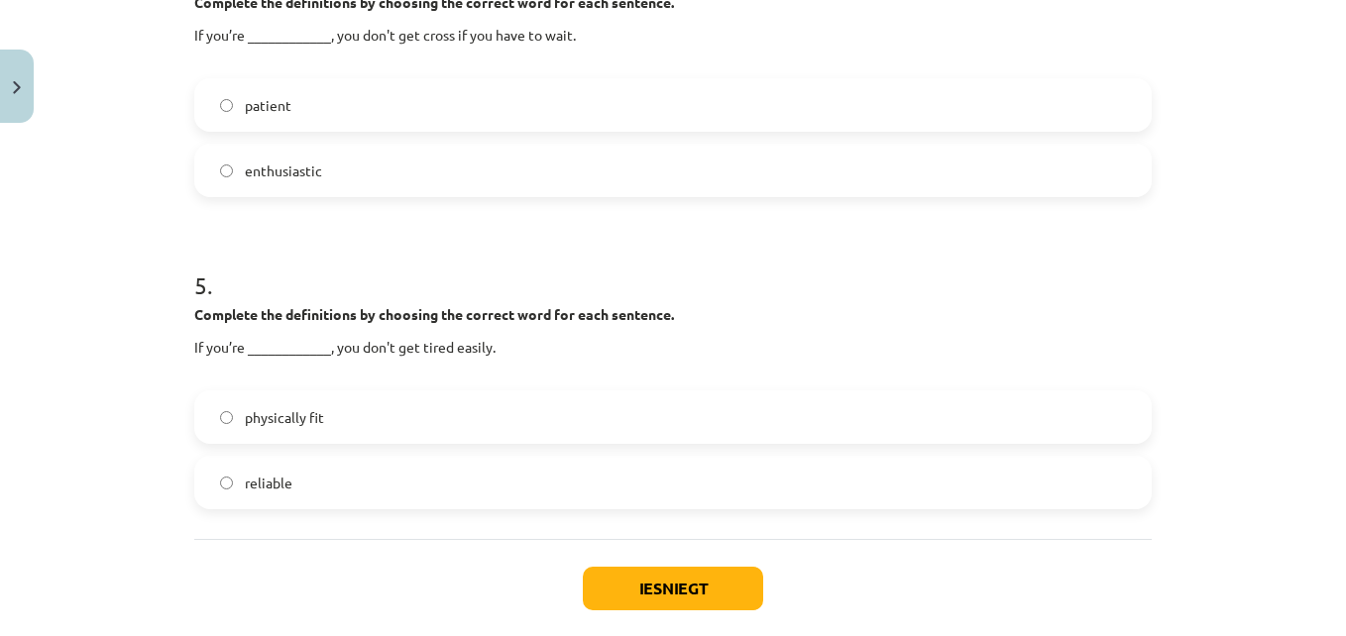
scroll to position [1489, 0]
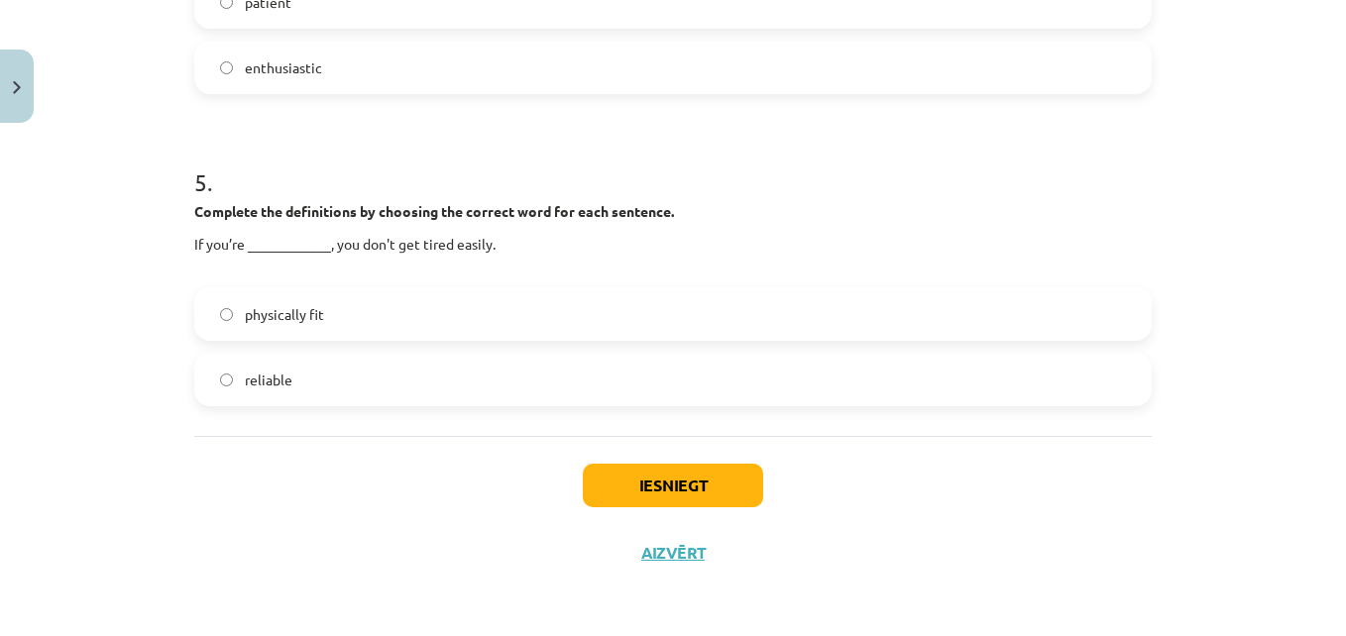
click at [318, 302] on label "physically fit" at bounding box center [673, 314] width 954 height 50
click at [724, 497] on button "Iesniegt" at bounding box center [673, 486] width 180 height 44
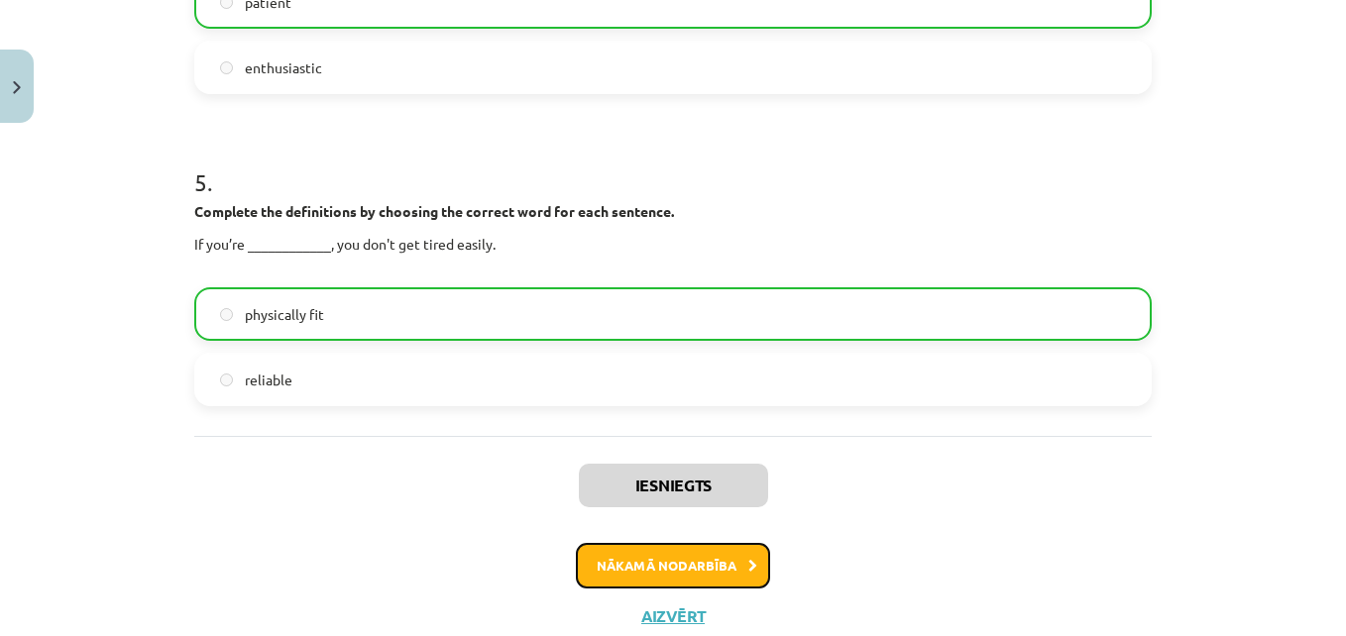
click at [736, 565] on button "Nākamā nodarbība" at bounding box center [673, 566] width 194 height 46
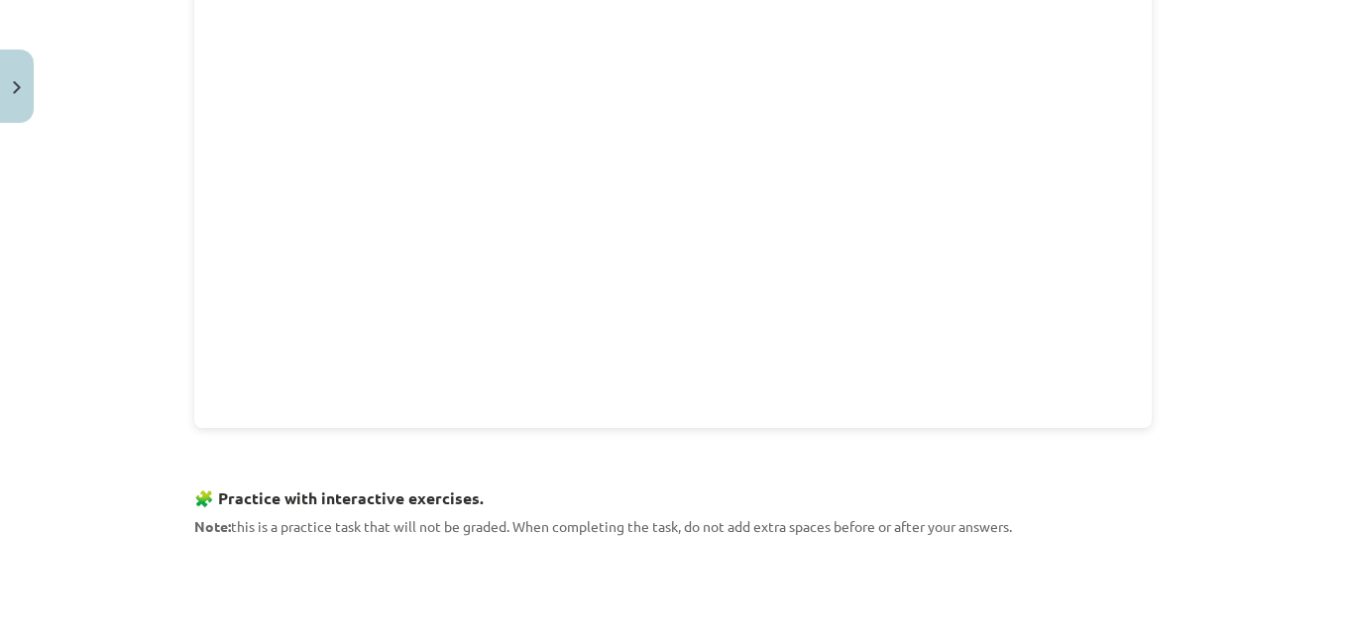
scroll to position [638, 0]
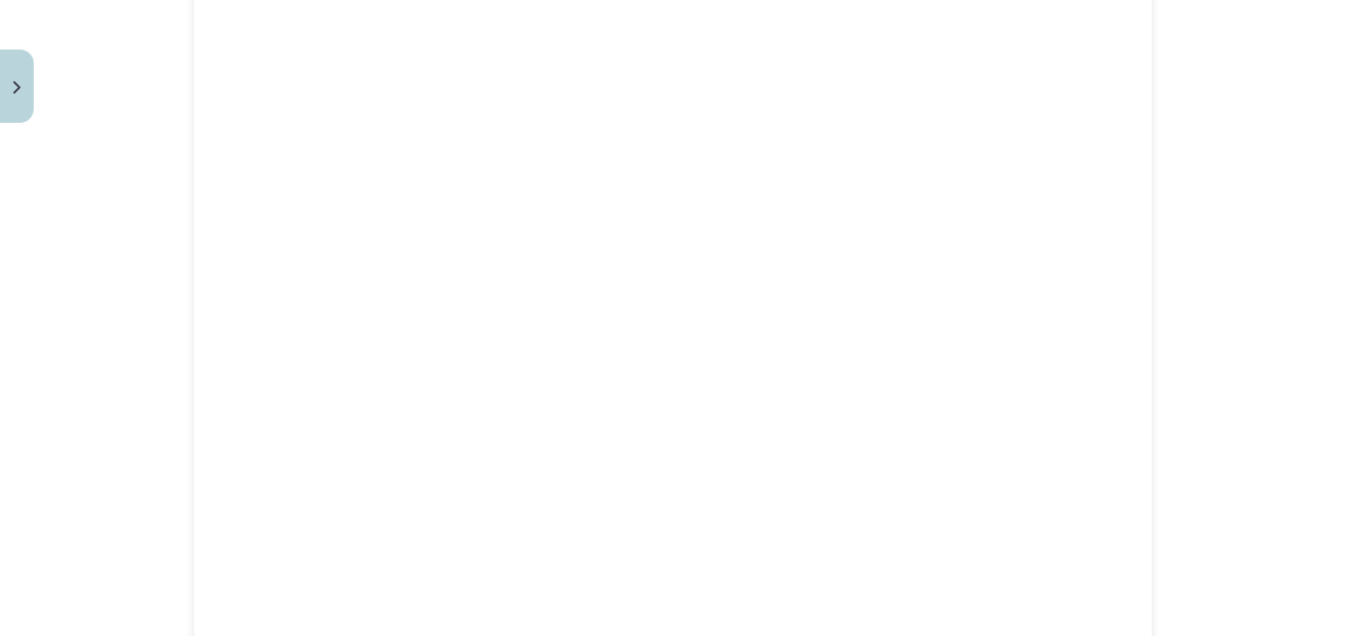
click at [1196, 189] on div "Mācību tēma: Angļu valodas 8. klases 1. ieskaites mācību materiāls #3 📝 Topic 2…" at bounding box center [673, 318] width 1346 height 636
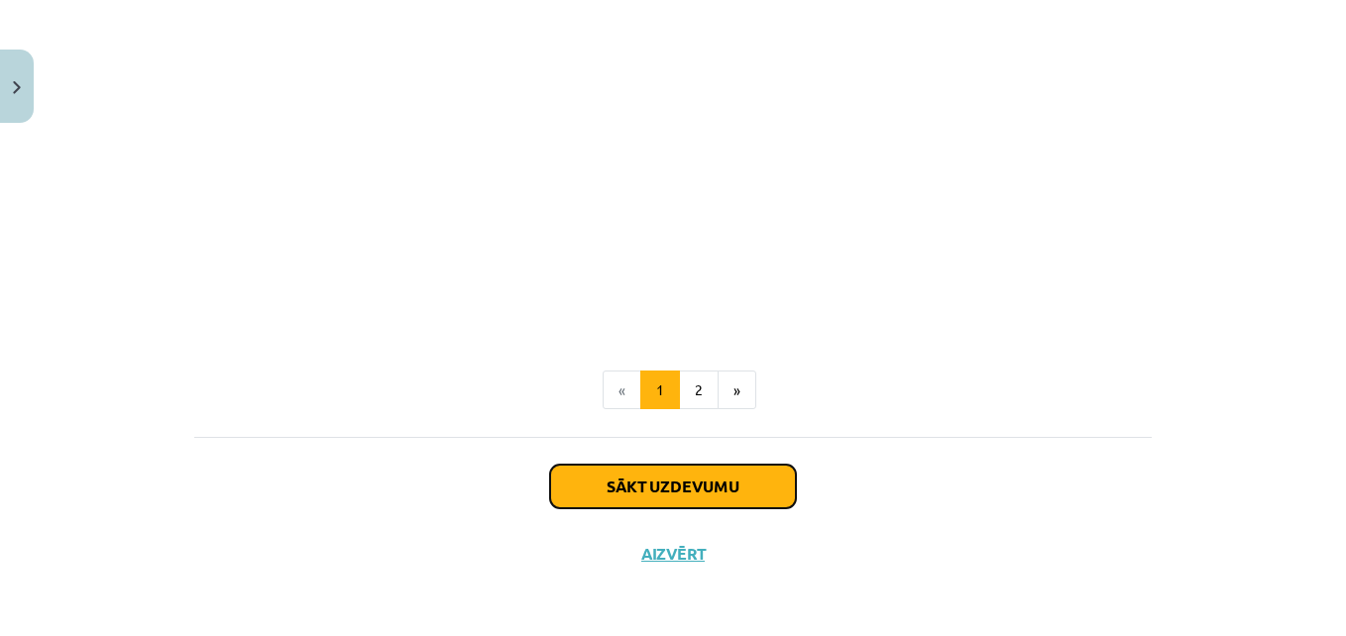
click at [749, 494] on button "Sākt uzdevumu" at bounding box center [673, 487] width 246 height 44
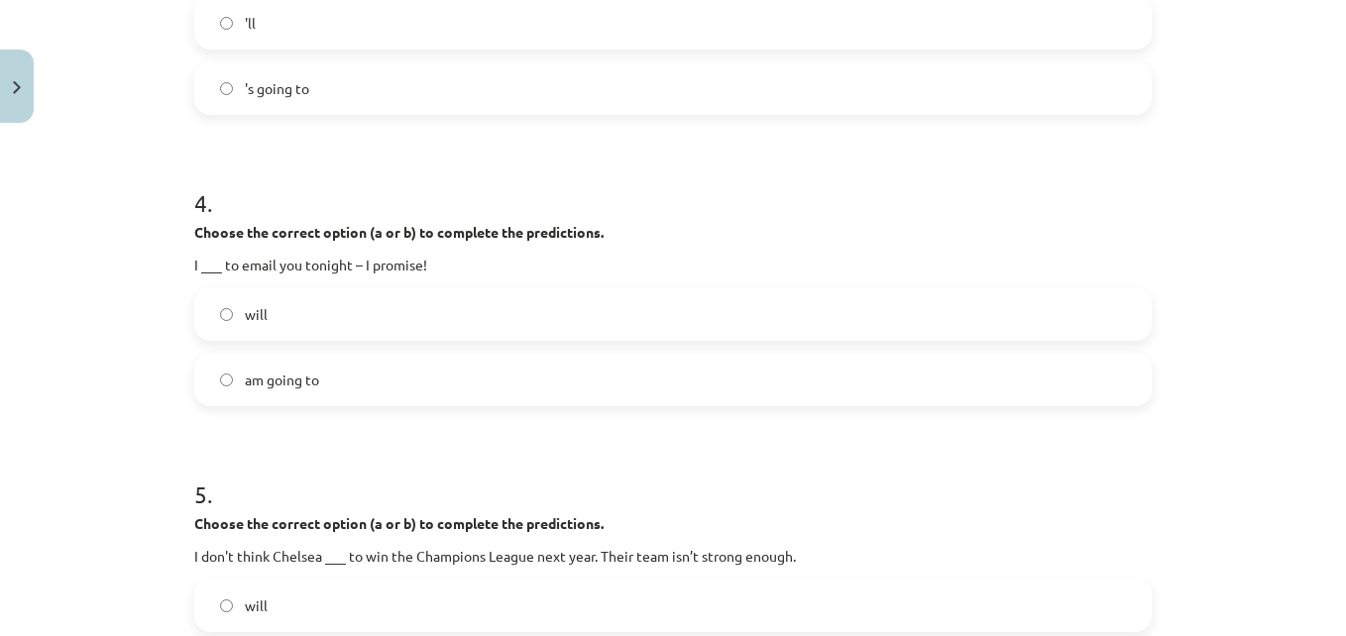
scroll to position [1468, 0]
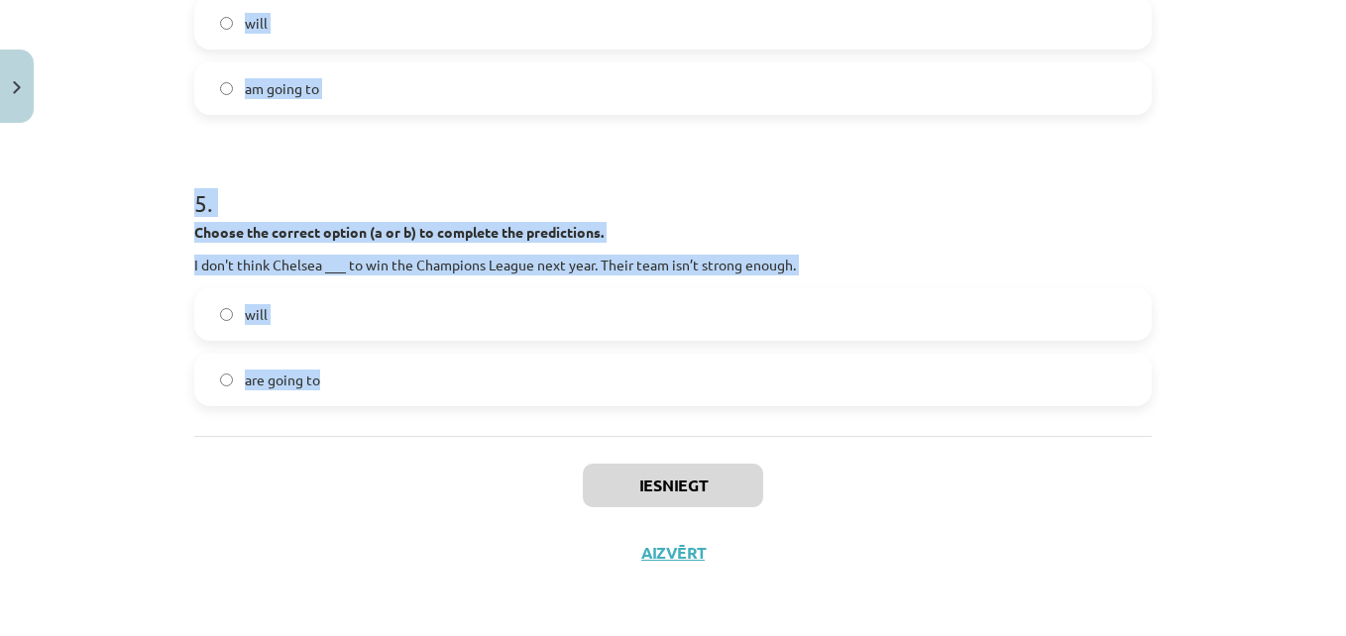
drag, startPoint x: 161, startPoint y: 380, endPoint x: 461, endPoint y: 392, distance: 300.6
click at [461, 392] on div "Mācību tēma: Angļu valodas 8. klases 1. ieskaites mācību materiāls #3 📝 Topic 2…" at bounding box center [673, 318] width 1346 height 636
copy form "1 . Choose the correct option (a or b) to complete the predictions. That car is…"
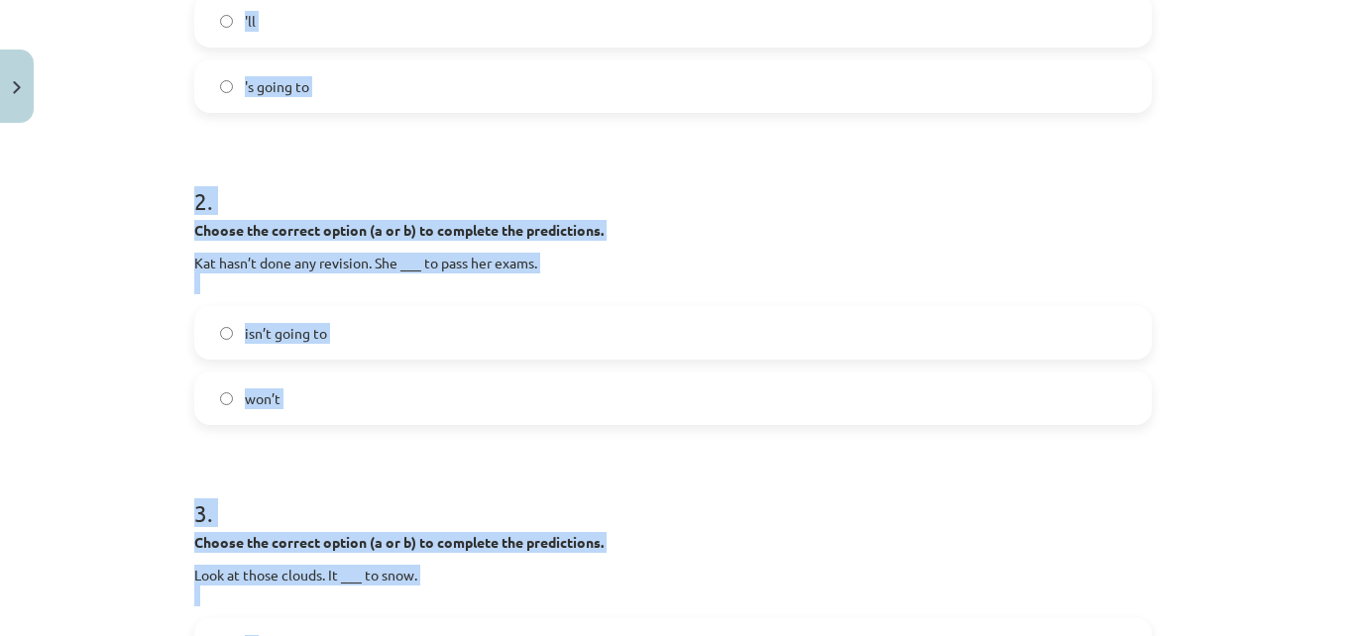
scroll to position [593, 0]
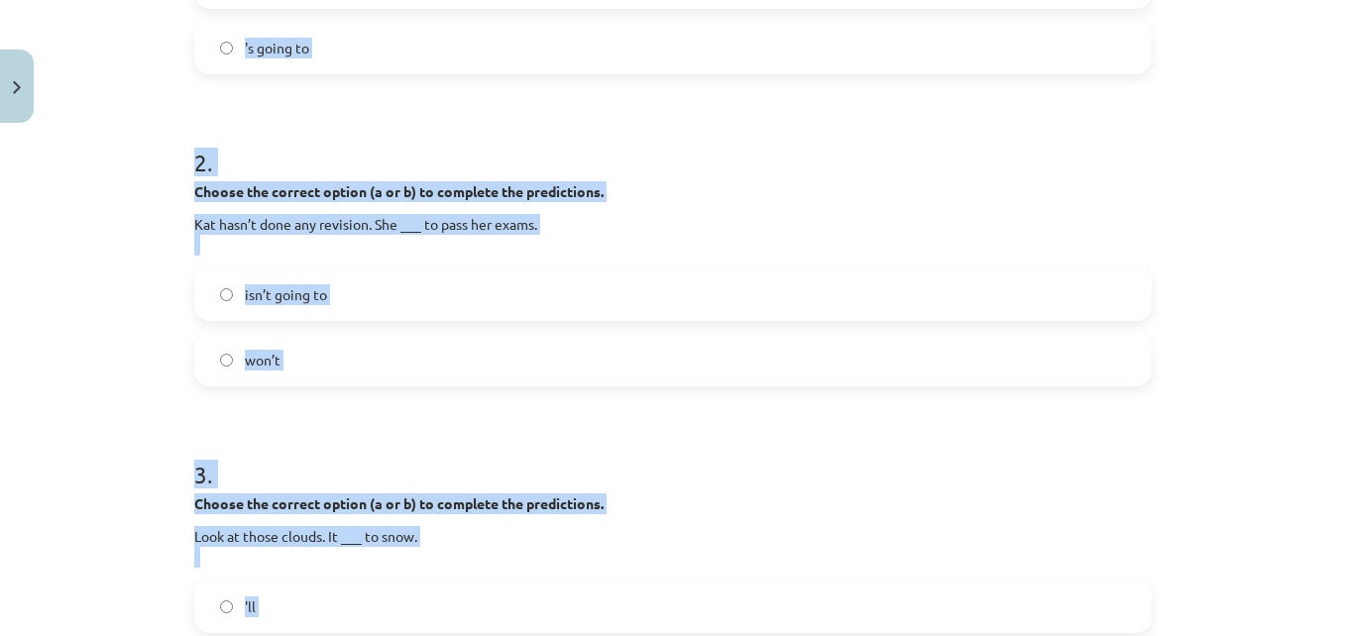
click at [265, 50] on span "'s going to" at bounding box center [277, 48] width 64 height 21
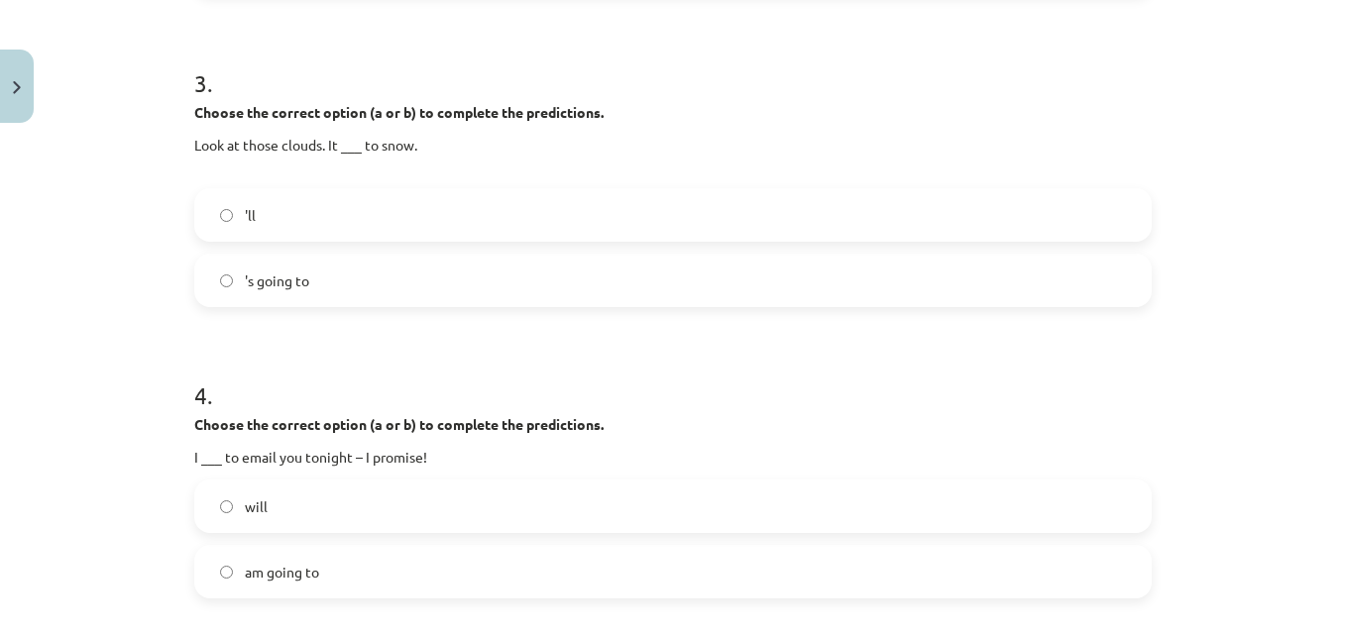
scroll to position [1063, 0]
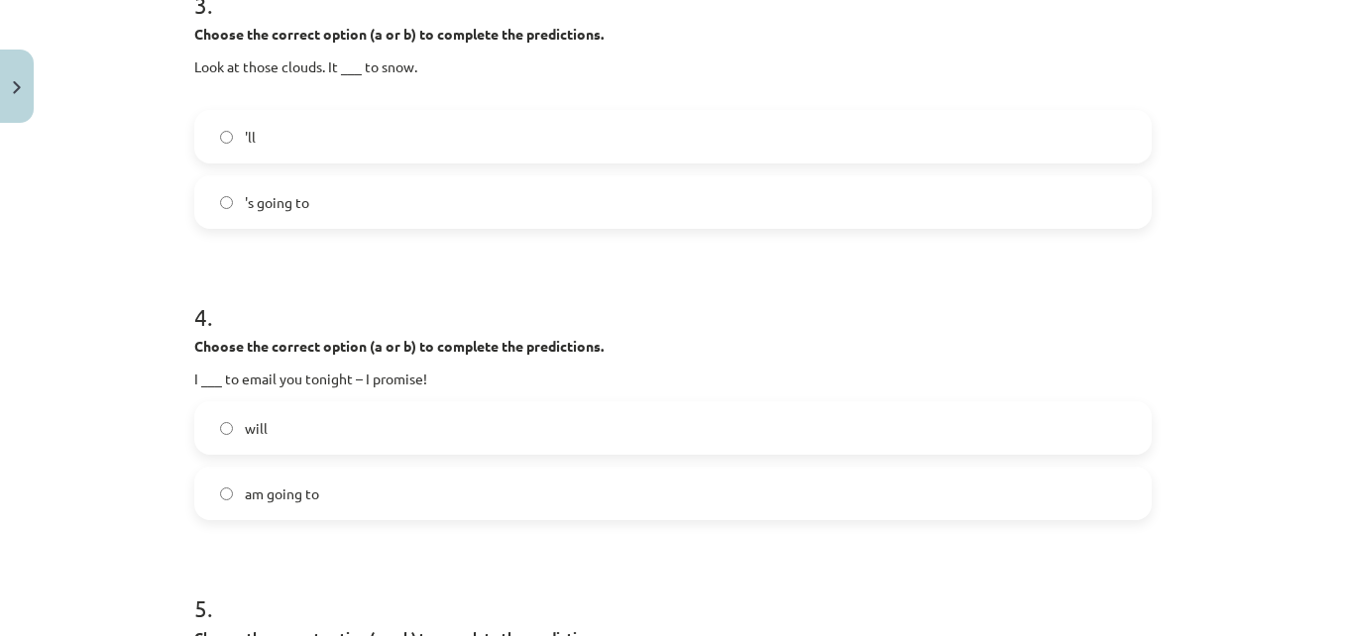
click at [253, 425] on span "will" at bounding box center [256, 428] width 23 height 21
click at [327, 191] on label "'s going to" at bounding box center [673, 202] width 954 height 50
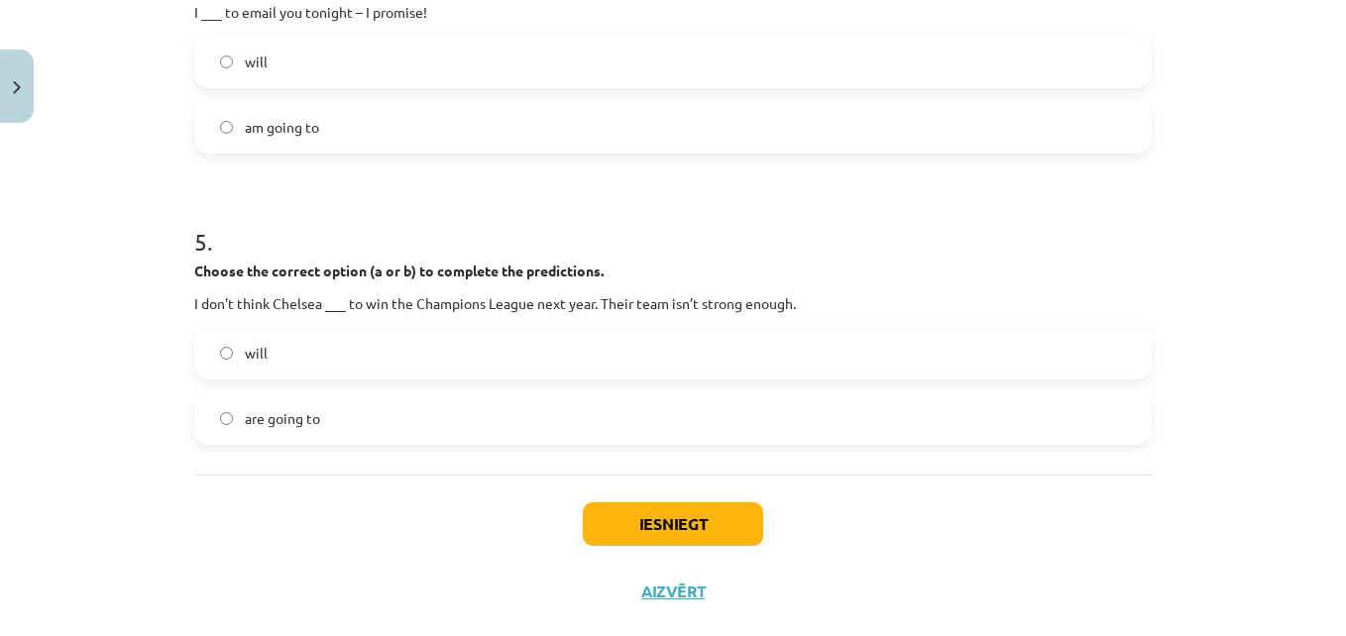
scroll to position [1440, 0]
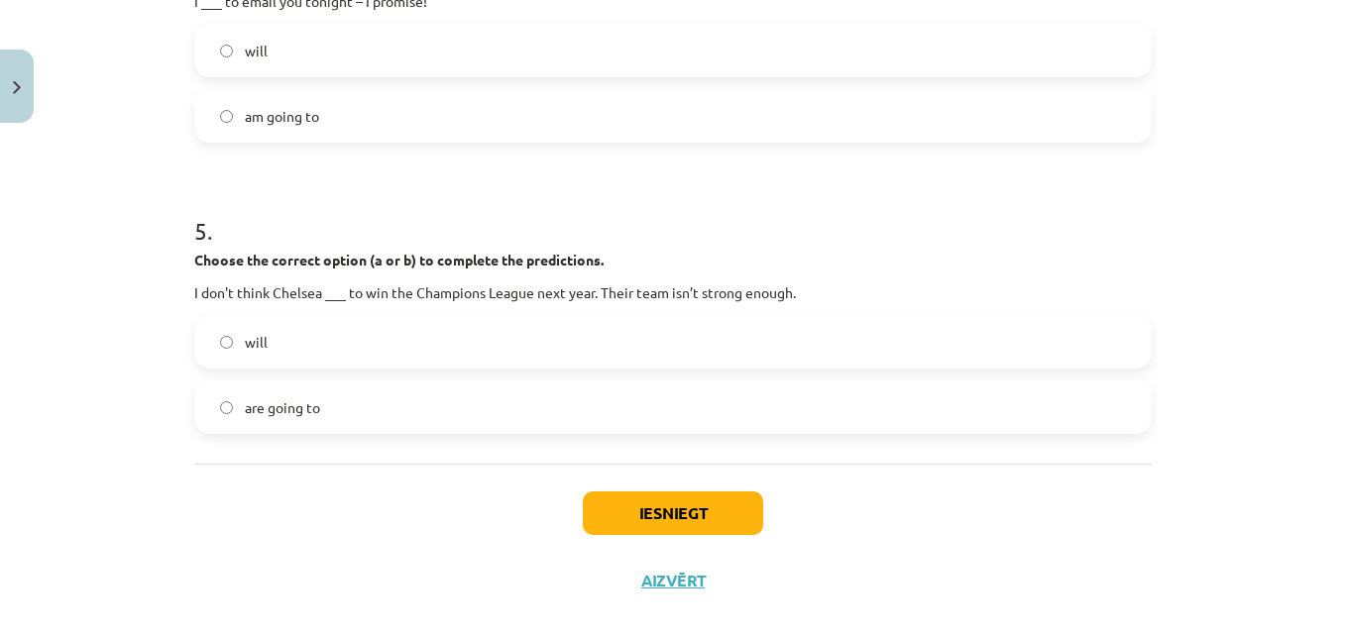
click at [453, 336] on label "will" at bounding box center [673, 342] width 954 height 50
click at [660, 495] on button "Iesniegt" at bounding box center [673, 514] width 180 height 44
click at [699, 510] on button "Iesniegt" at bounding box center [673, 514] width 180 height 44
